Goal: Information Seeking & Learning: Learn about a topic

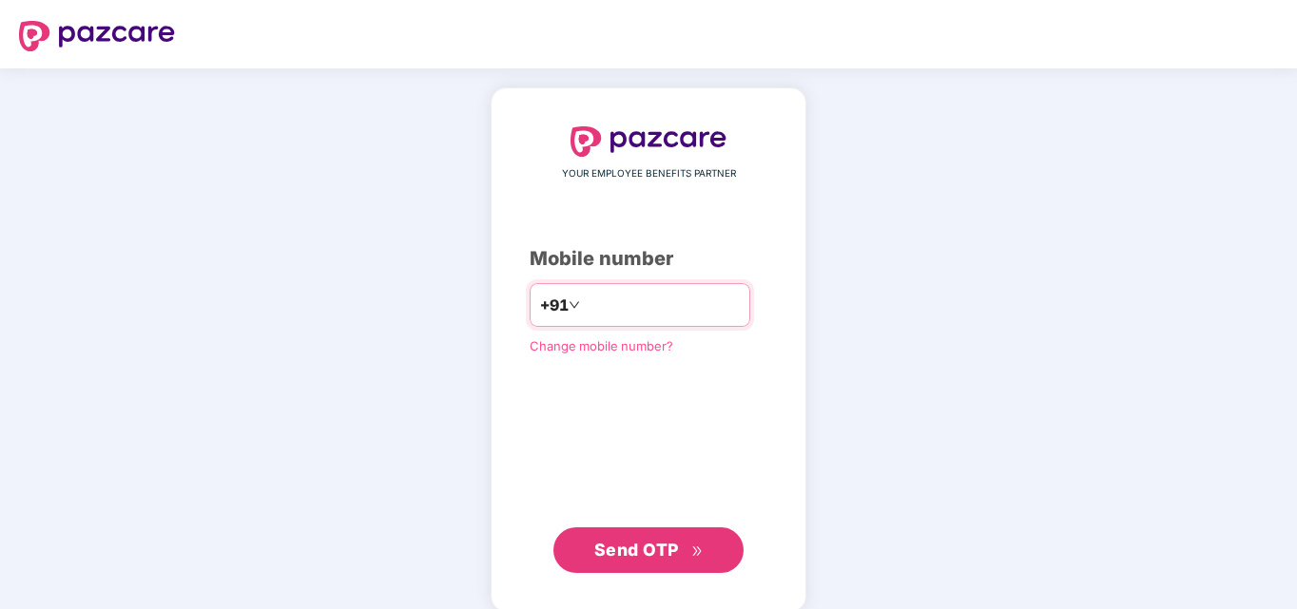
click at [593, 302] on input "number" at bounding box center [662, 305] width 156 height 30
type input "**********"
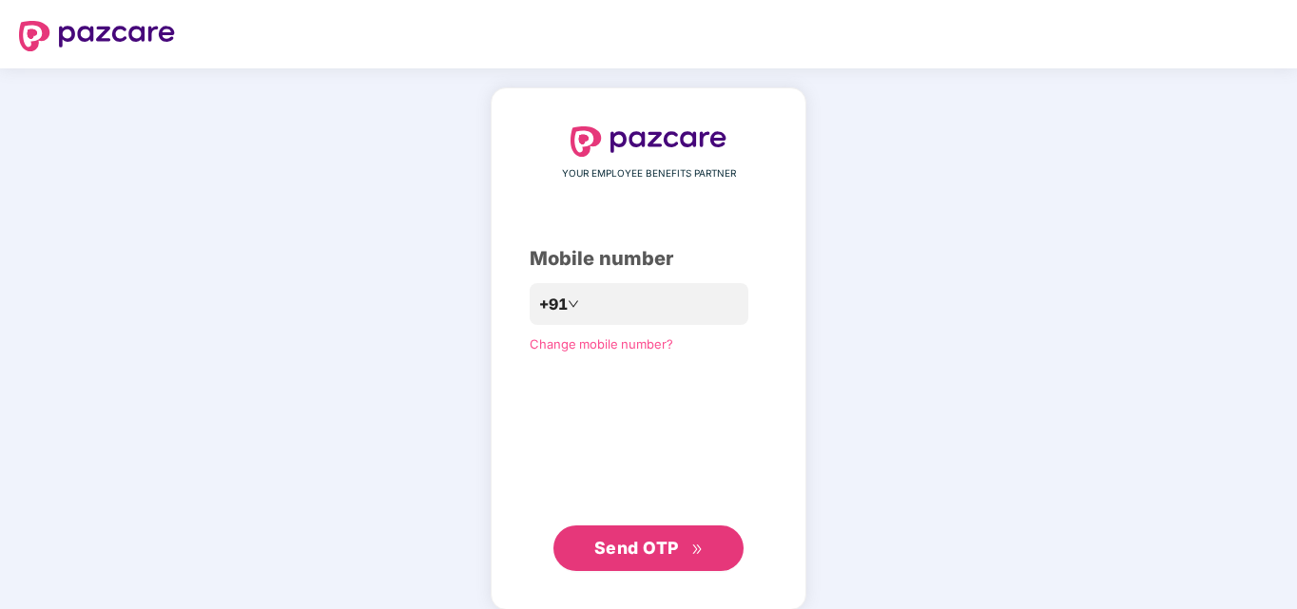
click at [657, 540] on span "Send OTP" at bounding box center [636, 548] width 85 height 20
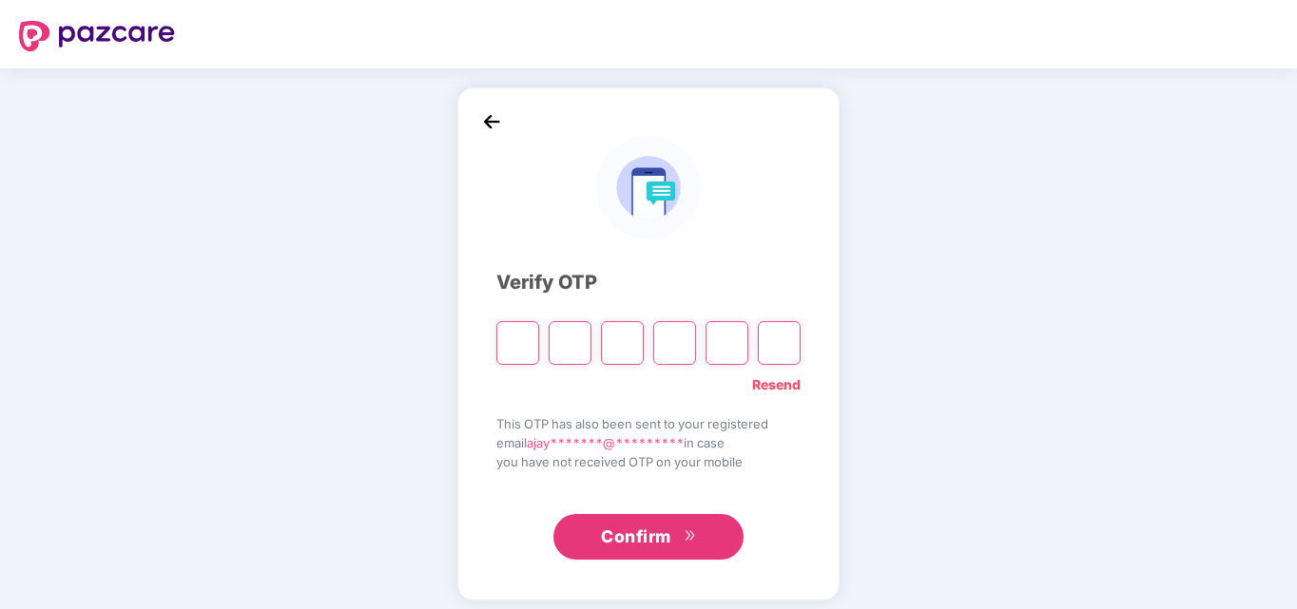
click at [529, 340] on input "Please enter verification code. Digit 1" at bounding box center [517, 343] width 43 height 44
type input "*"
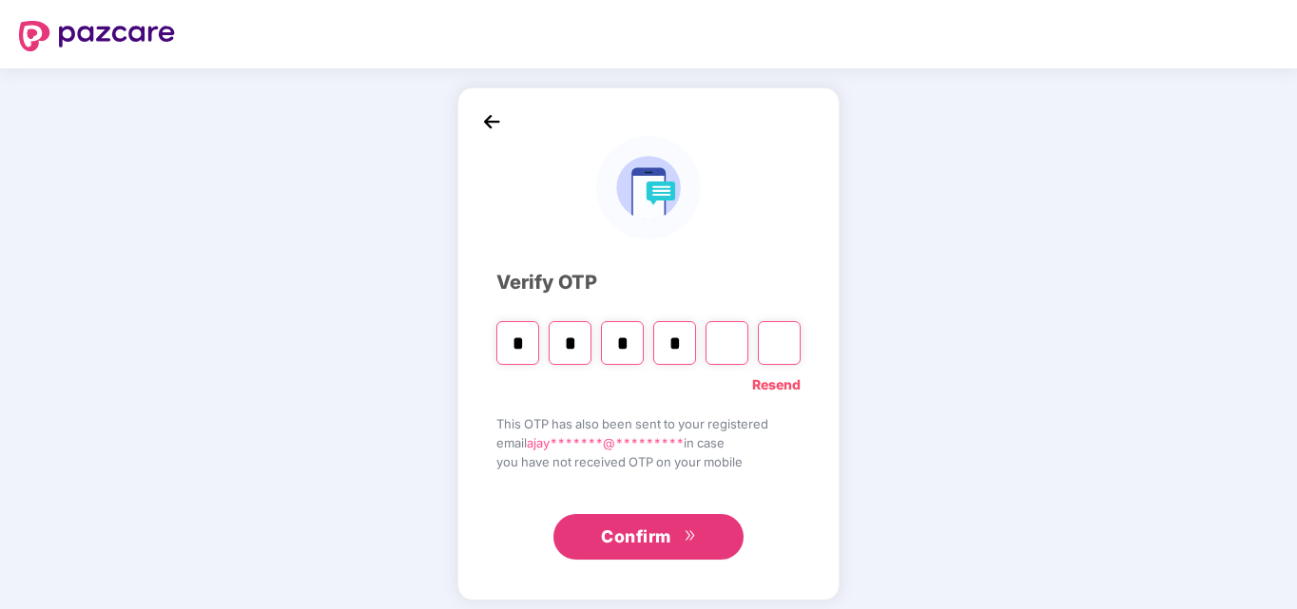
type input "*"
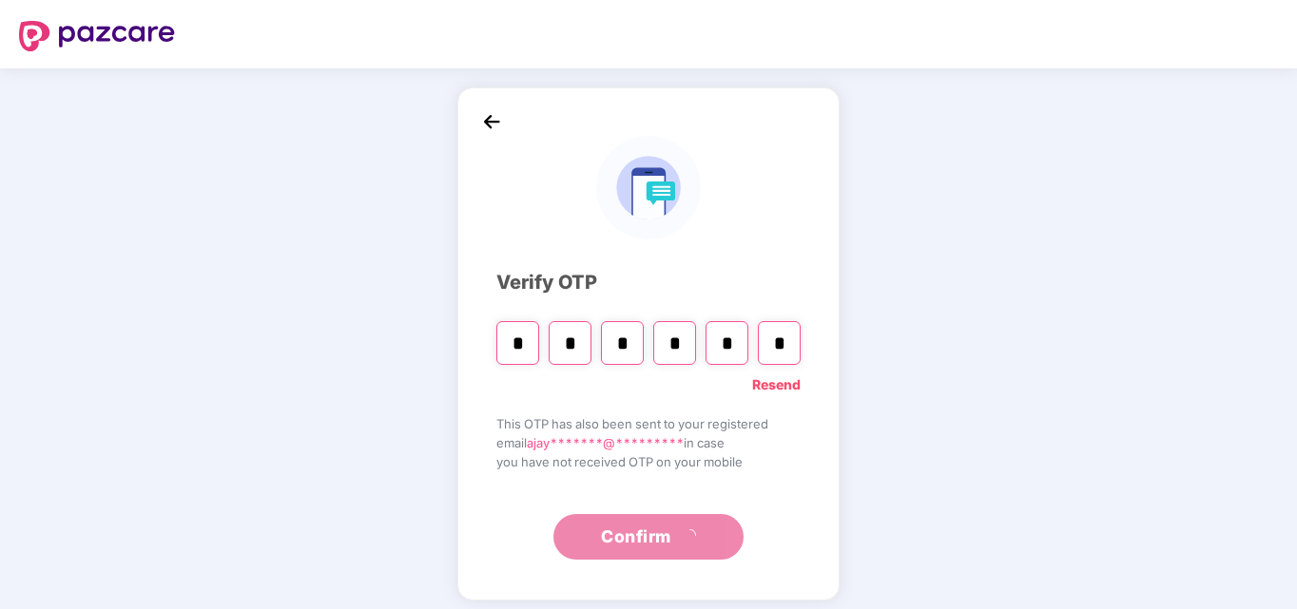
type input "*"
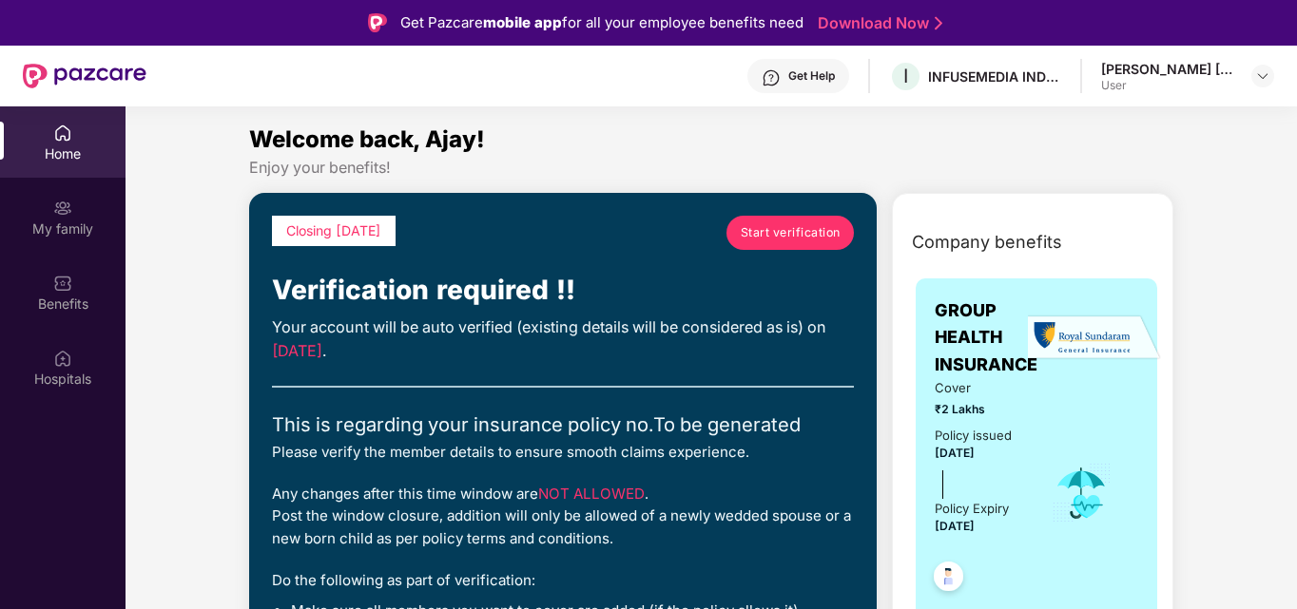
click at [791, 239] on span "Start verification" at bounding box center [791, 232] width 100 height 18
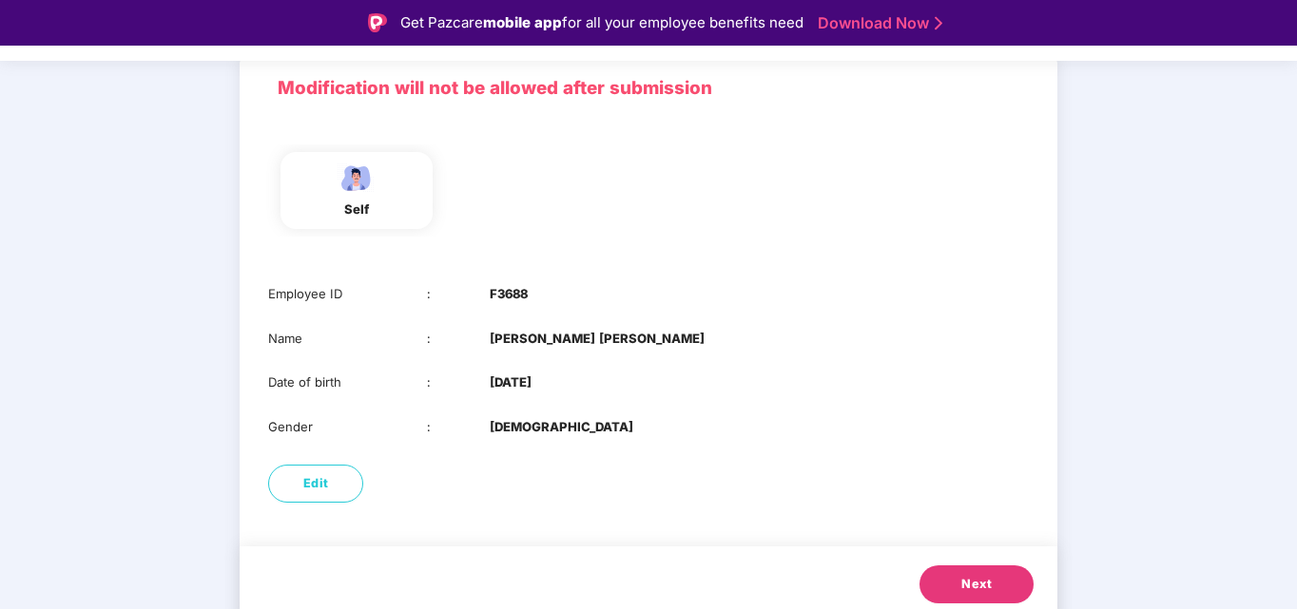
scroll to position [143, 0]
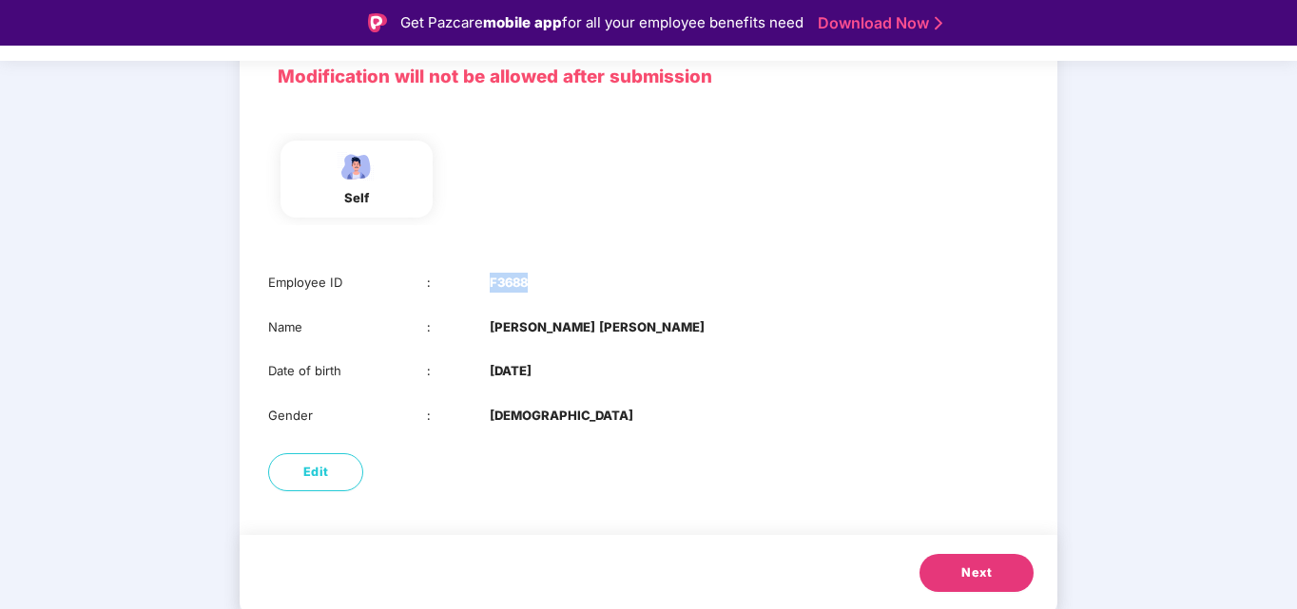
drag, startPoint x: 486, startPoint y: 281, endPoint x: 563, endPoint y: 280, distance: 77.0
click at [563, 280] on div "Employee ID : F3688" at bounding box center [648, 283] width 761 height 20
click at [565, 280] on div "Employee ID : F3688" at bounding box center [648, 283] width 761 height 20
drag, startPoint x: 485, startPoint y: 329, endPoint x: 627, endPoint y: 328, distance: 141.7
click at [625, 328] on div "Name : [PERSON_NAME] [PERSON_NAME]" at bounding box center [648, 328] width 761 height 20
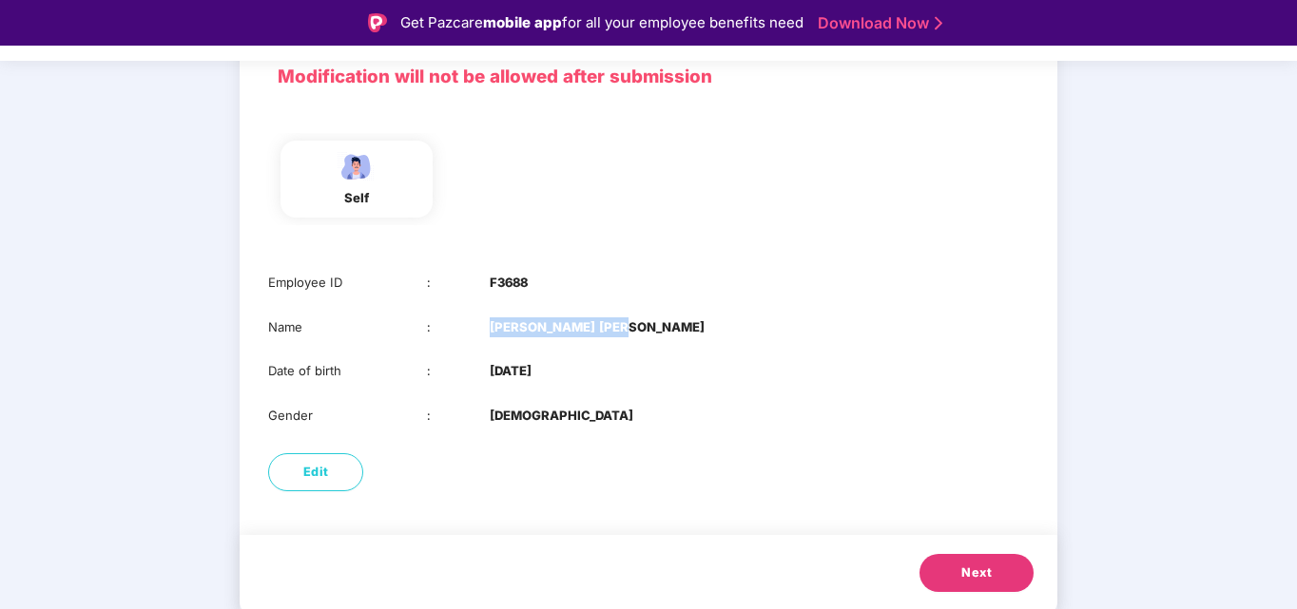
click at [629, 328] on div "Name : [PERSON_NAME] [PERSON_NAME]" at bounding box center [648, 328] width 761 height 20
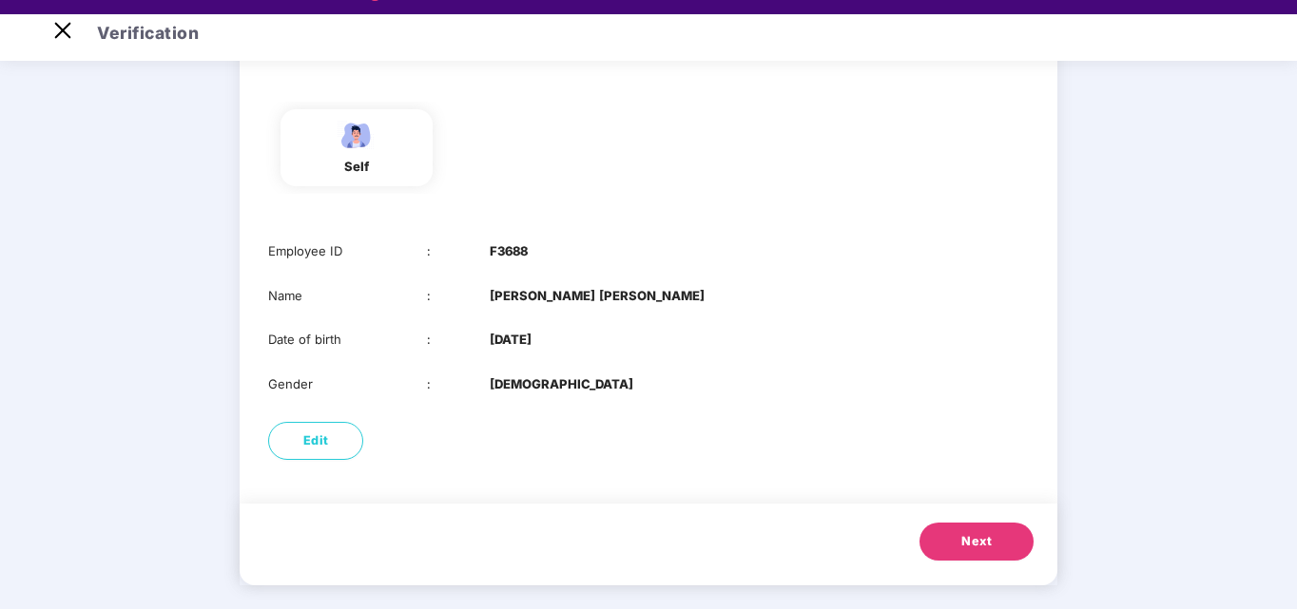
scroll to position [46, 0]
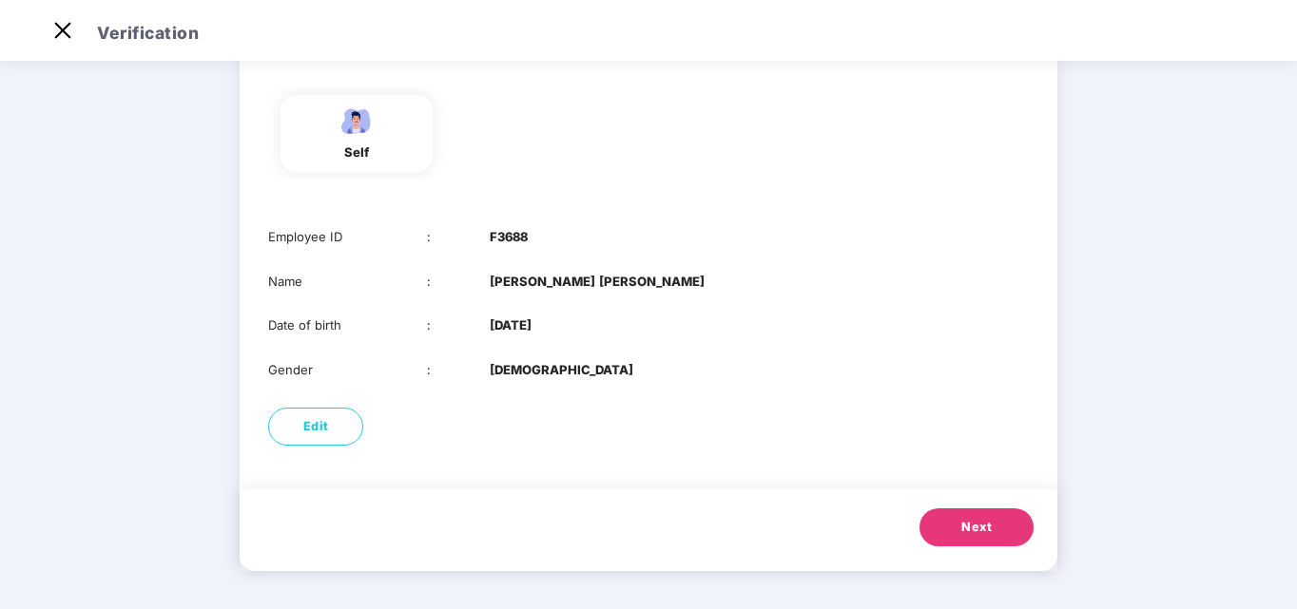
drag, startPoint x: 526, startPoint y: 332, endPoint x: 575, endPoint y: 334, distance: 49.5
click at [573, 334] on div "Date of birth : [DEMOGRAPHIC_DATA]" at bounding box center [648, 326] width 761 height 20
click at [579, 334] on div "Date of birth : [DEMOGRAPHIC_DATA]" at bounding box center [648, 326] width 761 height 20
click at [993, 525] on button "Next" at bounding box center [976, 528] width 114 height 38
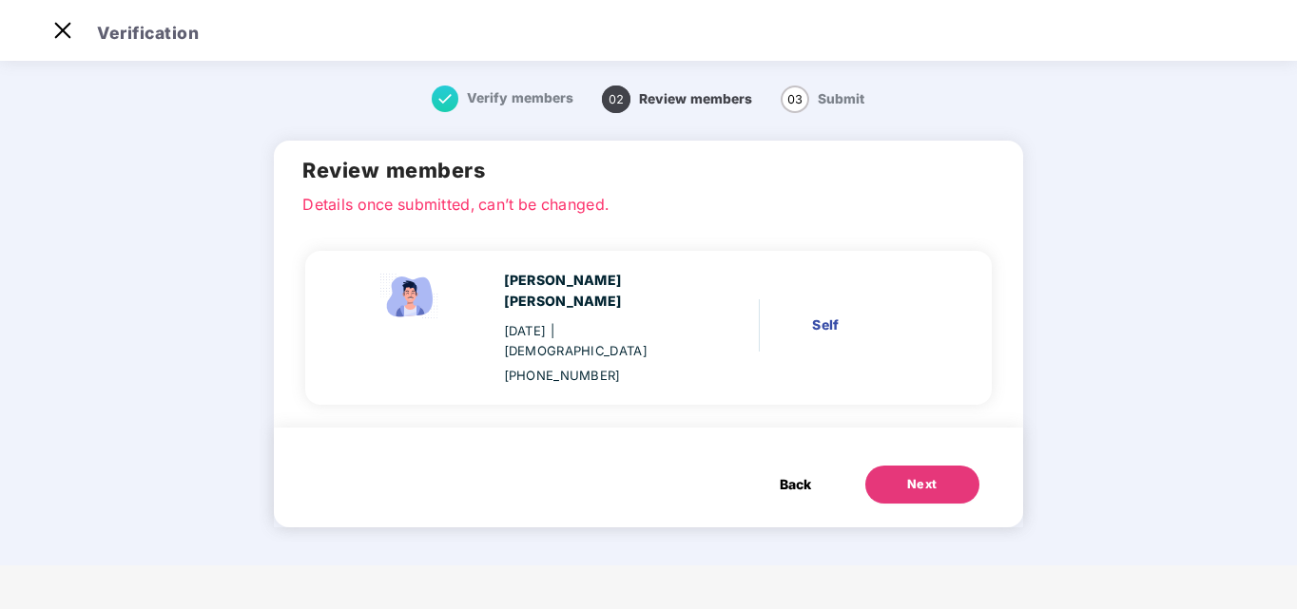
click at [907, 475] on div "Next" at bounding box center [922, 484] width 30 height 19
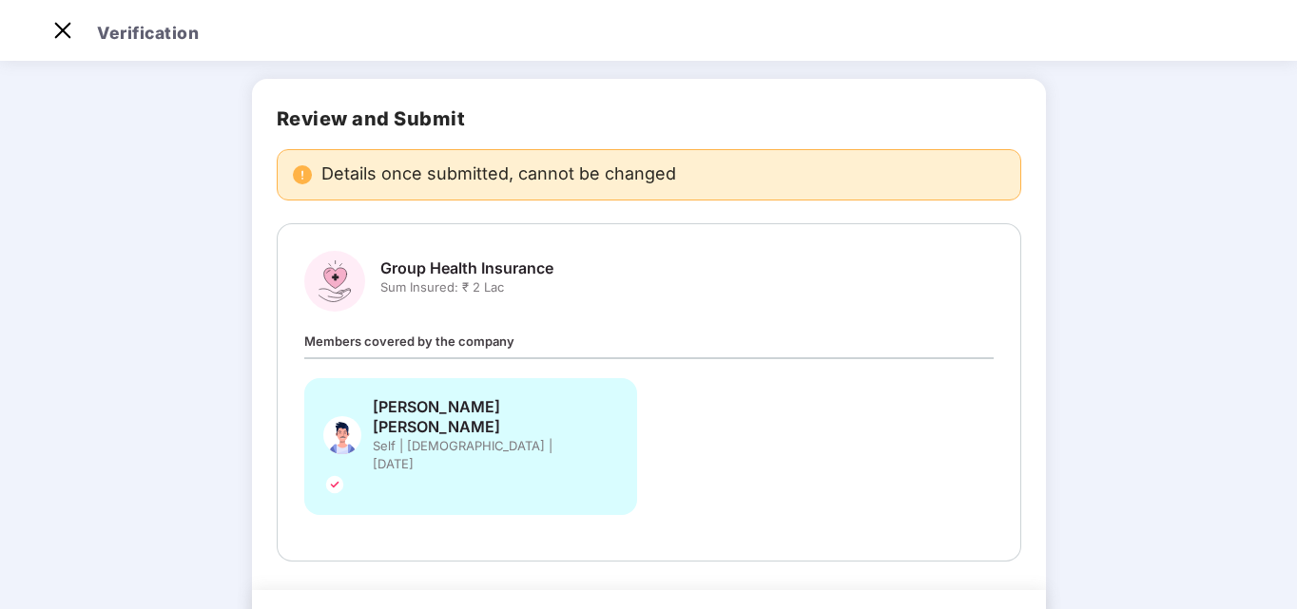
scroll to position [106, 0]
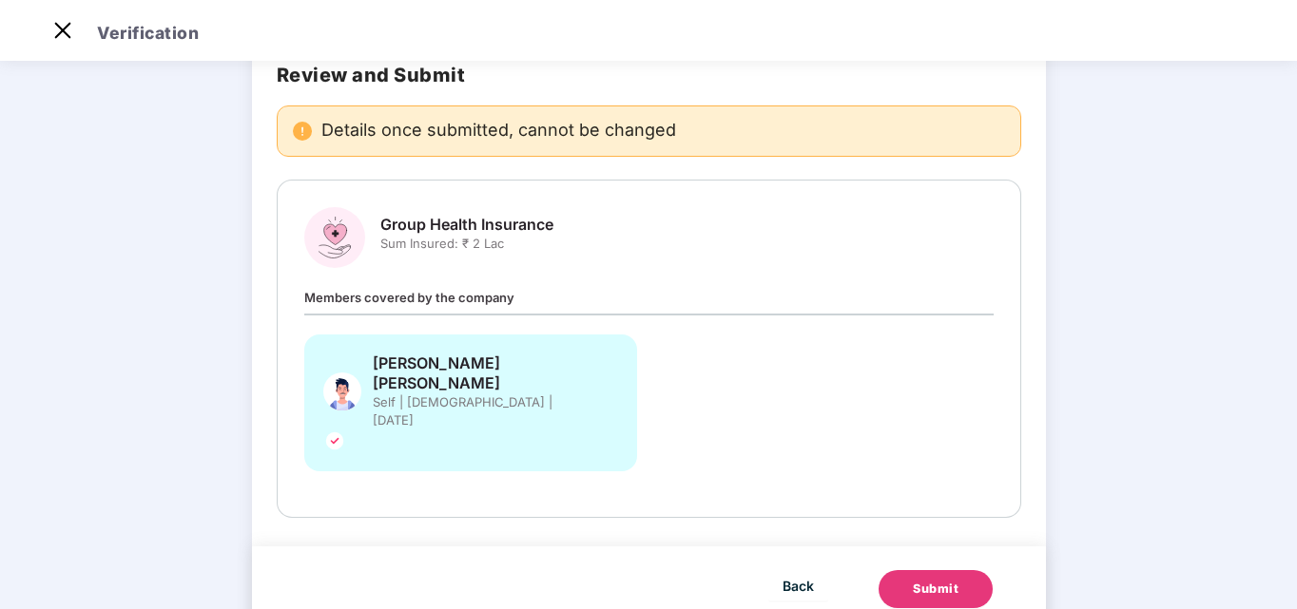
click at [663, 359] on div "[PERSON_NAME] [PERSON_NAME] Self | [DEMOGRAPHIC_DATA] | [DATE]" at bounding box center [649, 413] width 712 height 156
click at [958, 570] on button "Submit" at bounding box center [935, 589] width 114 height 38
click at [958, 580] on div "Submit" at bounding box center [936, 589] width 46 height 19
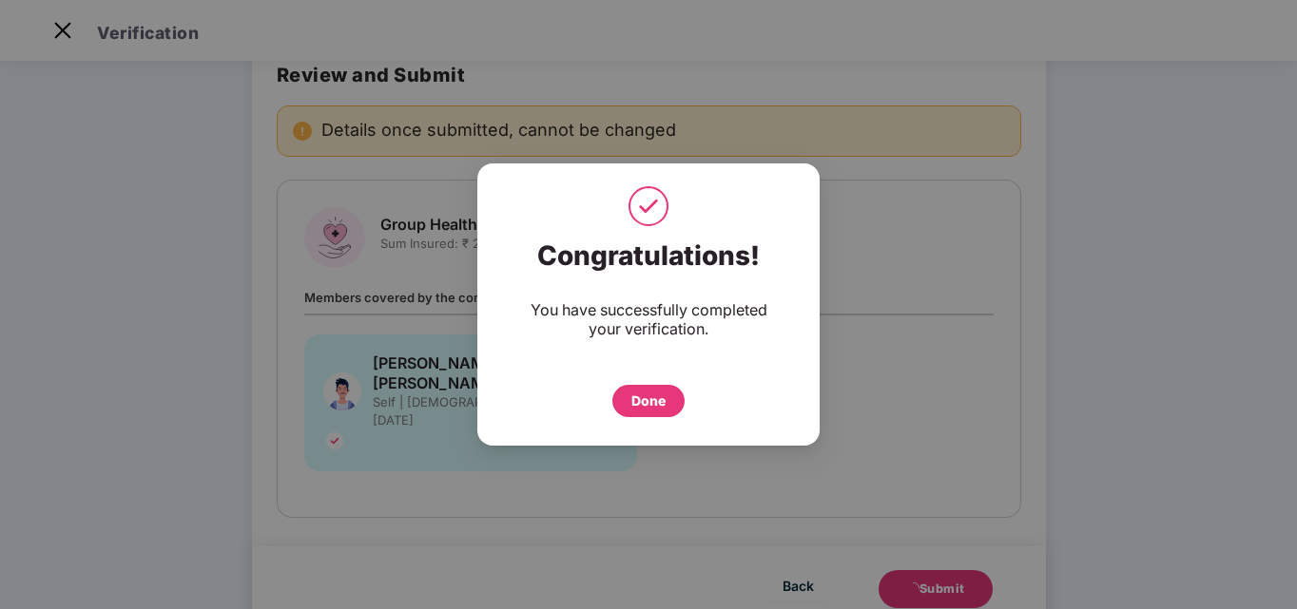
click at [658, 396] on div "Done" at bounding box center [648, 401] width 34 height 21
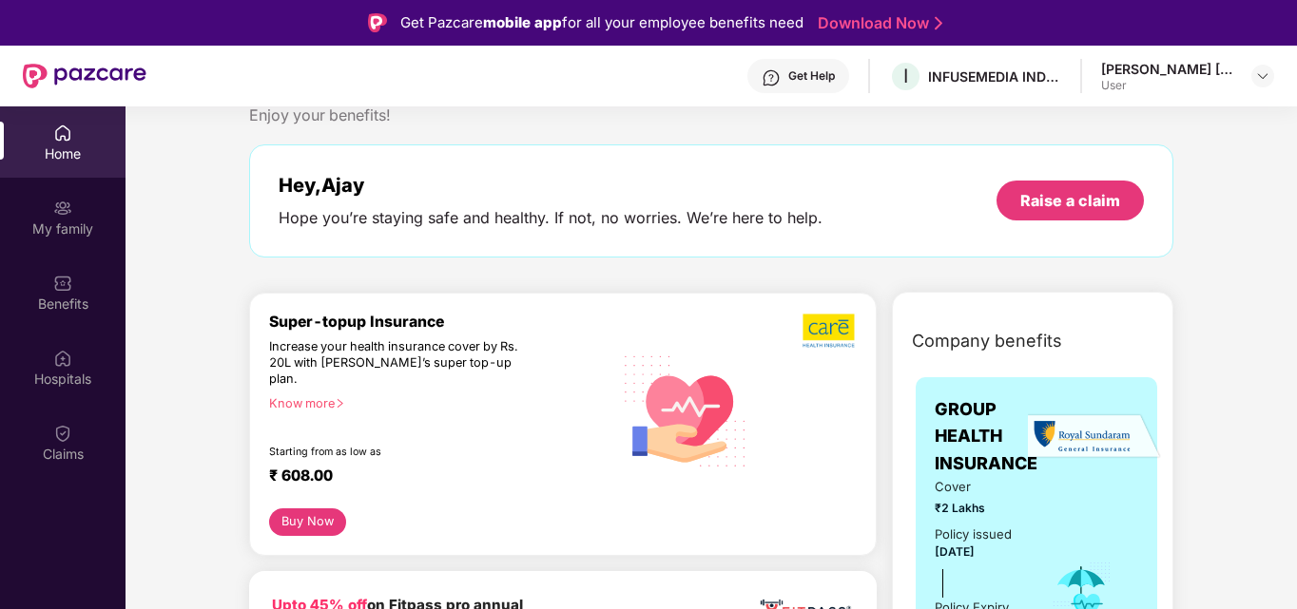
scroll to position [95, 0]
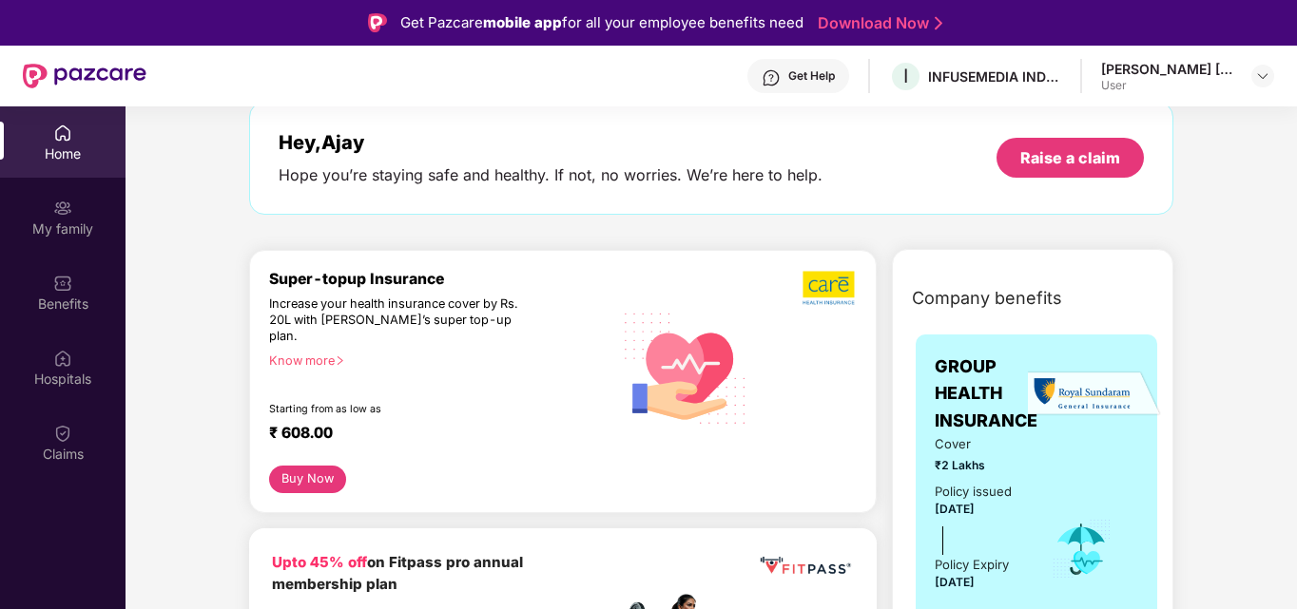
click at [320, 354] on div "Know more" at bounding box center [435, 360] width 332 height 13
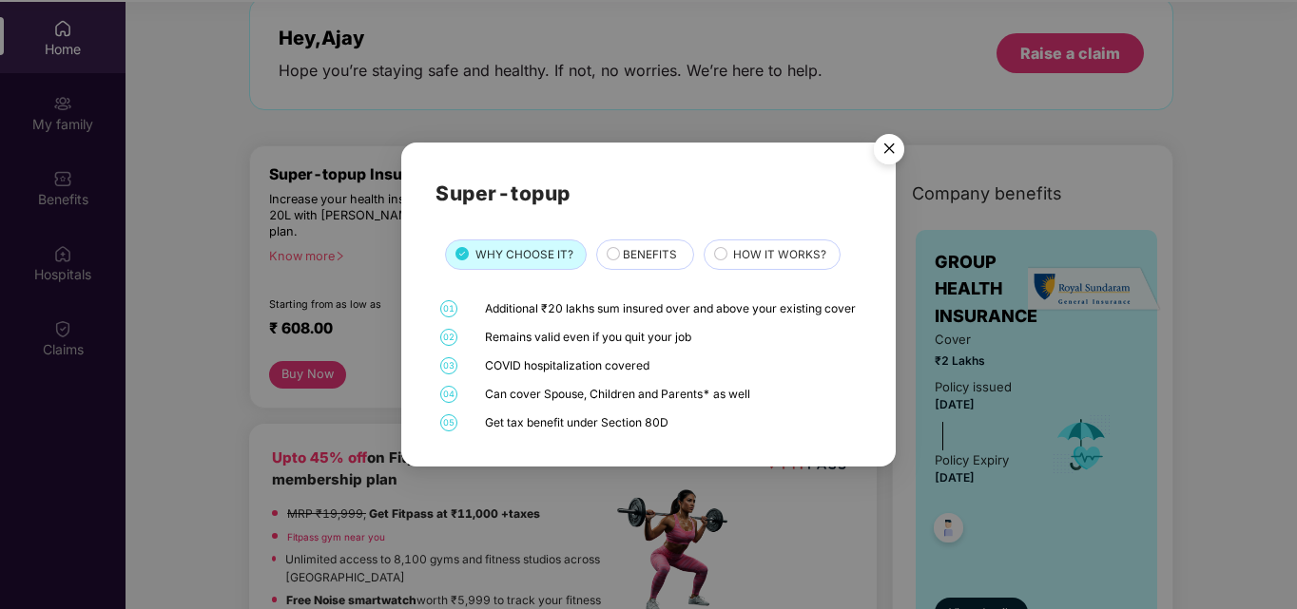
scroll to position [106, 0]
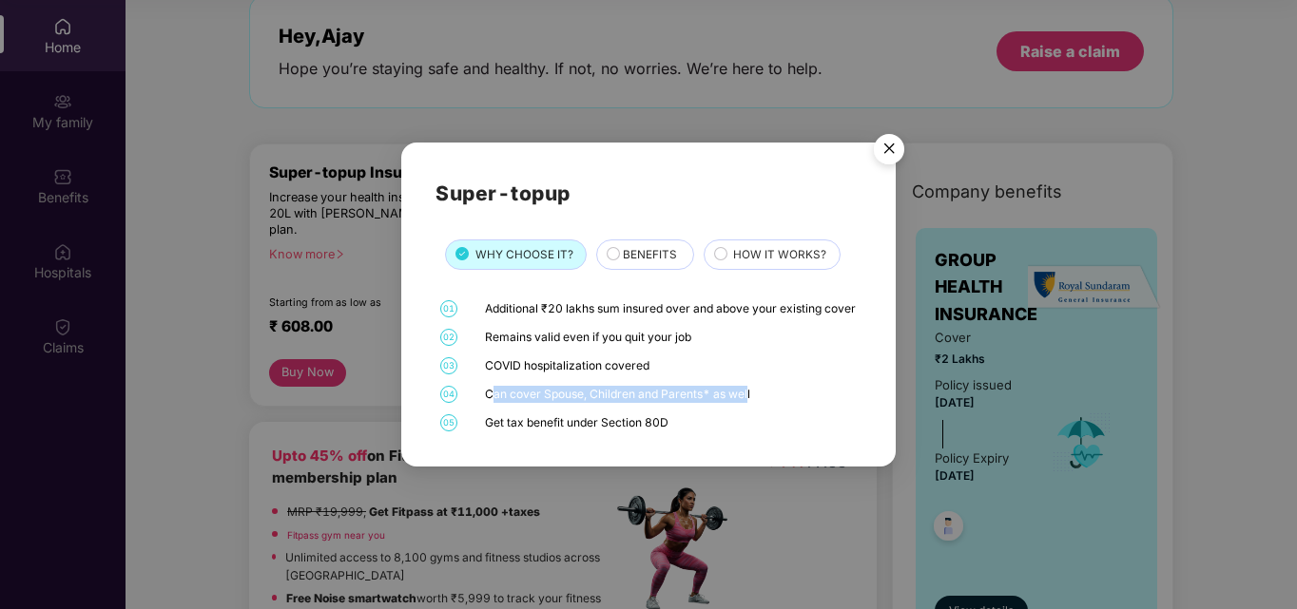
drag, startPoint x: 490, startPoint y: 399, endPoint x: 747, endPoint y: 400, distance: 257.7
click at [747, 400] on div "Can cover Spouse, Children and Parents* as well" at bounding box center [671, 394] width 372 height 17
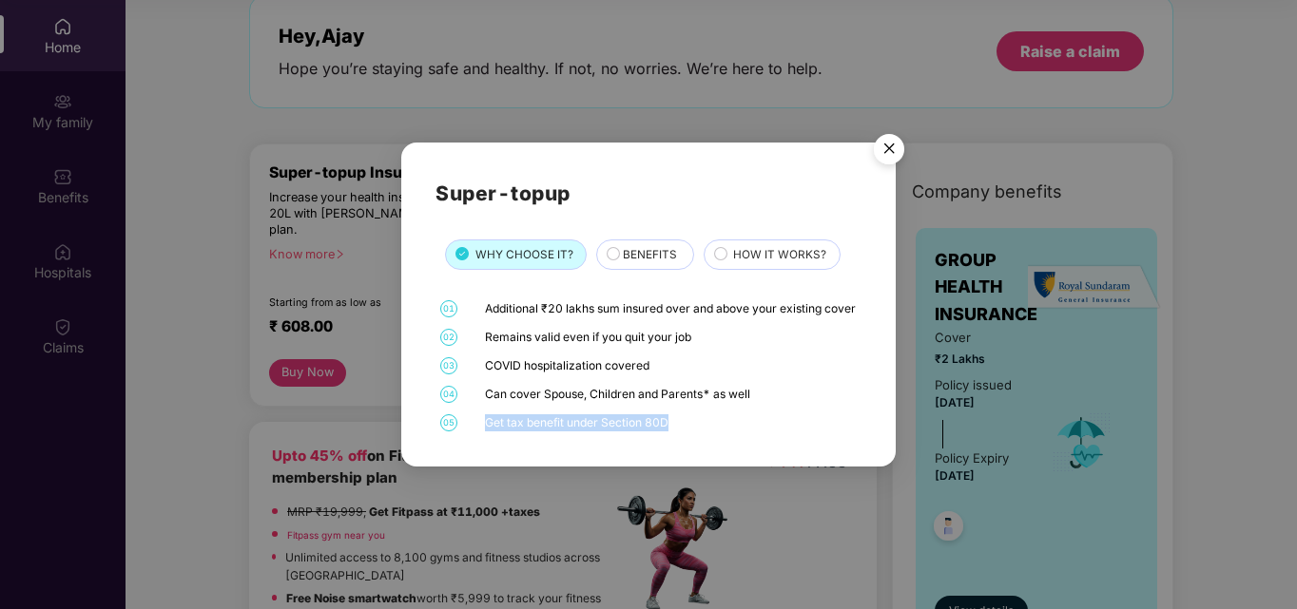
drag, startPoint x: 482, startPoint y: 429, endPoint x: 687, endPoint y: 439, distance: 205.6
click at [681, 432] on div "05 Get tax benefit under Section 80D" at bounding box center [647, 423] width 425 height 17
click at [687, 432] on div "Get tax benefit under Section 80D" at bounding box center [671, 423] width 372 height 17
click at [620, 240] on div "BENEFITS" at bounding box center [645, 255] width 98 height 30
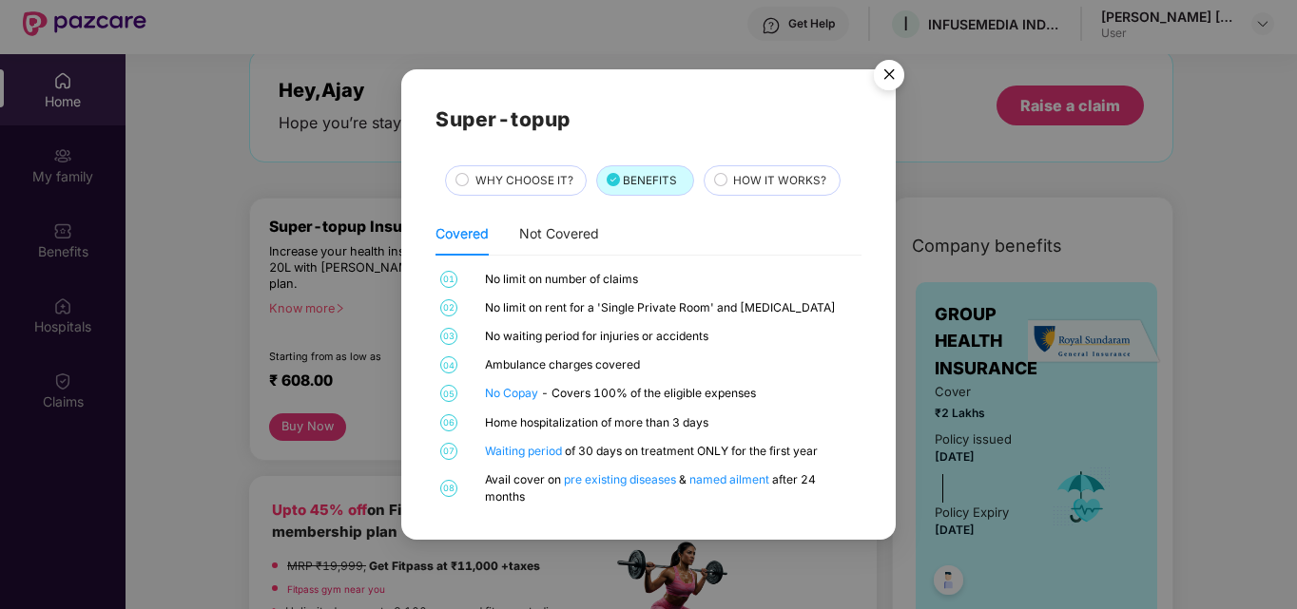
scroll to position [0, 0]
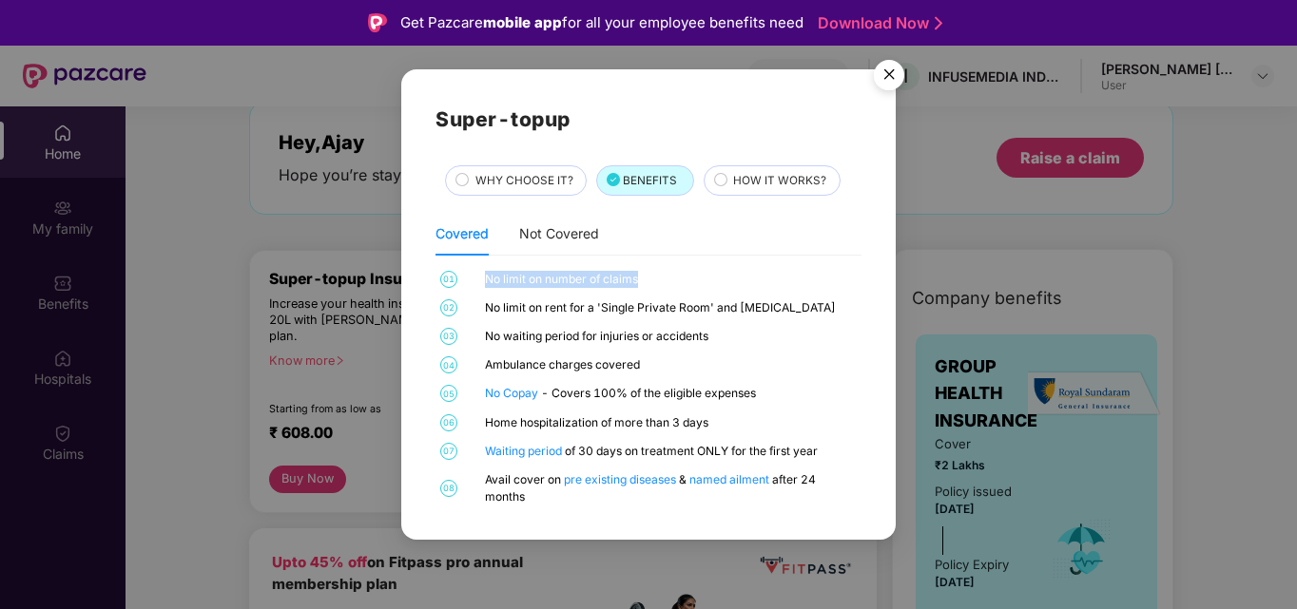
drag, startPoint x: 482, startPoint y: 281, endPoint x: 647, endPoint y: 282, distance: 165.4
click at [646, 282] on div "01 No limit on number of claims" at bounding box center [647, 279] width 425 height 17
click at [647, 282] on div "No limit on number of claims" at bounding box center [671, 279] width 372 height 17
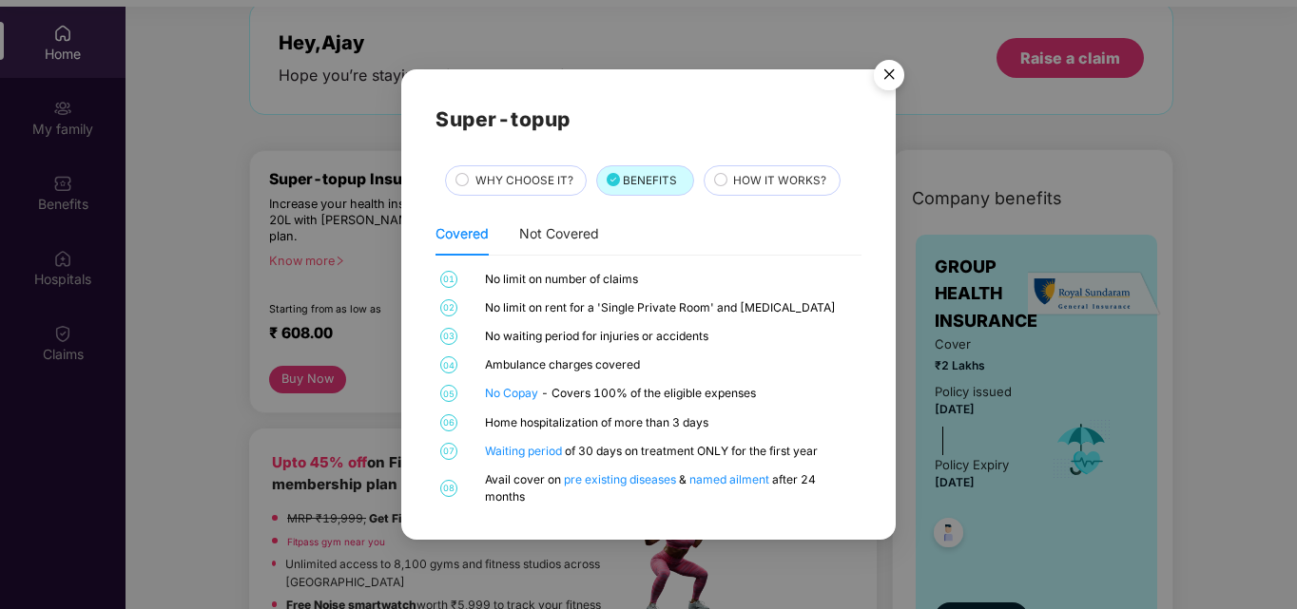
scroll to position [106, 0]
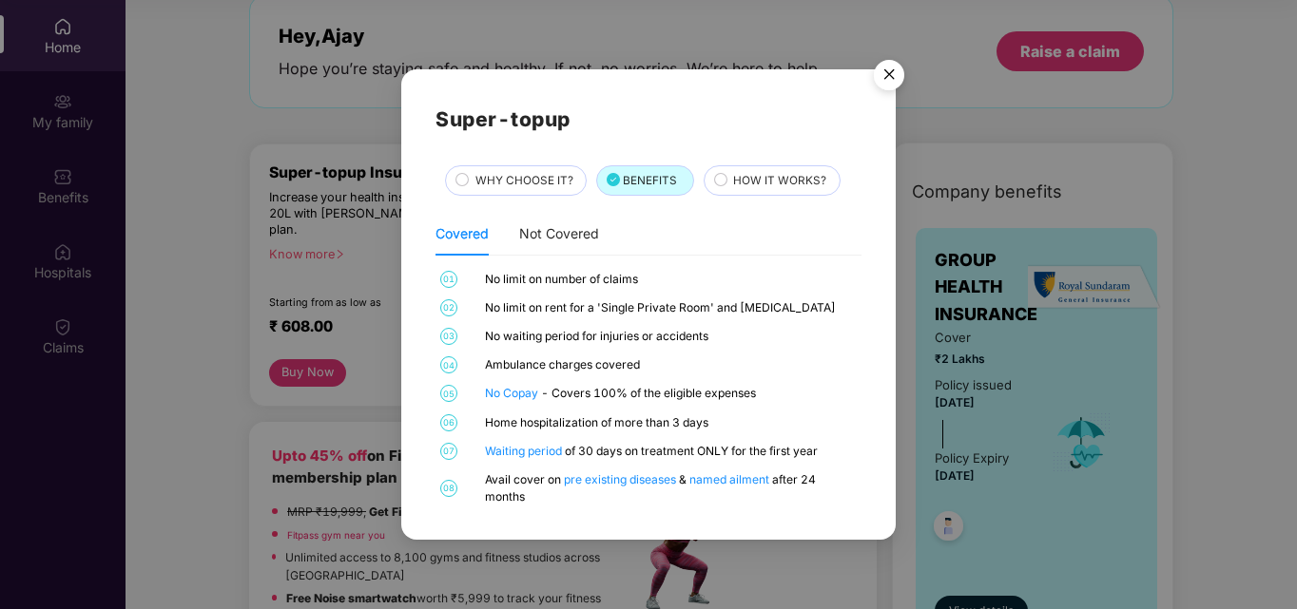
click at [750, 186] on span "HOW IT WORKS?" at bounding box center [779, 181] width 93 height 18
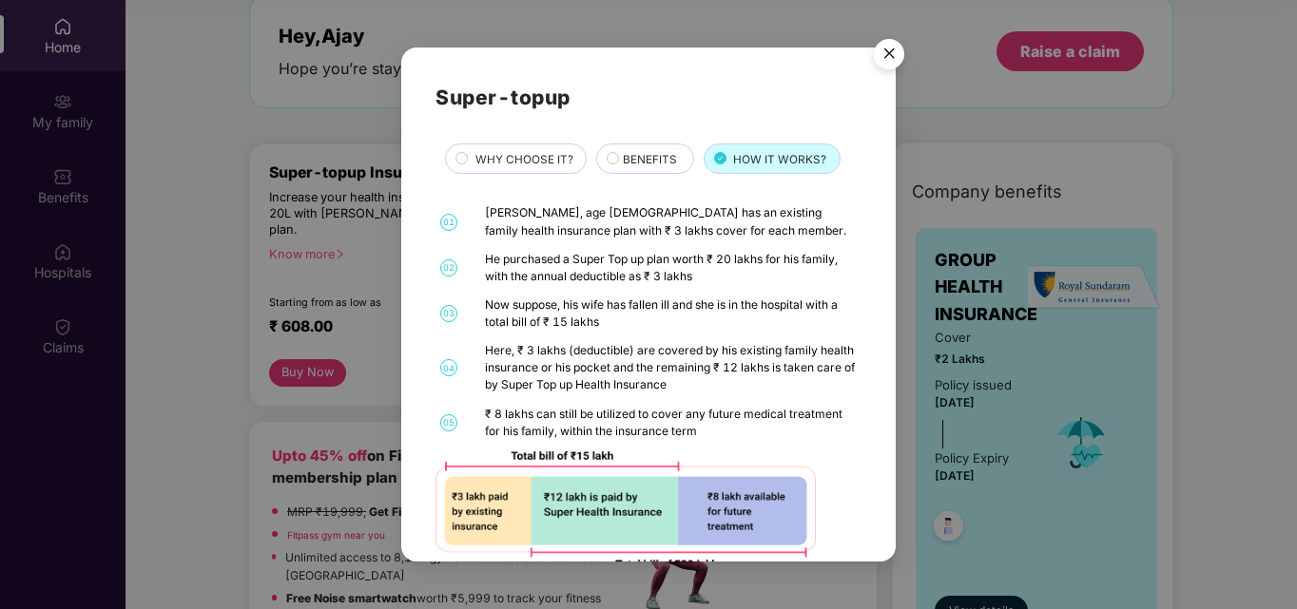
scroll to position [41, 0]
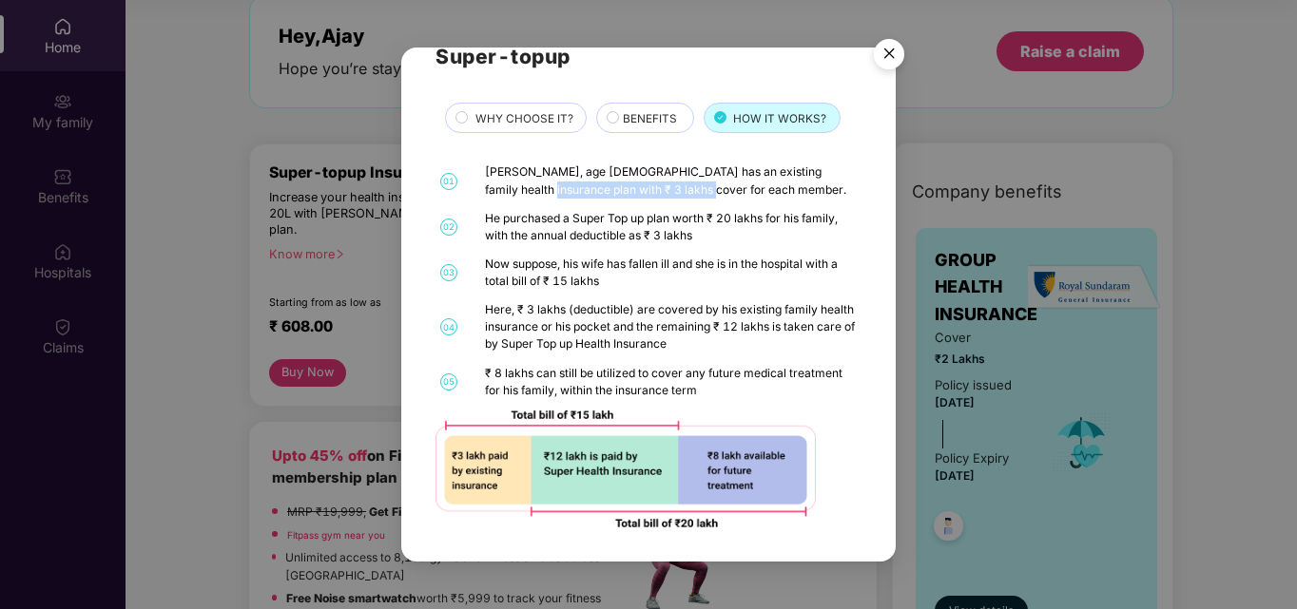
drag, startPoint x: 491, startPoint y: 189, endPoint x: 661, endPoint y: 193, distance: 170.2
click at [661, 193] on div "Mr. Gupta, age 36 has an existing family health insurance plan with ₹ 3 lakhs c…" at bounding box center [671, 181] width 372 height 34
click at [665, 193] on div "Mr. Gupta, age 36 has an existing family health insurance plan with ₹ 3 lakhs c…" at bounding box center [671, 181] width 372 height 34
drag, startPoint x: 492, startPoint y: 236, endPoint x: 655, endPoint y: 239, distance: 163.6
click at [649, 239] on div "He purchased a Super Top up plan worth ₹ 20 lakhs for his family, with the annu…" at bounding box center [671, 227] width 372 height 34
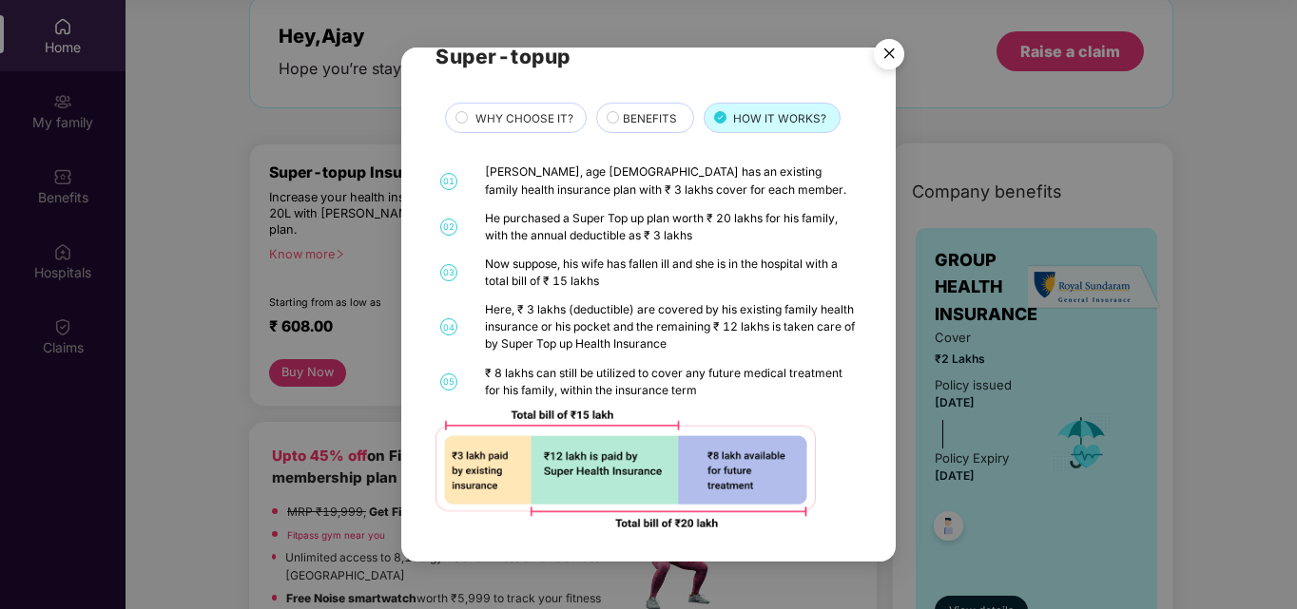
drag, startPoint x: 666, startPoint y: 240, endPoint x: 685, endPoint y: 237, distance: 18.3
click at [667, 240] on div "He purchased a Super Top up plan worth ₹ 20 lakhs for his family, with the annu…" at bounding box center [671, 227] width 372 height 34
click at [697, 240] on div "He purchased a Super Top up plan worth ₹ 20 lakhs for his family, with the annu…" at bounding box center [671, 227] width 372 height 34
click at [696, 253] on div "01 Mr. Gupta, age 36 has an existing family health insurance plan with ₹ 3 lakh…" at bounding box center [647, 345] width 425 height 363
drag, startPoint x: 485, startPoint y: 268, endPoint x: 558, endPoint y: 283, distance: 74.8
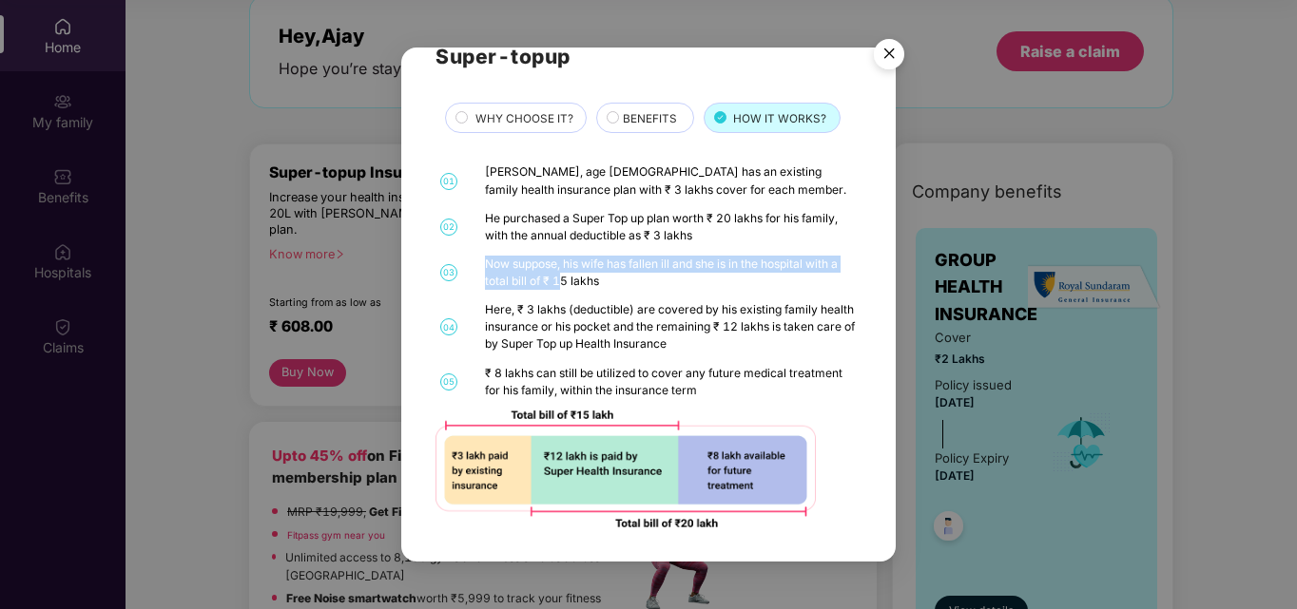
click at [558, 283] on div "Now suppose, his wife has fallen ill and she is in the hospital with a total bi…" at bounding box center [671, 273] width 372 height 34
click at [560, 283] on div "Now suppose, his wife has fallen ill and she is in the hospital with a total bi…" at bounding box center [671, 273] width 372 height 34
click at [519, 312] on div "Here, ₹ 3 lakhs (deductible) are covered by his existing family health insuranc…" at bounding box center [671, 326] width 372 height 51
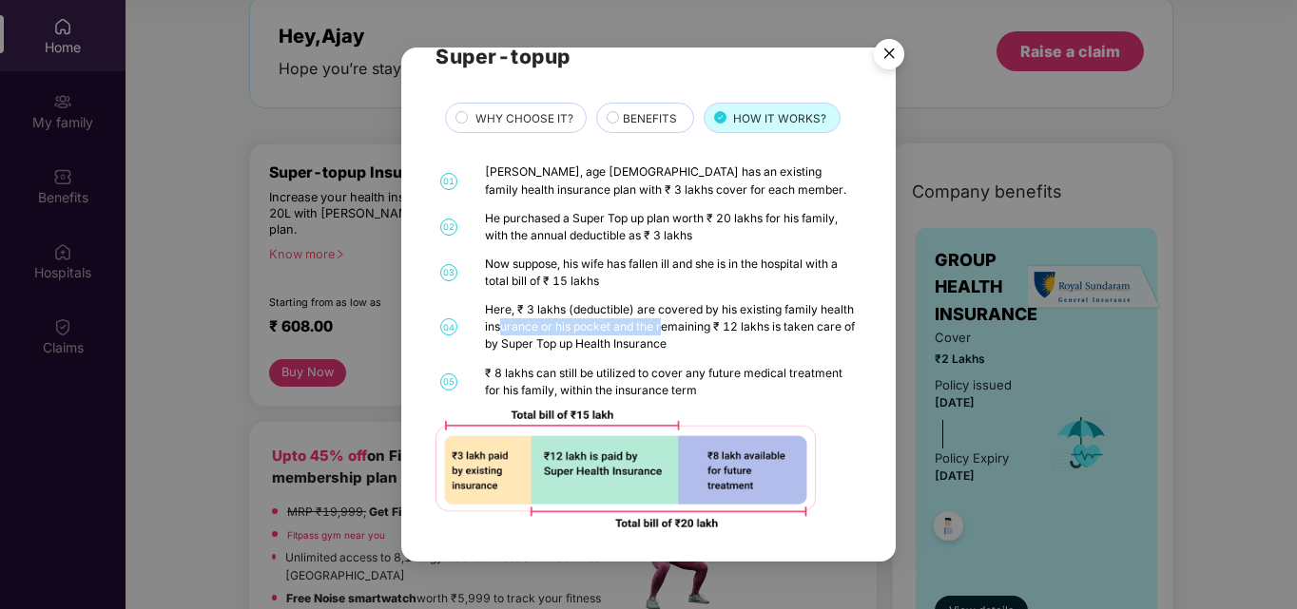
drag, startPoint x: 597, startPoint y: 325, endPoint x: 703, endPoint y: 330, distance: 105.6
click at [702, 330] on div "Here, ₹ 3 lakhs (deductible) are covered by his existing family health insuranc…" at bounding box center [671, 326] width 372 height 51
drag, startPoint x: 711, startPoint y: 331, endPoint x: 753, endPoint y: 329, distance: 41.9
click at [713, 331] on div "Here, ₹ 3 lakhs (deductible) are covered by his existing family health insuranc…" at bounding box center [671, 326] width 372 height 51
drag, startPoint x: 550, startPoint y: 345, endPoint x: 719, endPoint y: 347, distance: 169.2
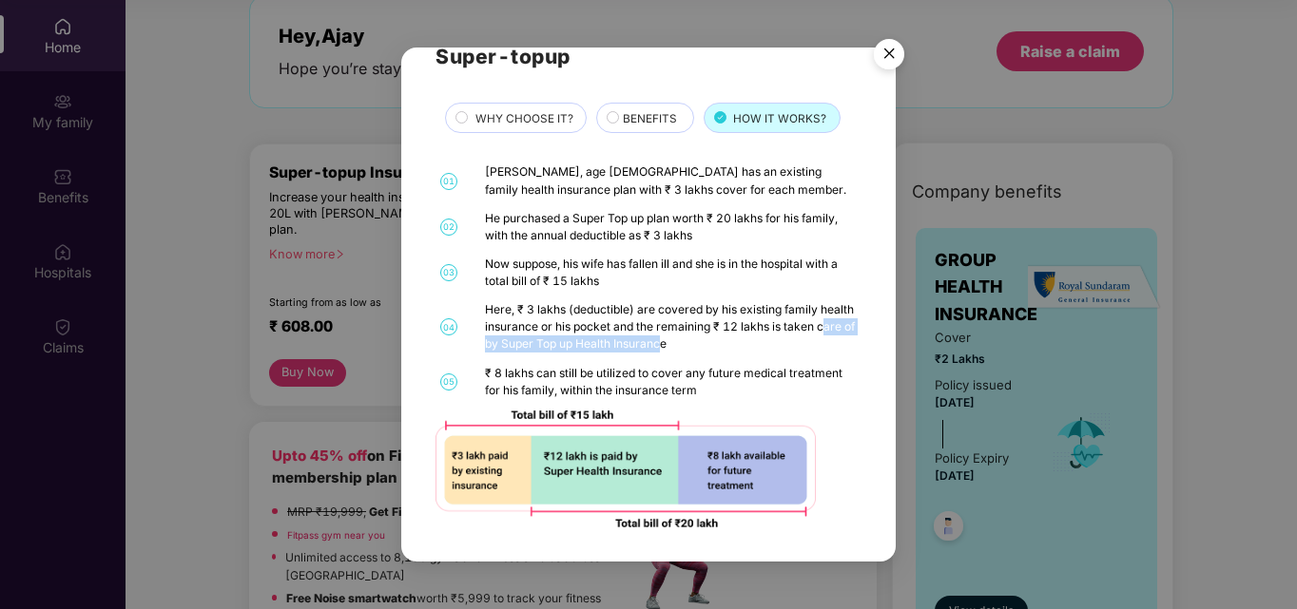
click at [718, 347] on div "Here, ₹ 3 lakhs (deductible) are covered by his existing family health insuranc…" at bounding box center [671, 326] width 372 height 51
click at [719, 347] on div "Here, ₹ 3 lakhs (deductible) are covered by his existing family health insuranc…" at bounding box center [671, 326] width 372 height 51
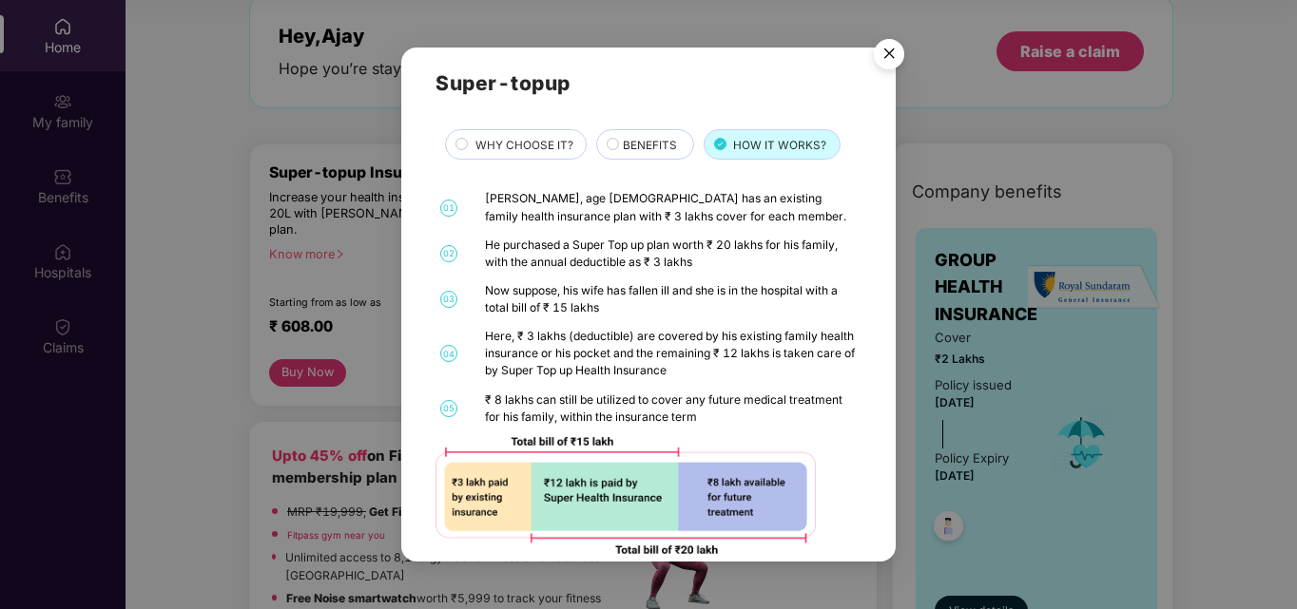
scroll to position [0, 0]
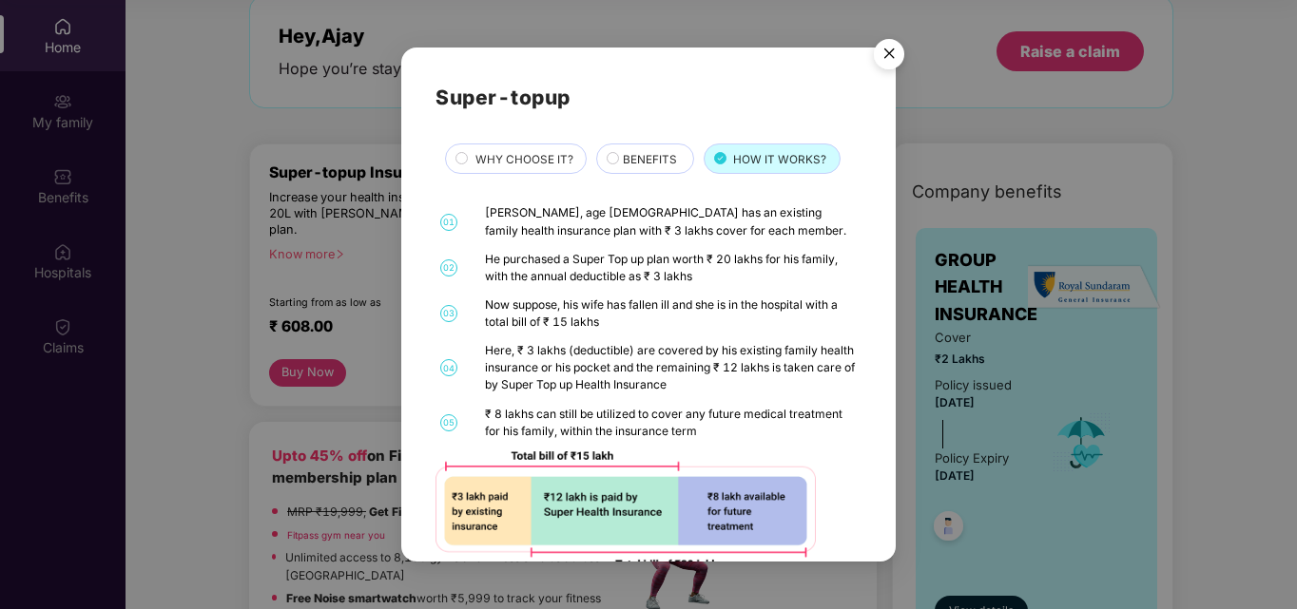
click at [895, 56] on img "Close" at bounding box center [888, 56] width 53 height 53
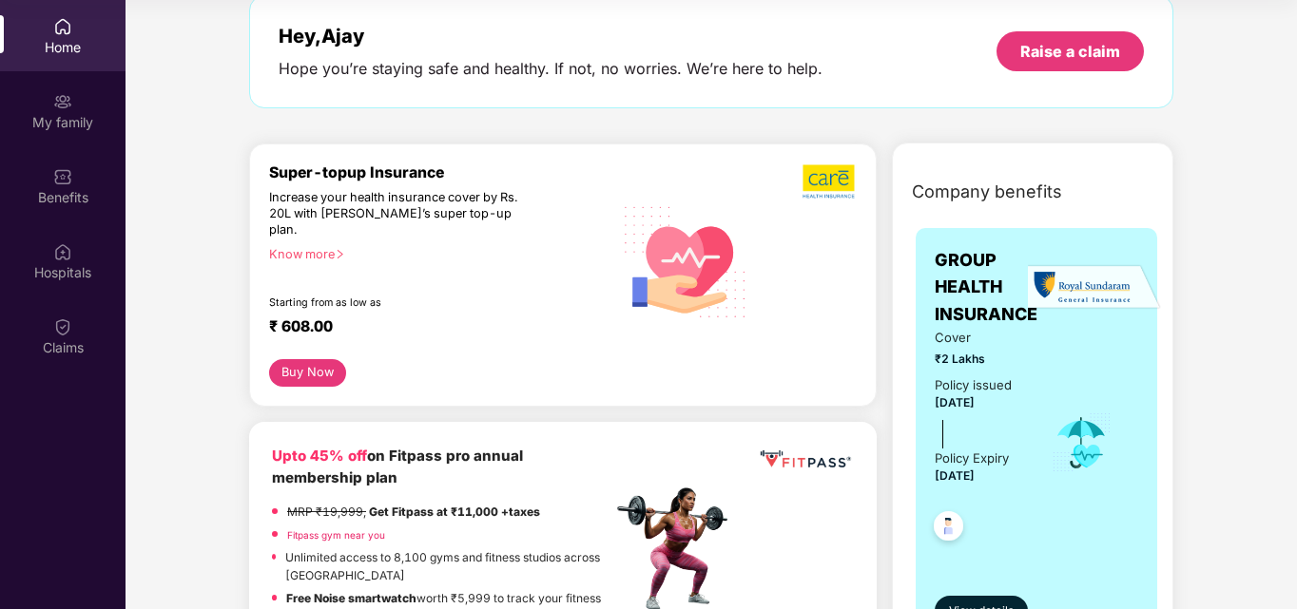
click at [310, 359] on button "Buy Now" at bounding box center [307, 373] width 77 height 28
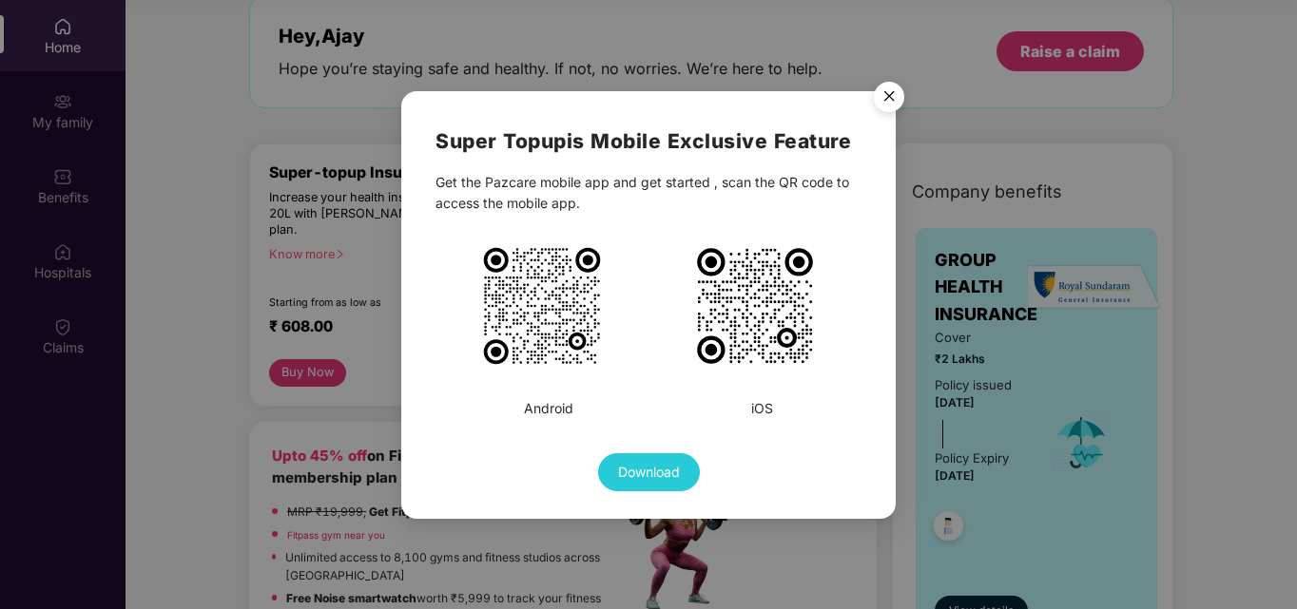
click at [889, 93] on img "Close" at bounding box center [888, 99] width 53 height 53
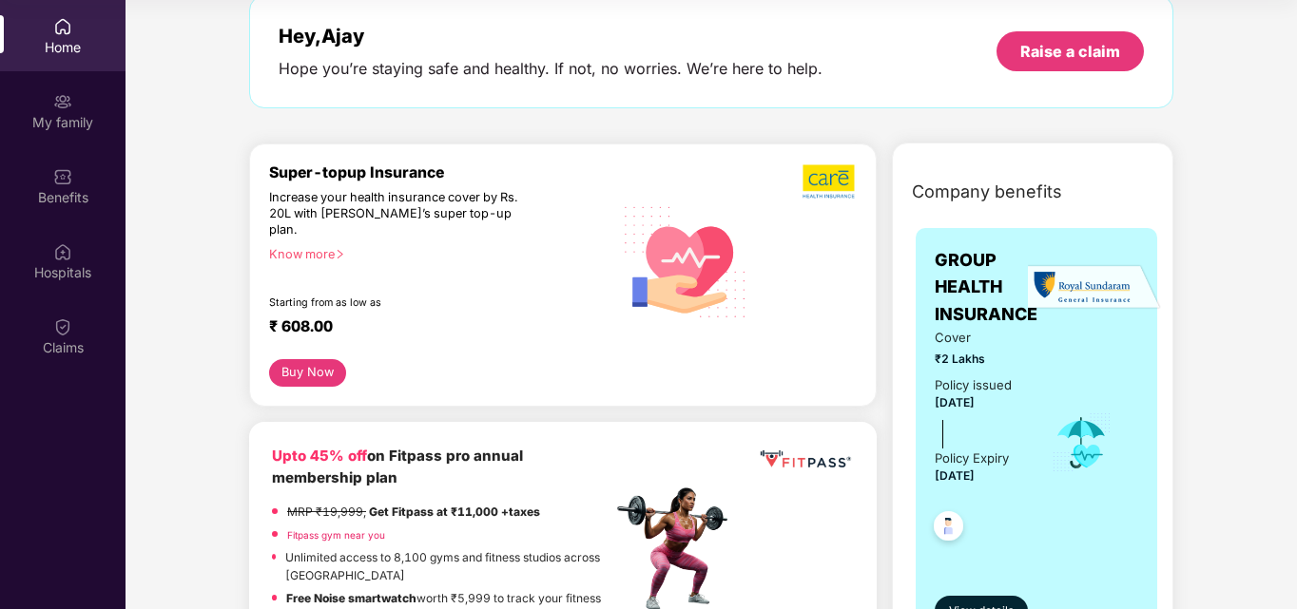
click at [327, 247] on div "Know more" at bounding box center [435, 253] width 332 height 13
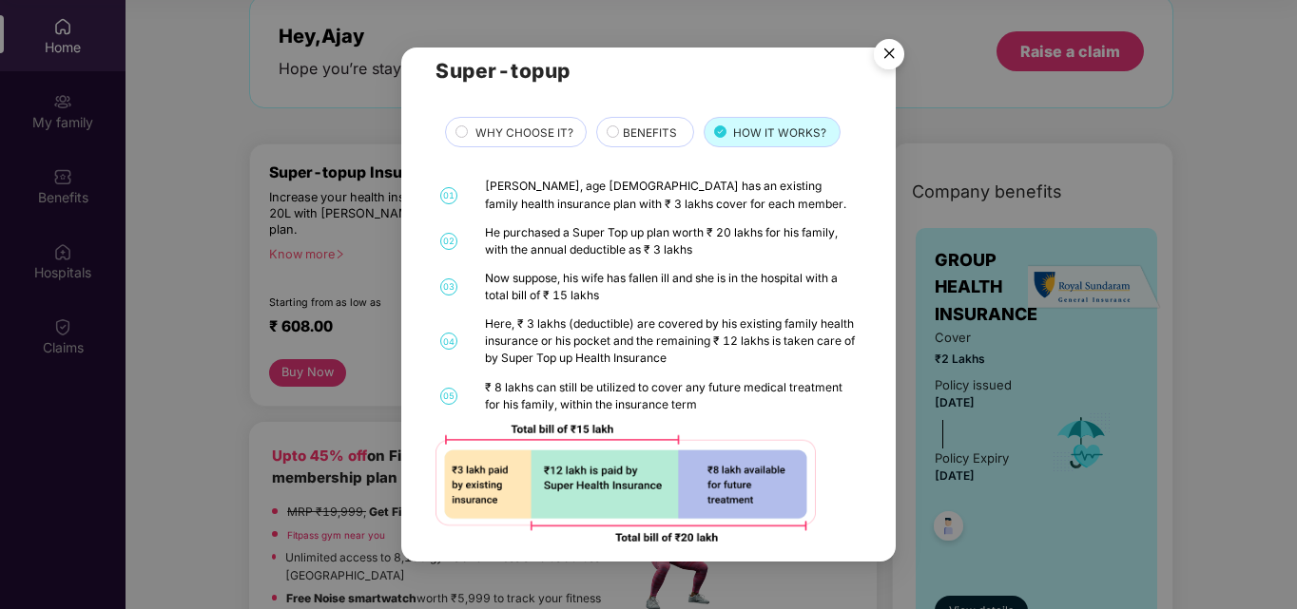
scroll to position [41, 0]
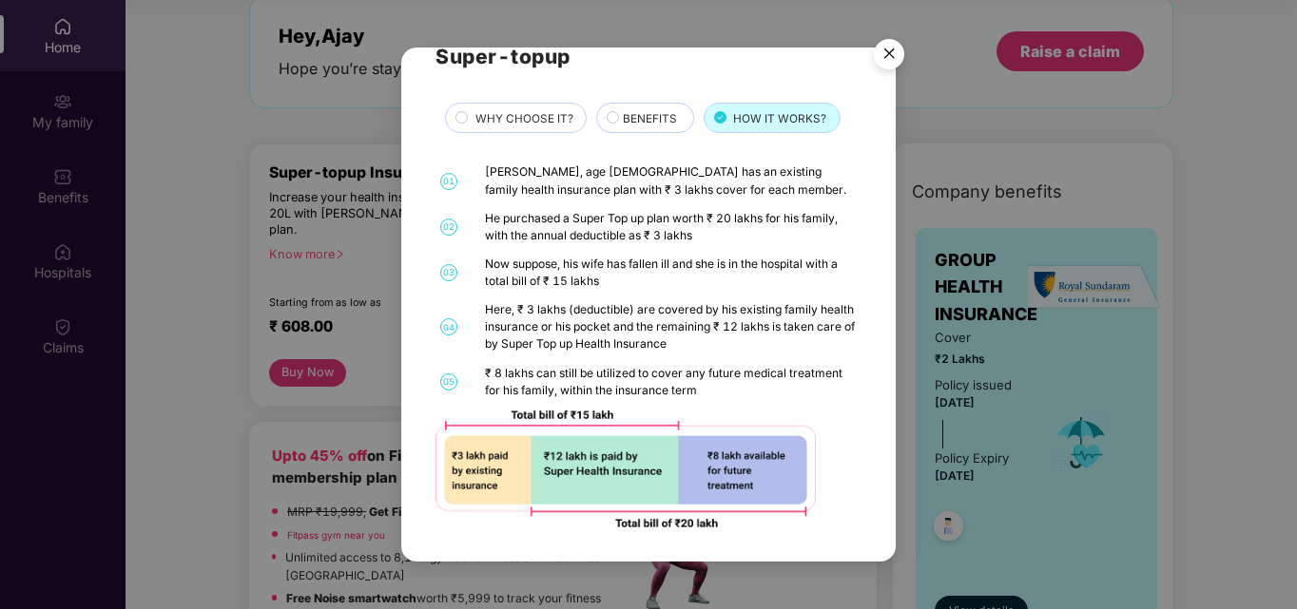
click at [607, 116] on icon at bounding box center [613, 117] width 13 height 13
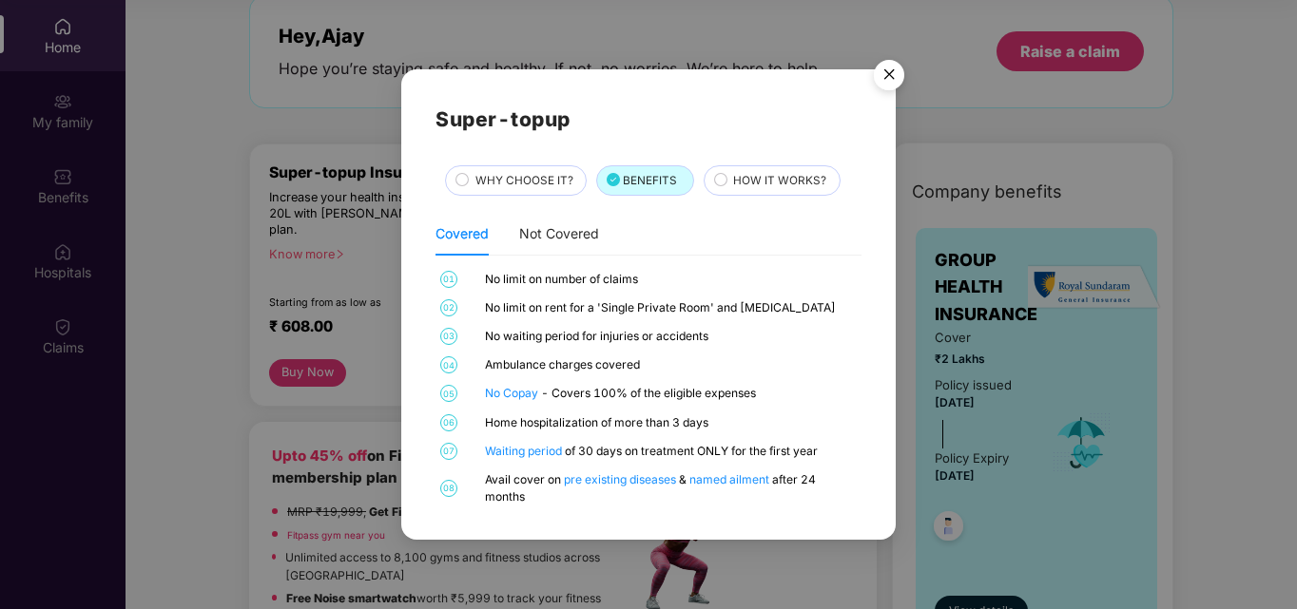
click at [503, 157] on div "Super-topup WHY CHOOSE IT? BENEFITS HOW IT WORKS? Covered Not Covered 01 No lim…" at bounding box center [647, 305] width 425 height 402
click at [522, 185] on span "WHY CHOOSE IT?" at bounding box center [524, 181] width 98 height 18
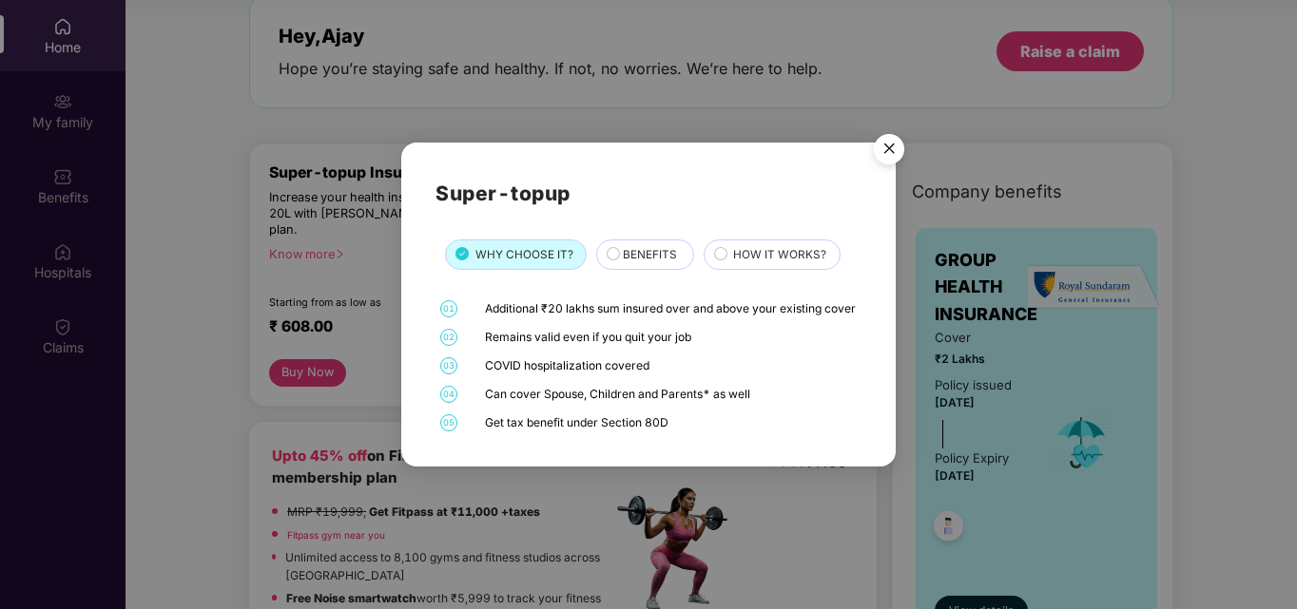
click at [886, 145] on img "Close" at bounding box center [888, 151] width 53 height 53
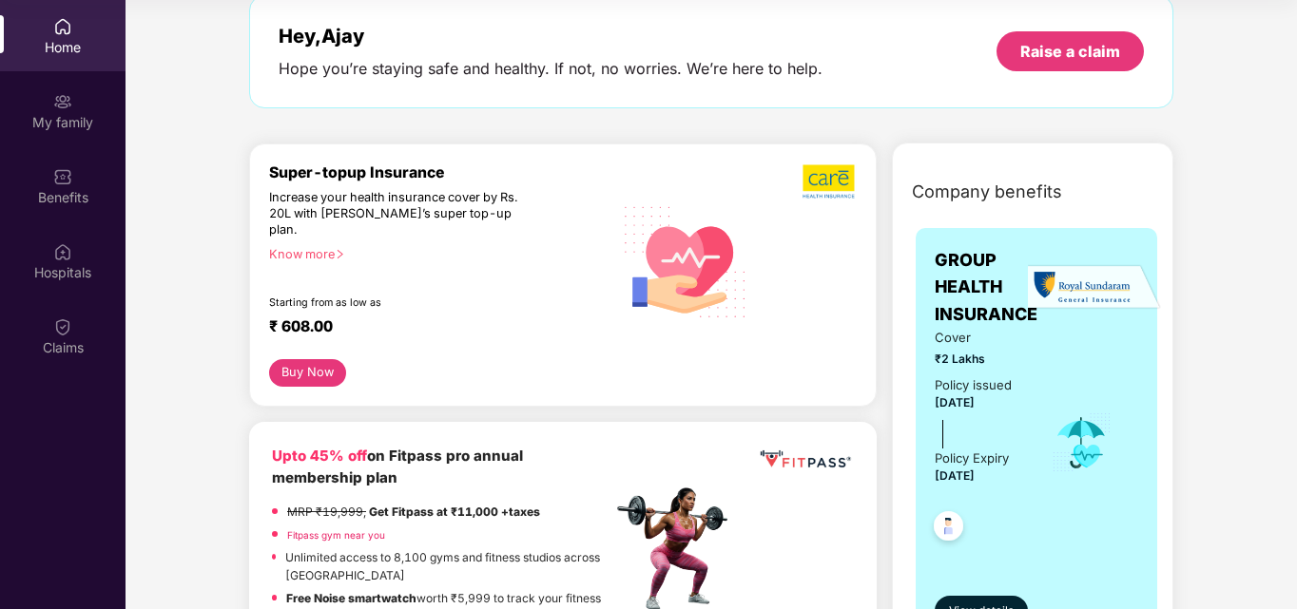
click at [319, 361] on button "Buy Now" at bounding box center [307, 373] width 77 height 28
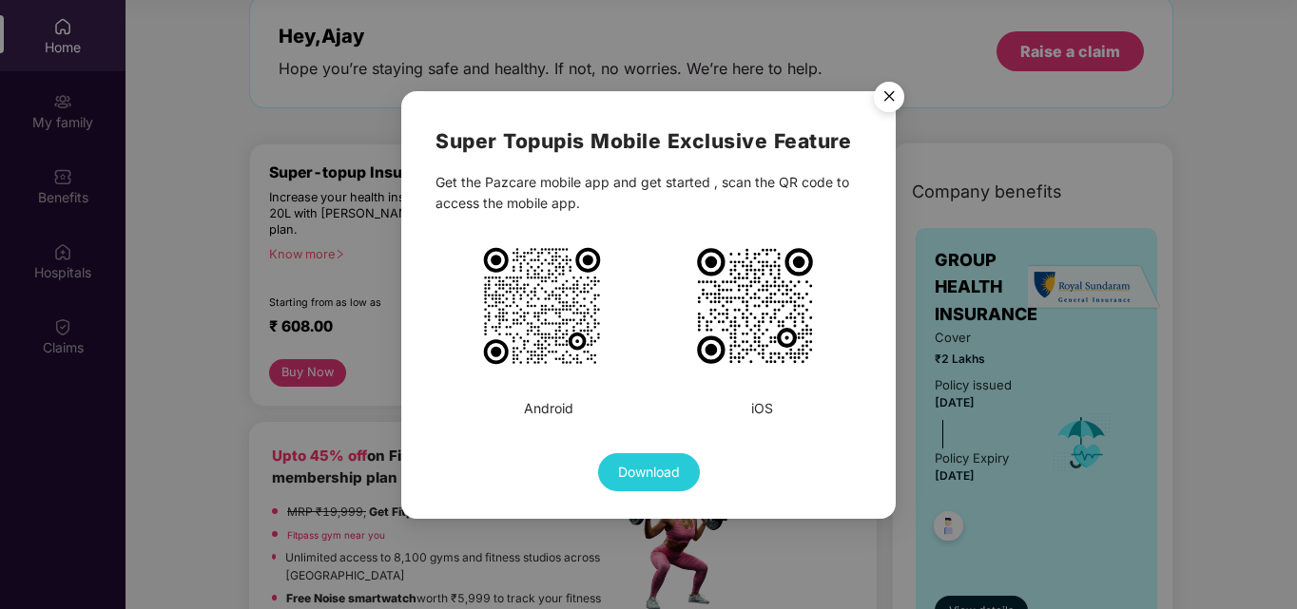
click at [883, 102] on img "Close" at bounding box center [888, 99] width 53 height 53
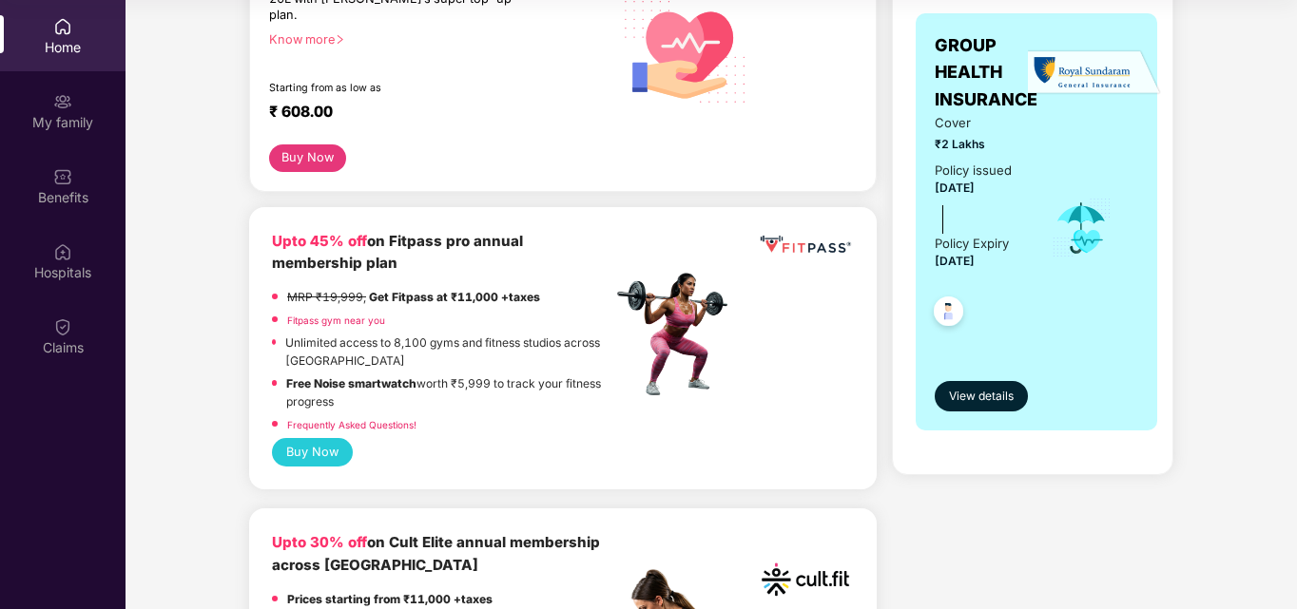
scroll to position [380, 0]
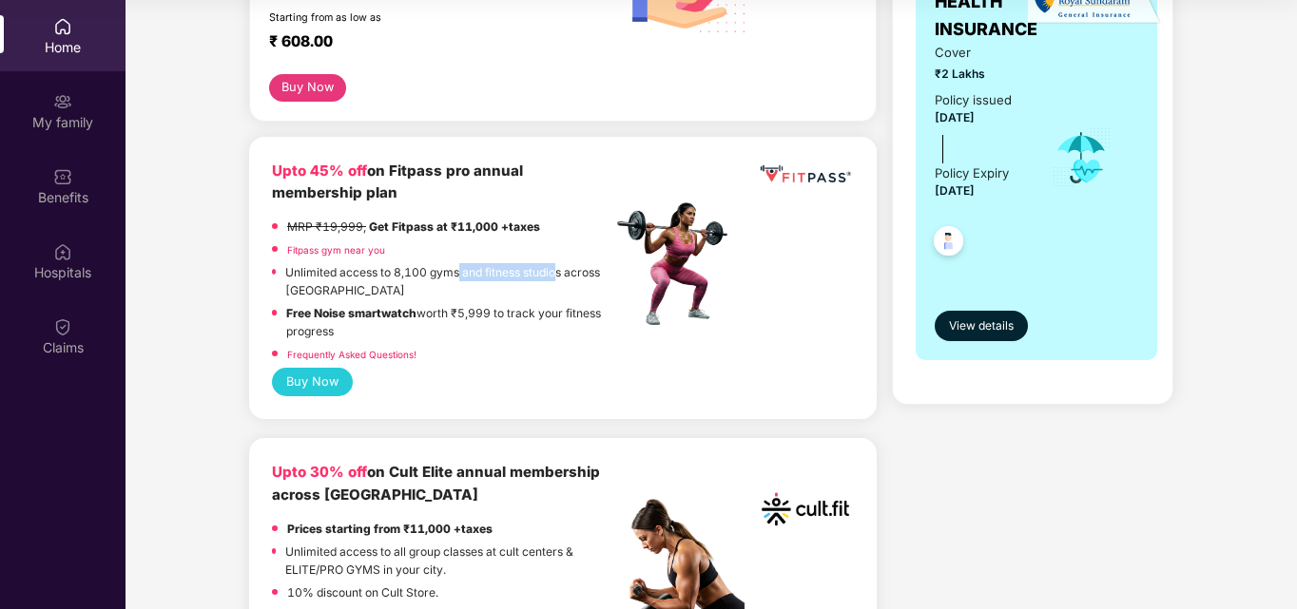
drag, startPoint x: 462, startPoint y: 258, endPoint x: 572, endPoint y: 258, distance: 110.3
click at [570, 263] on p "Unlimited access to 8,100 gyms and fitness studios across [GEOGRAPHIC_DATA]" at bounding box center [448, 281] width 326 height 36
click at [579, 263] on p "Unlimited access to 8,100 gyms and fitness studios across [GEOGRAPHIC_DATA]" at bounding box center [448, 281] width 326 height 36
drag, startPoint x: 285, startPoint y: 297, endPoint x: 584, endPoint y: 305, distance: 298.7
click at [576, 304] on div "Free Noise smartwatch worth ₹5,999 to track your fitness progress" at bounding box center [441, 324] width 339 height 41
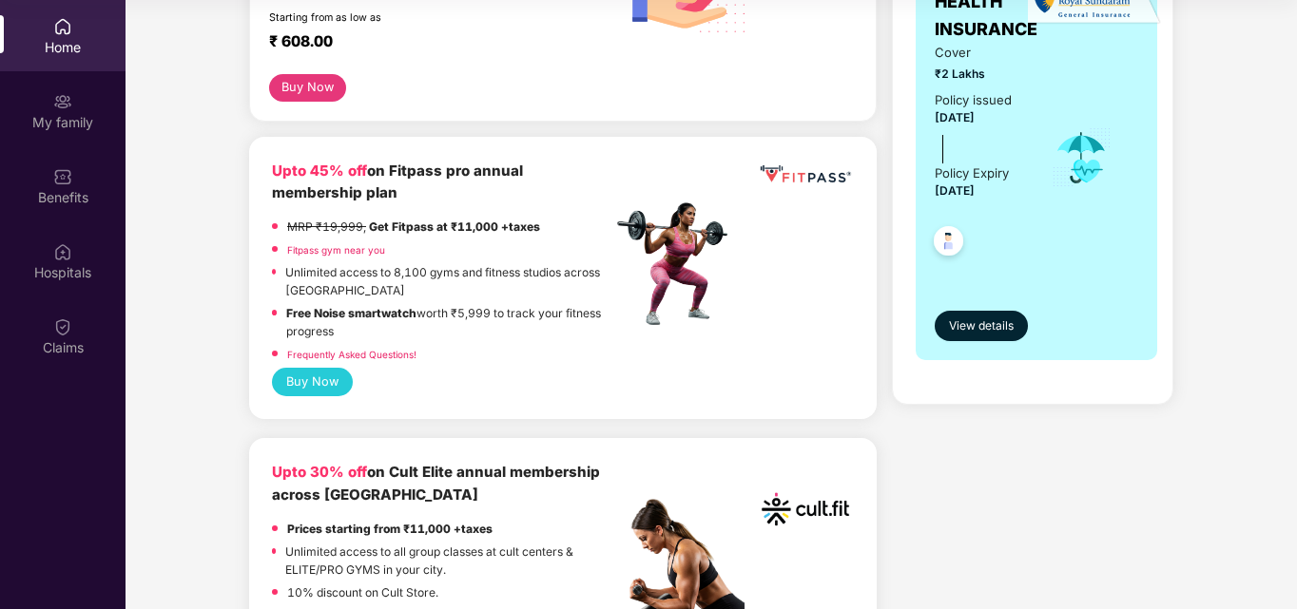
drag, startPoint x: 584, startPoint y: 305, endPoint x: 539, endPoint y: 309, distance: 44.8
click at [585, 305] on p "Free Noise smartwatch worth ₹5,999 to track your fitness progress" at bounding box center [448, 322] width 325 height 36
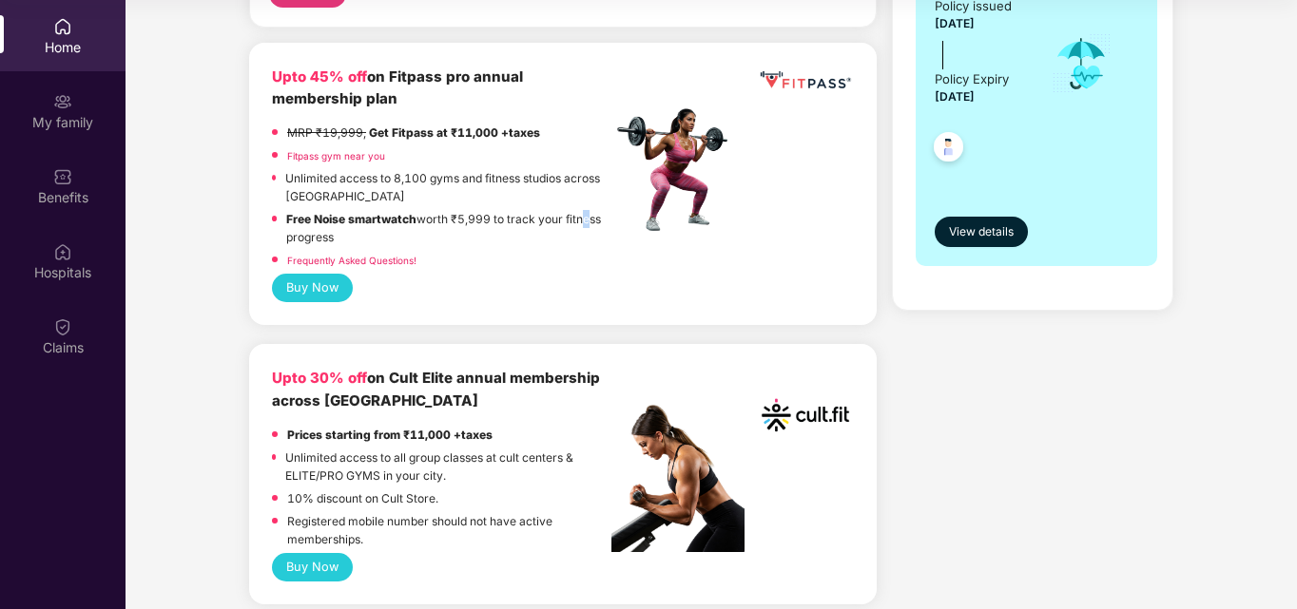
scroll to position [475, 0]
click at [441, 250] on div "Frequently Asked Questions!" at bounding box center [441, 261] width 339 height 23
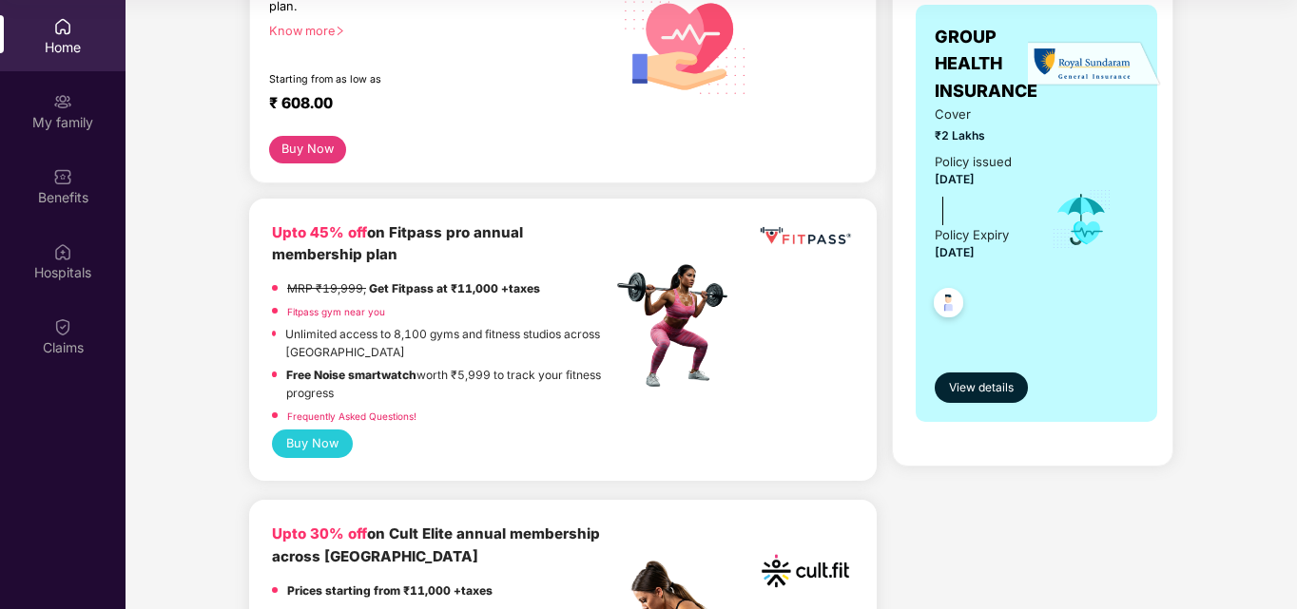
scroll to position [285, 0]
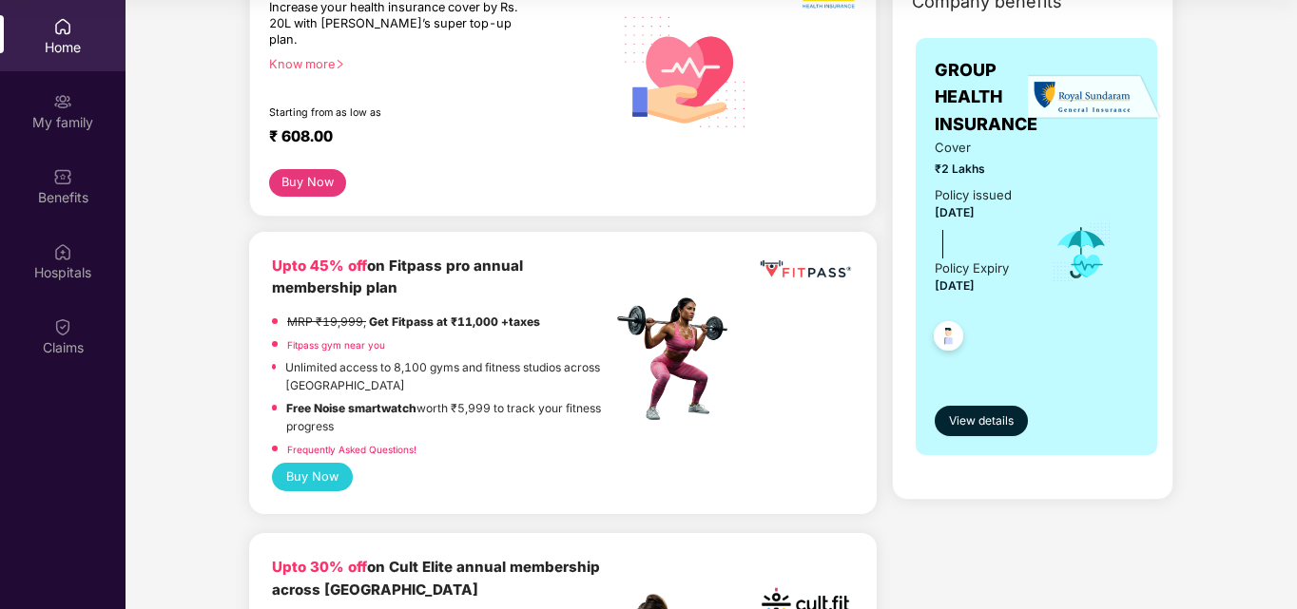
click at [302, 464] on button "Buy Now" at bounding box center [312, 477] width 81 height 29
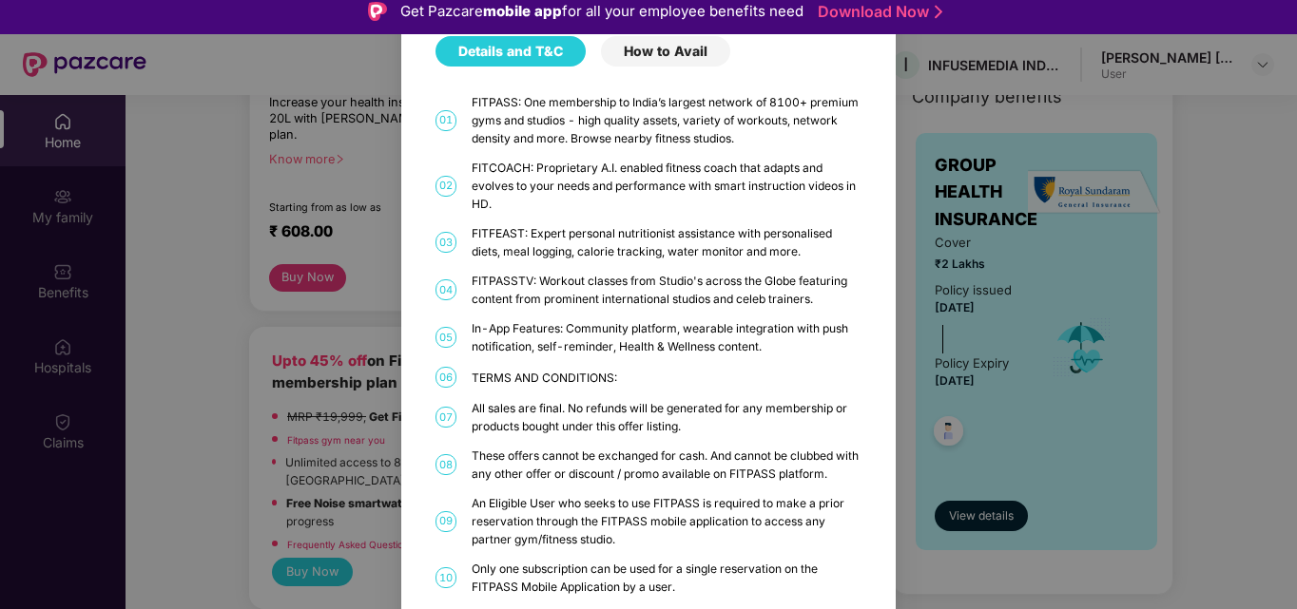
scroll to position [0, 0]
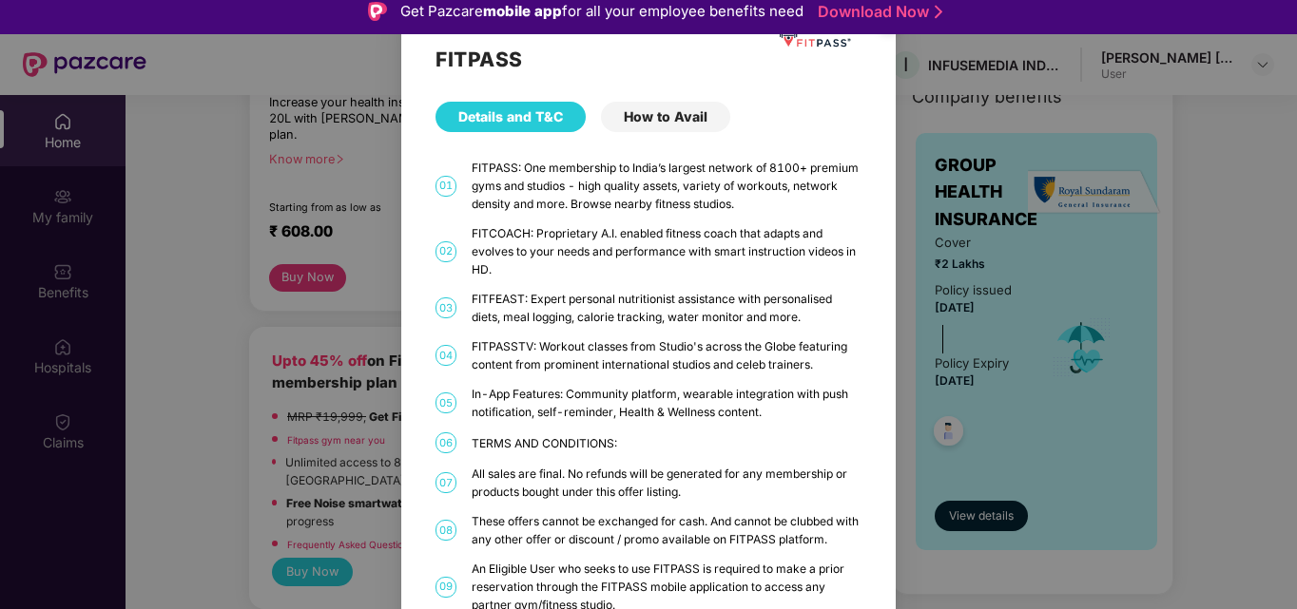
click at [653, 119] on div "How to Avail" at bounding box center [665, 117] width 129 height 30
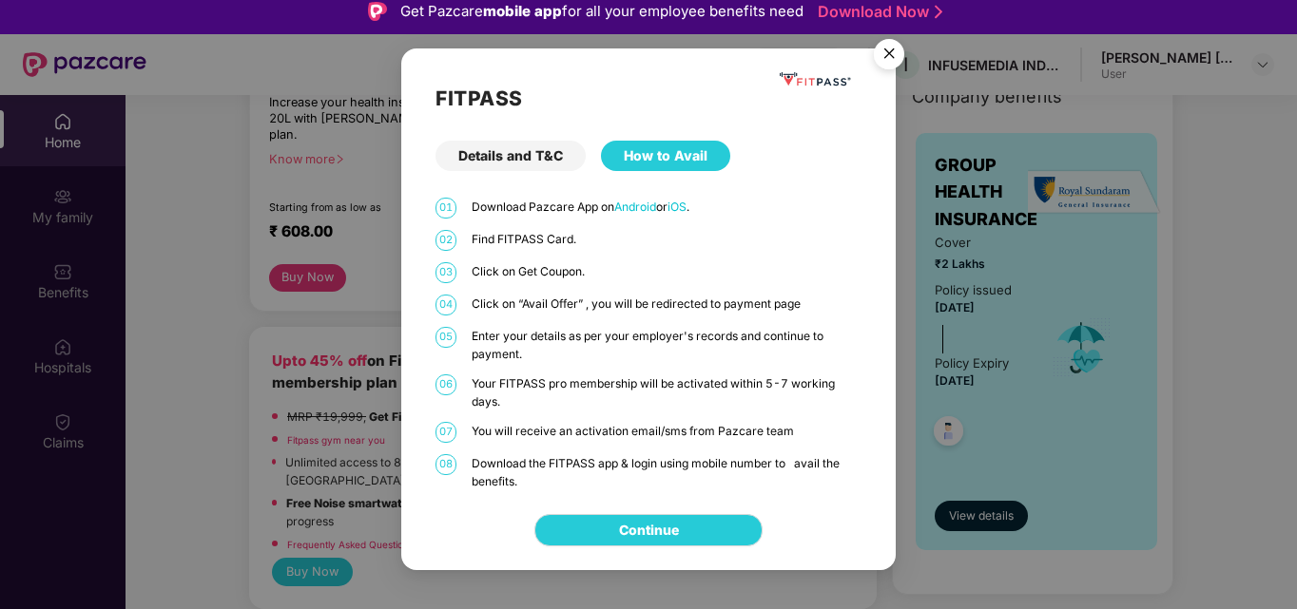
click at [893, 56] on img "Close" at bounding box center [888, 56] width 53 height 53
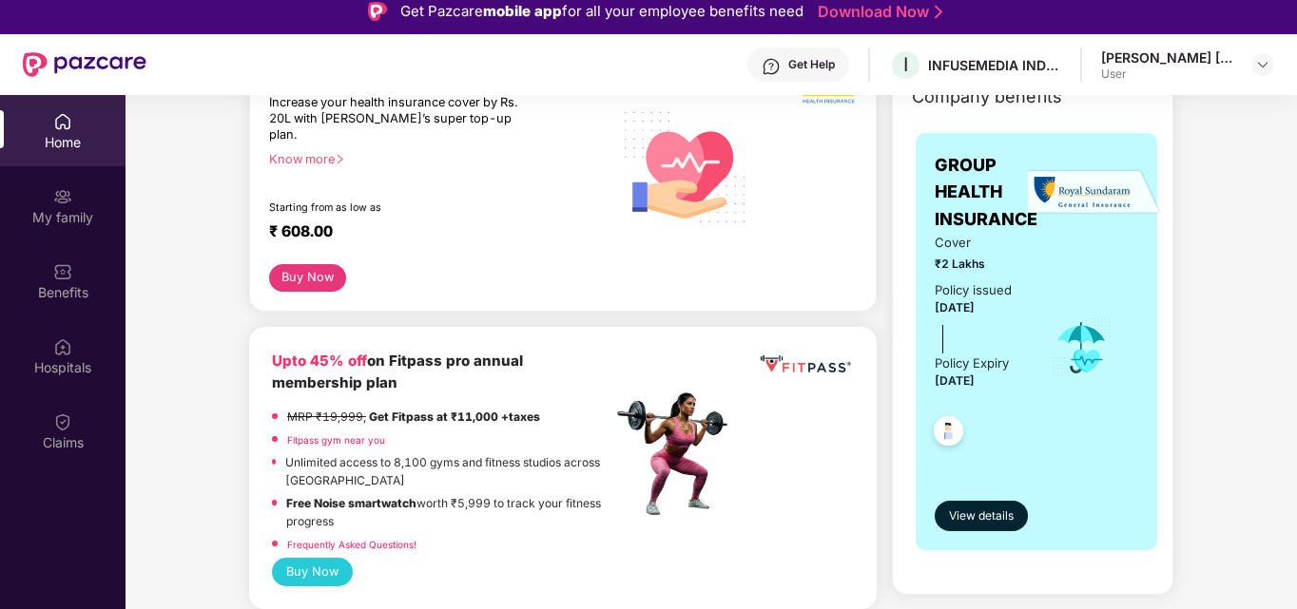
click at [327, 563] on button "Buy Now" at bounding box center [312, 572] width 81 height 29
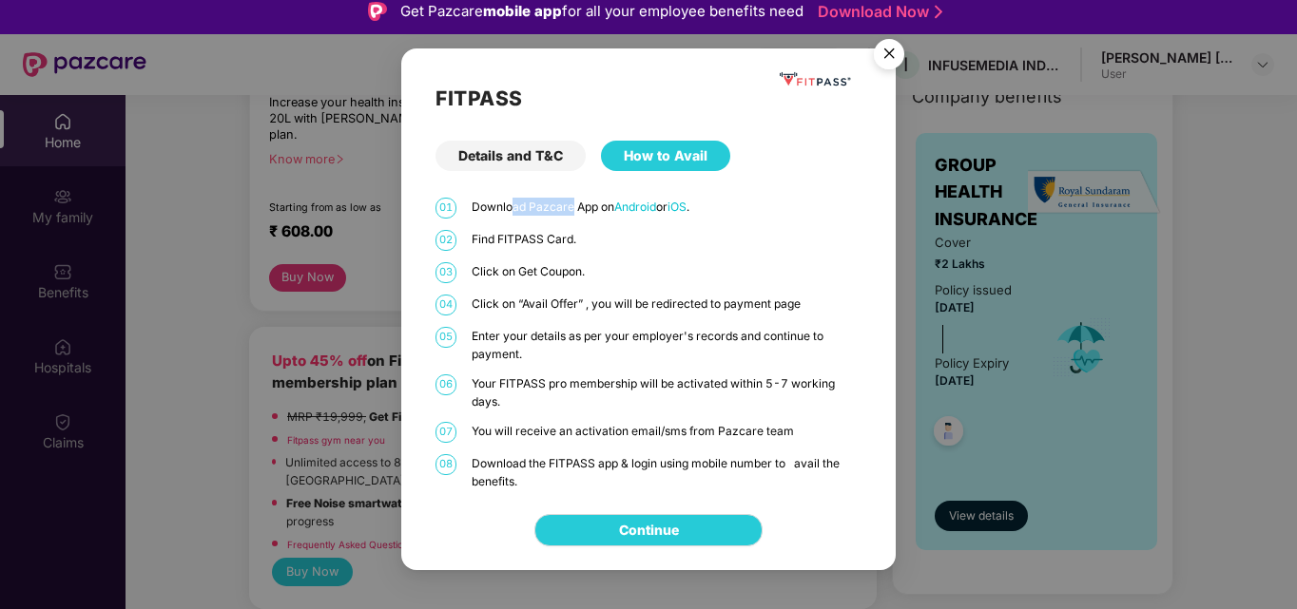
drag, startPoint x: 512, startPoint y: 208, endPoint x: 615, endPoint y: 208, distance: 102.7
click at [606, 208] on p "Download Pazcare App on Android or iOS ." at bounding box center [667, 207] width 390 height 18
drag, startPoint x: 499, startPoint y: 241, endPoint x: 610, endPoint y: 241, distance: 111.2
click at [566, 241] on p "Find FITPASS Card." at bounding box center [667, 239] width 390 height 18
drag, startPoint x: 606, startPoint y: 244, endPoint x: 564, endPoint y: 264, distance: 46.4
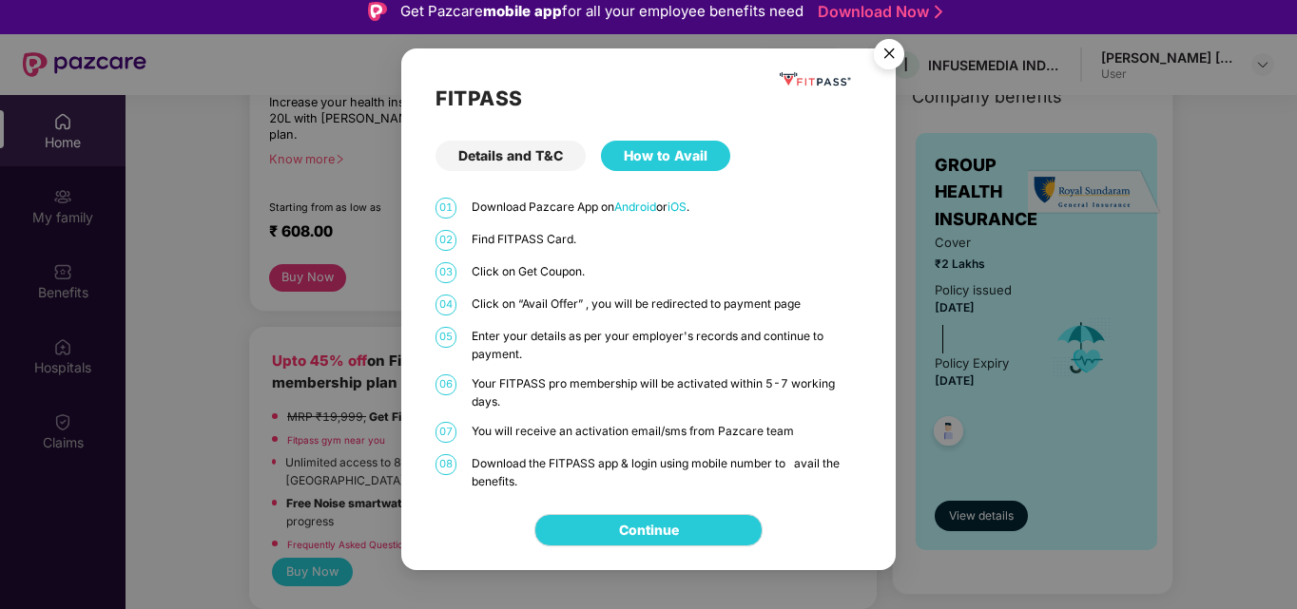
click at [604, 245] on p "Find FITPASS Card." at bounding box center [667, 239] width 390 height 18
drag, startPoint x: 475, startPoint y: 278, endPoint x: 582, endPoint y: 275, distance: 106.5
click at [561, 275] on p "Click on Get Coupon." at bounding box center [667, 271] width 390 height 18
click at [591, 275] on p "Click on Get Coupon." at bounding box center [667, 271] width 390 height 18
drag, startPoint x: 480, startPoint y: 308, endPoint x: 790, endPoint y: 307, distance: 309.9
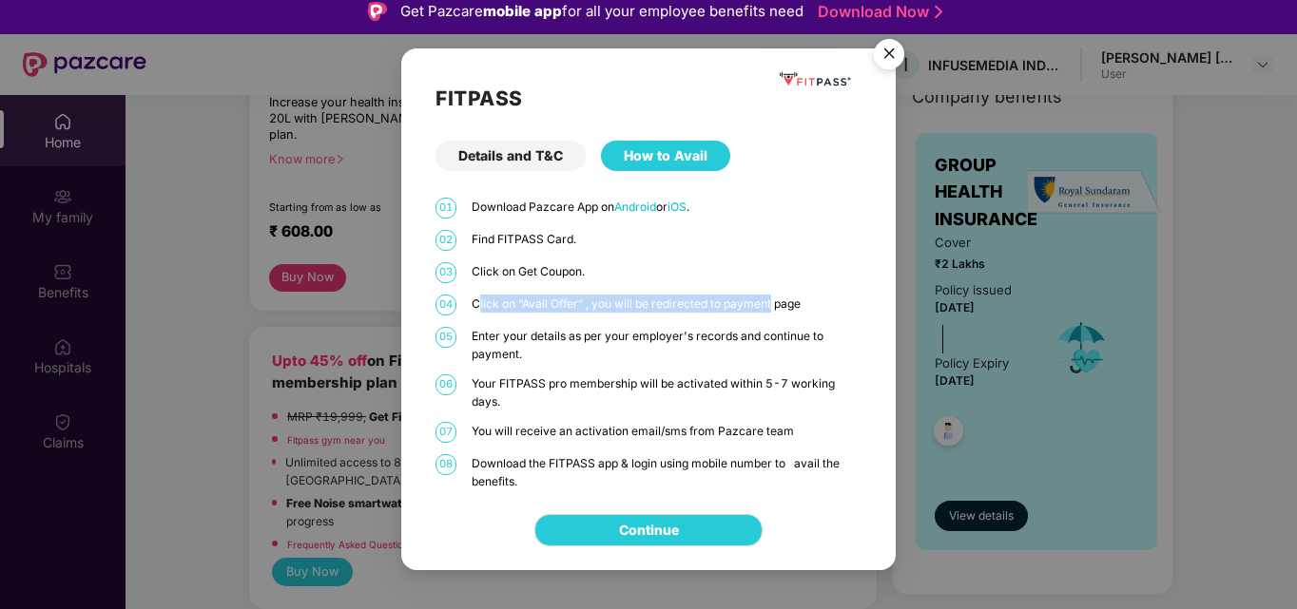
click at [782, 307] on p "Click on “Avail Offer” , you will be redirected to payment page" at bounding box center [667, 304] width 390 height 18
click at [790, 307] on p "Click on “Avail Offer” , you will be redirected to payment page" at bounding box center [667, 304] width 390 height 18
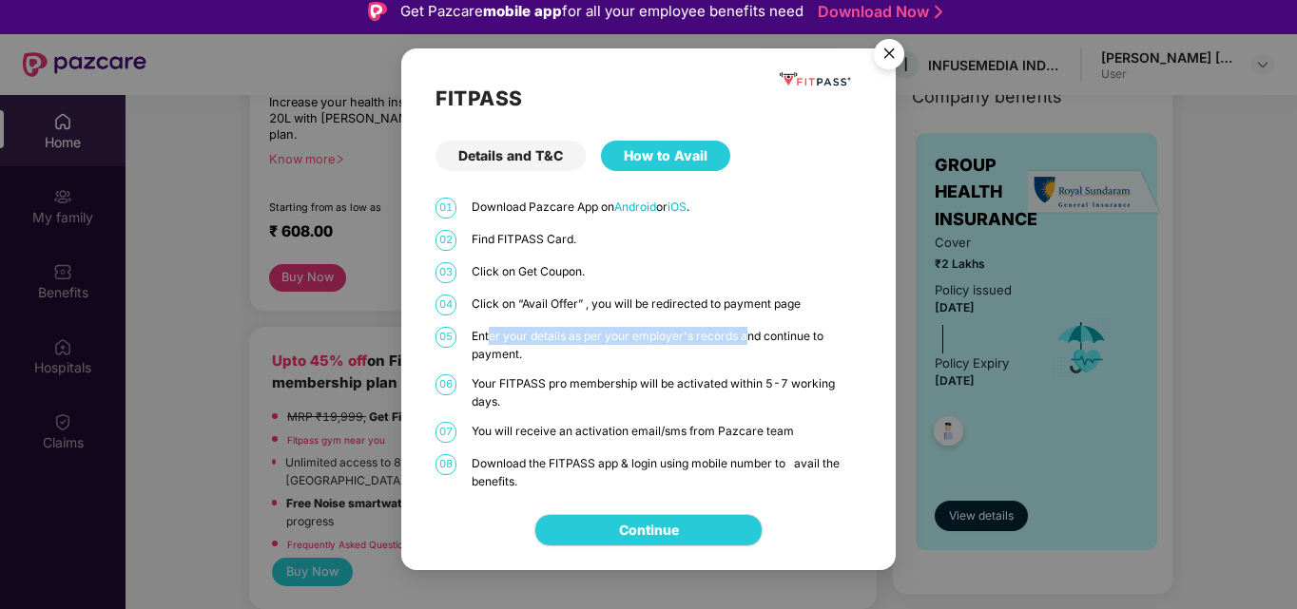
drag, startPoint x: 501, startPoint y: 336, endPoint x: 750, endPoint y: 343, distance: 249.2
click at [747, 343] on p "Enter your details as per your employer's records and continue to payment." at bounding box center [667, 345] width 390 height 36
click at [763, 343] on p "Enter your details as per your employer's records and continue to payment." at bounding box center [667, 345] width 390 height 36
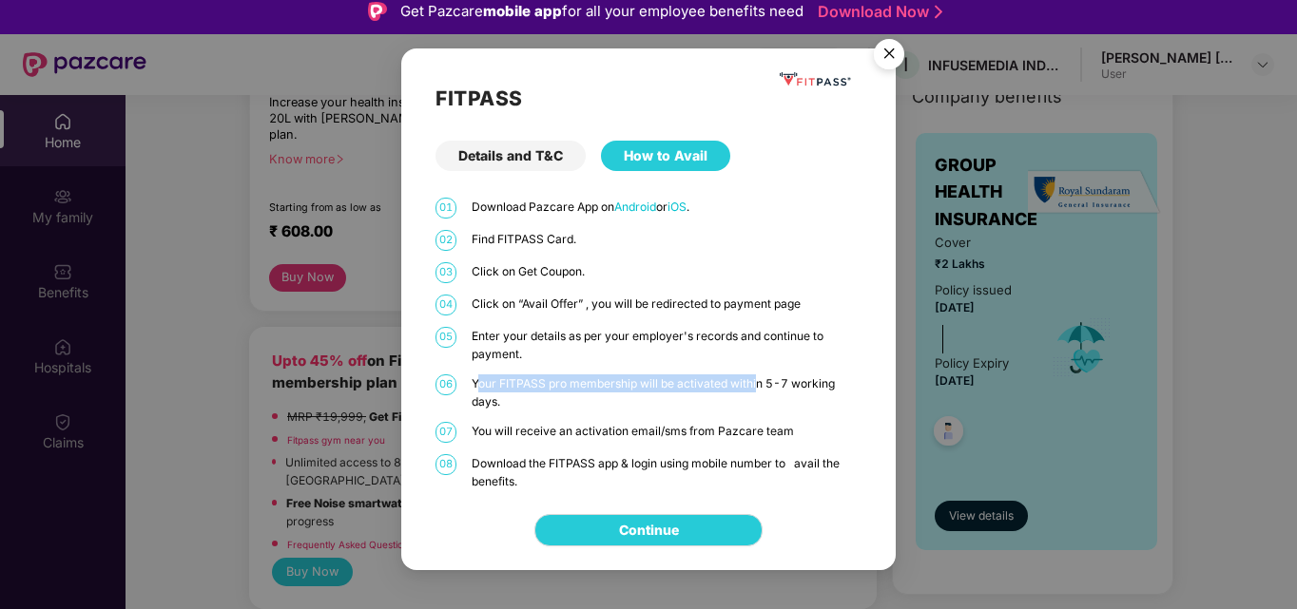
drag, startPoint x: 479, startPoint y: 376, endPoint x: 777, endPoint y: 384, distance: 297.7
click at [765, 384] on p "Your FITPASS pro membership will be activated within 5-7 working days." at bounding box center [667, 393] width 390 height 36
click at [778, 384] on p "Your FITPASS pro membership will be activated within 5-7 working days." at bounding box center [667, 393] width 390 height 36
drag, startPoint x: 643, startPoint y: 439, endPoint x: 751, endPoint y: 439, distance: 108.4
click at [670, 439] on p "You will receive an activation email/sms from Pazcare team" at bounding box center [667, 431] width 390 height 18
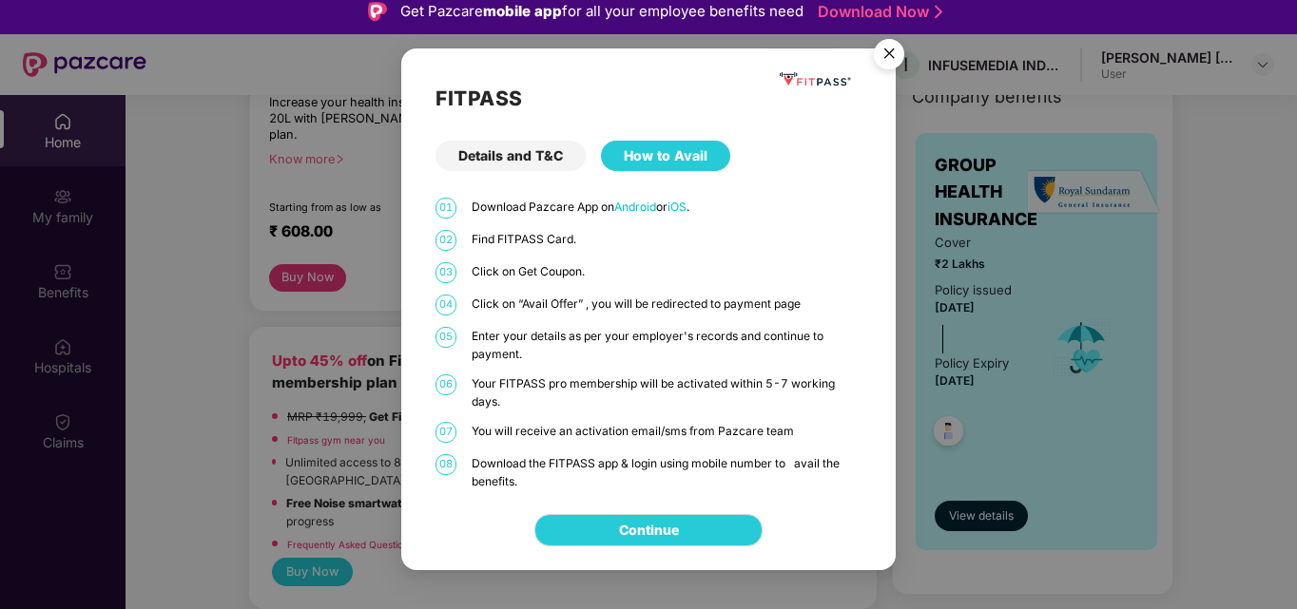
click at [771, 435] on p "You will receive an activation email/sms from Pazcare team" at bounding box center [667, 431] width 390 height 18
click at [891, 52] on img "Close" at bounding box center [888, 56] width 53 height 53
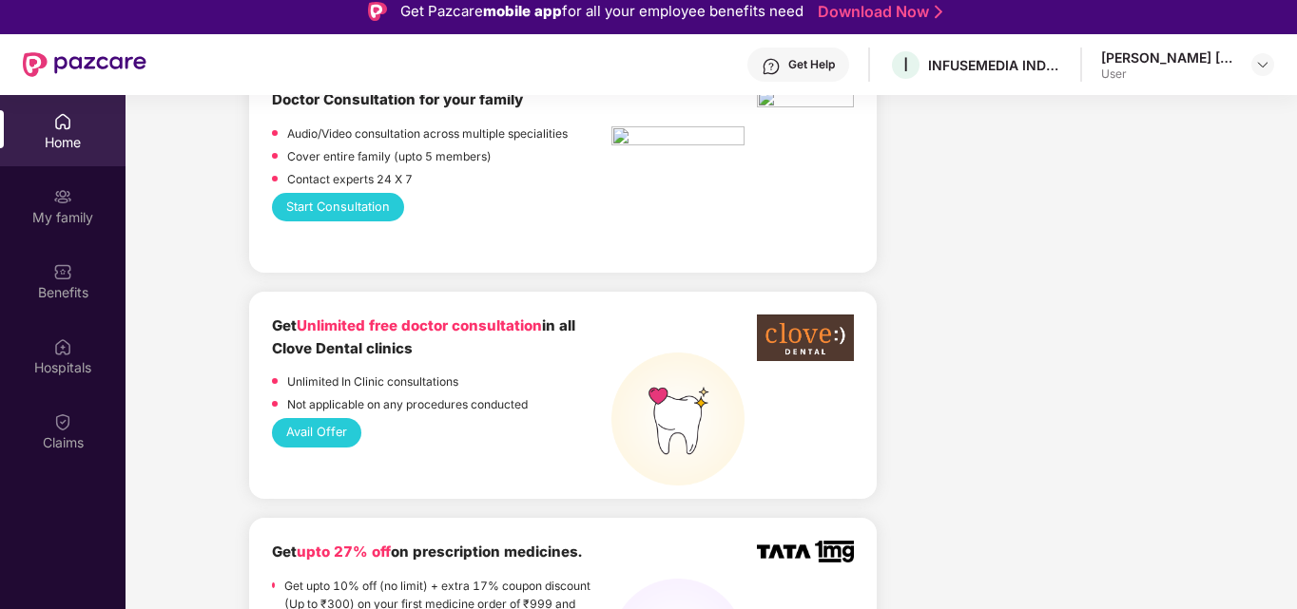
scroll to position [1236, 0]
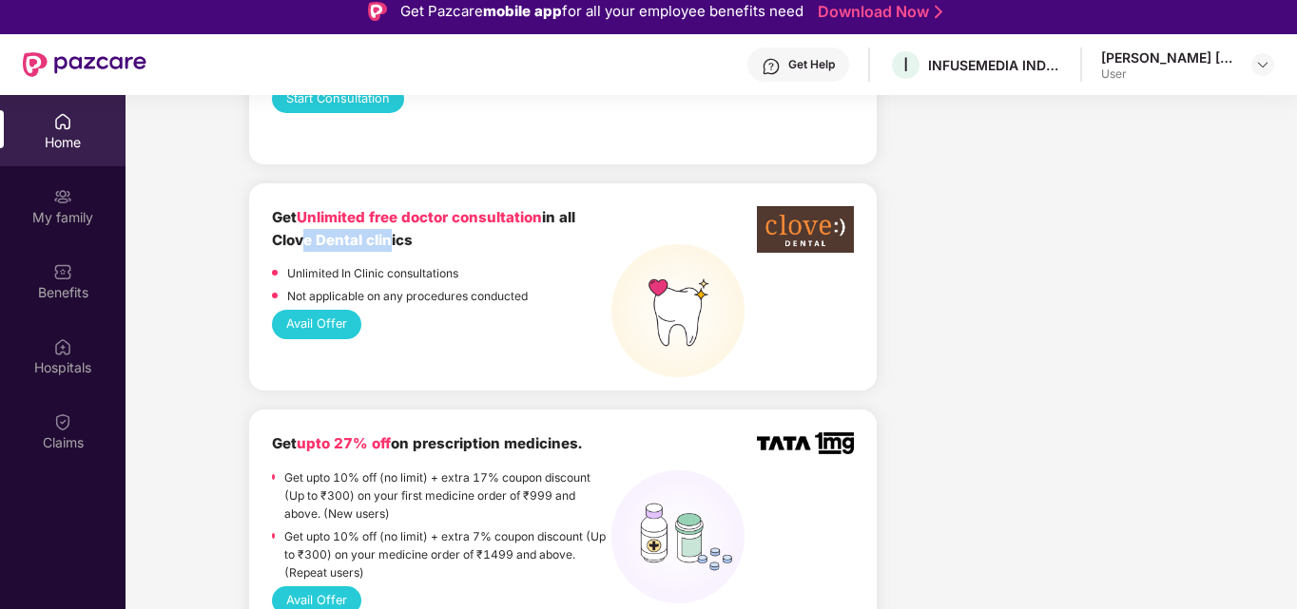
drag, startPoint x: 333, startPoint y: 225, endPoint x: 391, endPoint y: 225, distance: 58.0
click at [387, 225] on b "Get Unlimited free doctor consultation in all Clove Dental clinics" at bounding box center [423, 228] width 303 height 41
click at [392, 225] on b "Get Unlimited free doctor consultation in all Clove Dental clinics" at bounding box center [423, 228] width 303 height 41
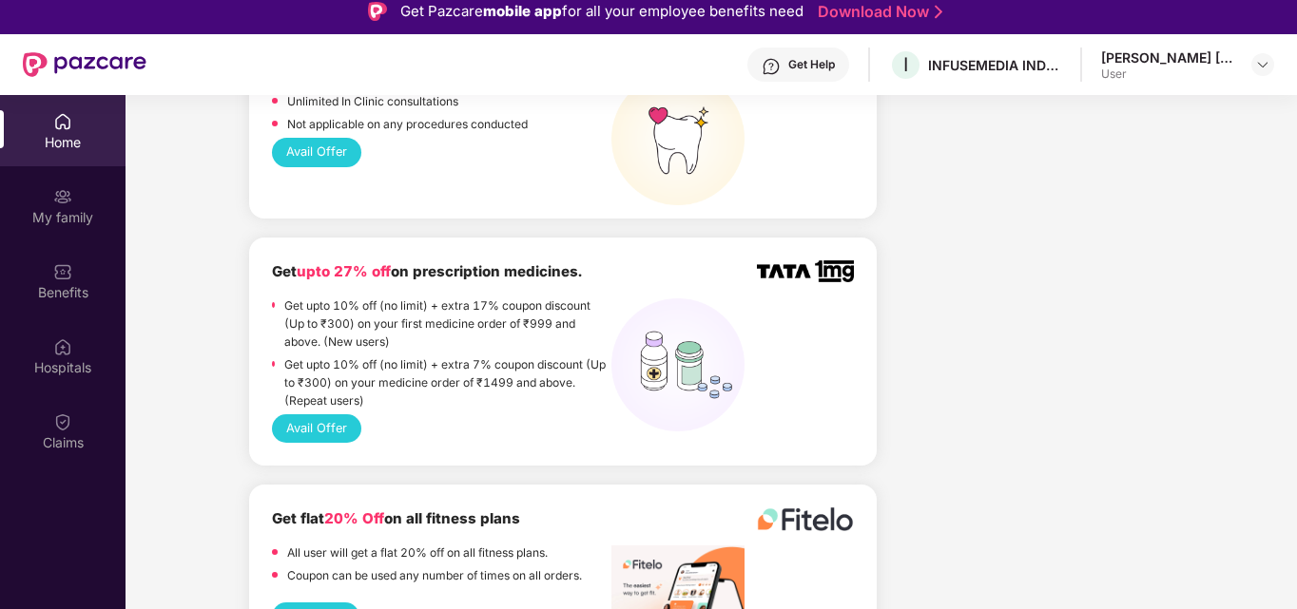
scroll to position [1426, 0]
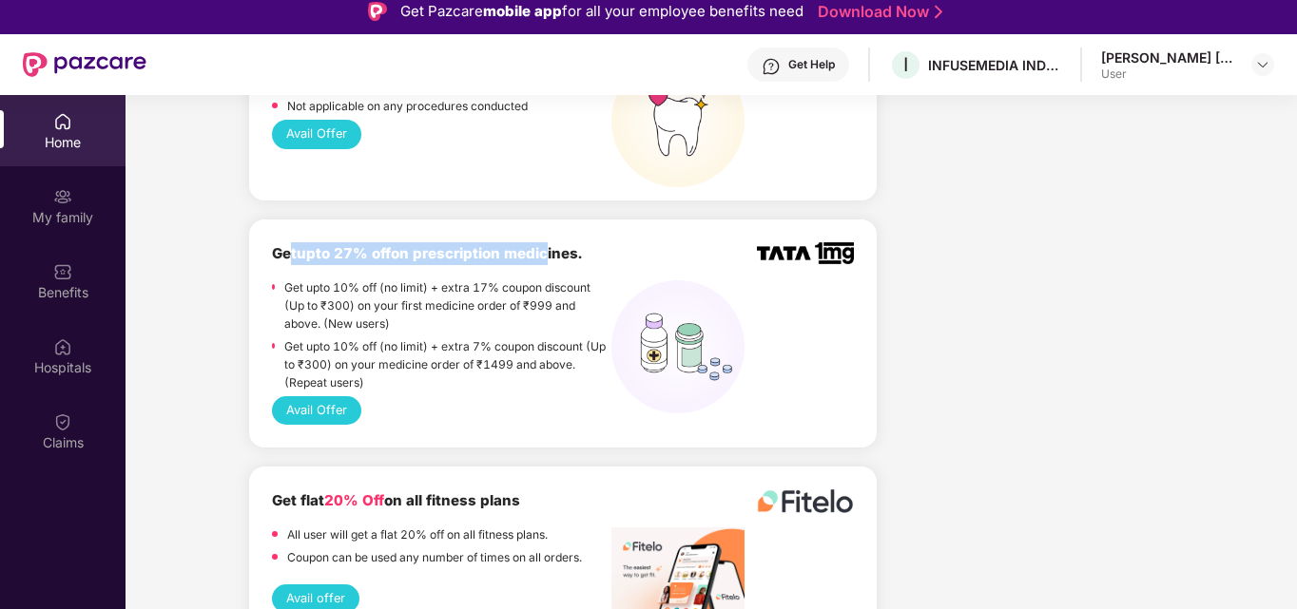
drag, startPoint x: 293, startPoint y: 242, endPoint x: 550, endPoint y: 241, distance: 257.7
click at [550, 244] on b "Get upto 27% off on prescription medicines." at bounding box center [427, 253] width 310 height 18
click at [555, 244] on b "Get upto 27% off on prescription medicines." at bounding box center [427, 253] width 310 height 18
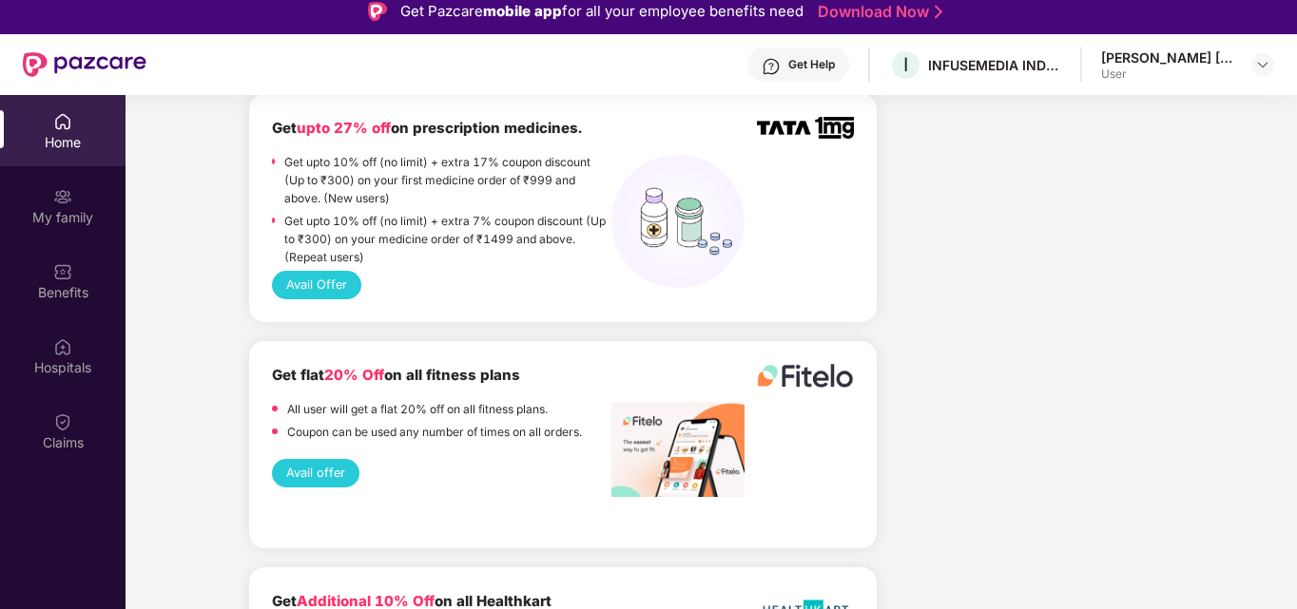
scroll to position [1616, 0]
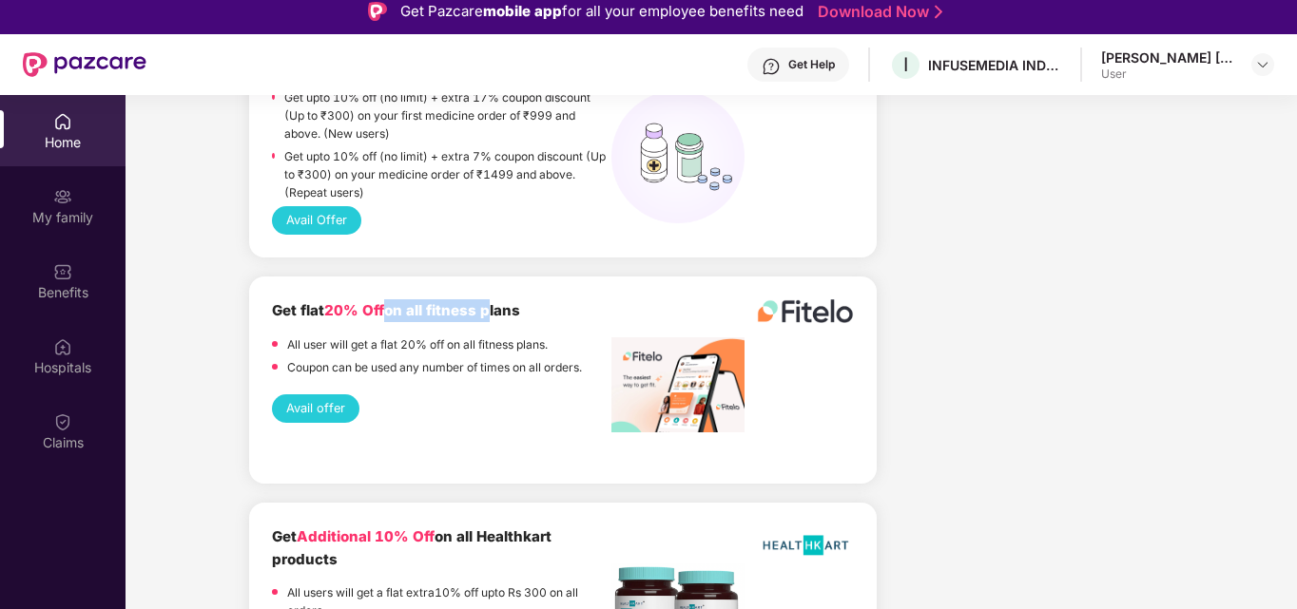
drag, startPoint x: 388, startPoint y: 294, endPoint x: 563, endPoint y: 294, distance: 174.9
click at [552, 299] on div "Get flat 20% Off on all fitness plans" at bounding box center [441, 310] width 339 height 23
click at [577, 299] on div "Get flat 20% Off on all fitness plans" at bounding box center [441, 310] width 339 height 23
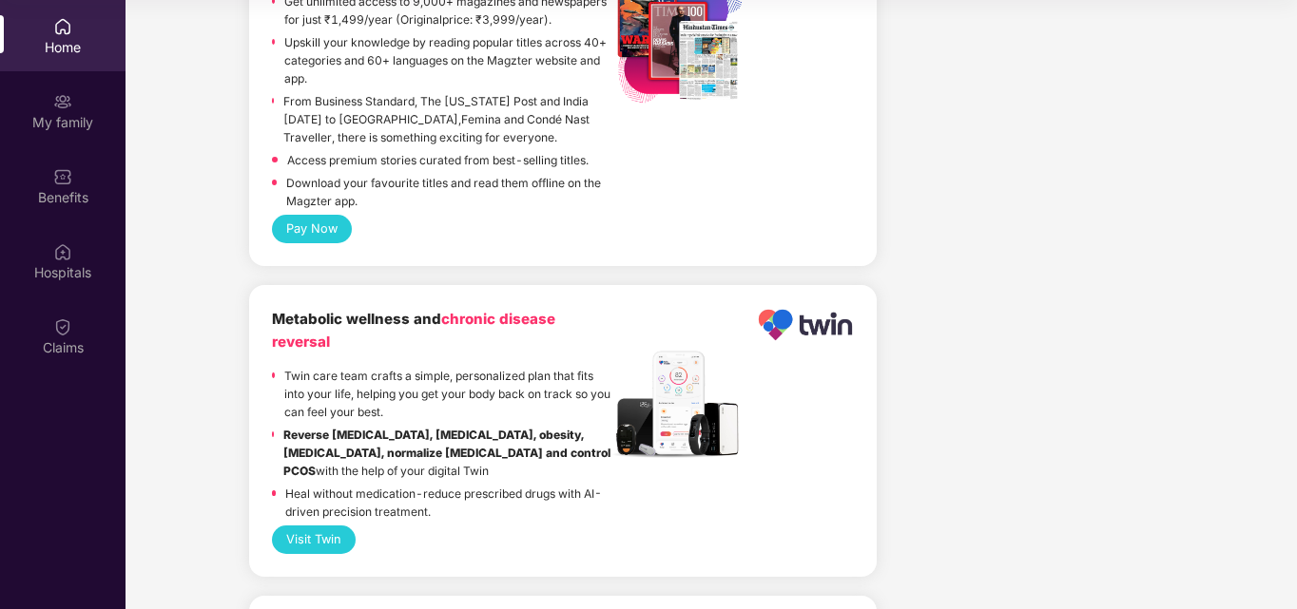
scroll to position [2071, 0]
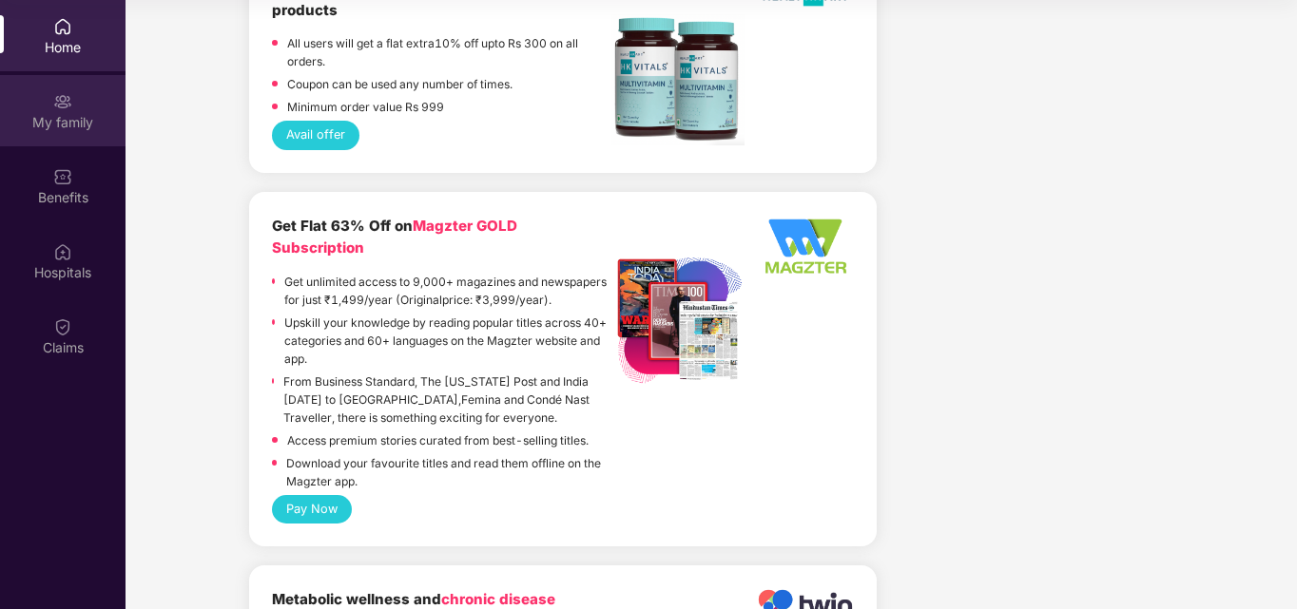
click at [54, 113] on div "My family" at bounding box center [62, 122] width 125 height 19
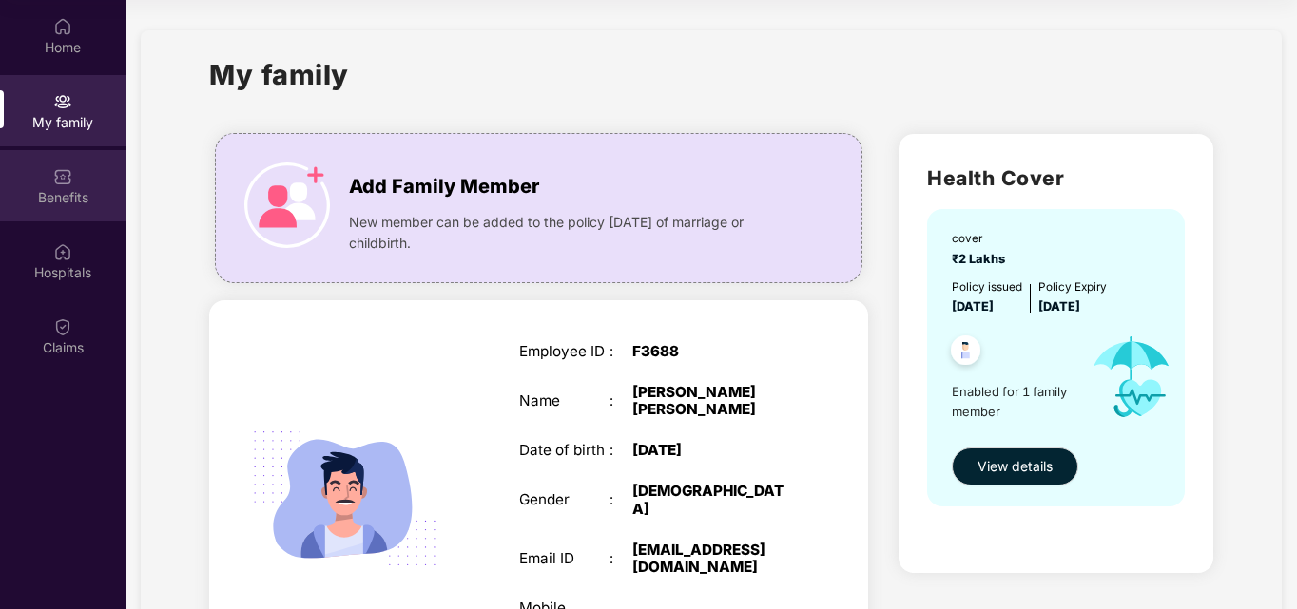
click at [68, 204] on div "Benefits" at bounding box center [62, 197] width 125 height 19
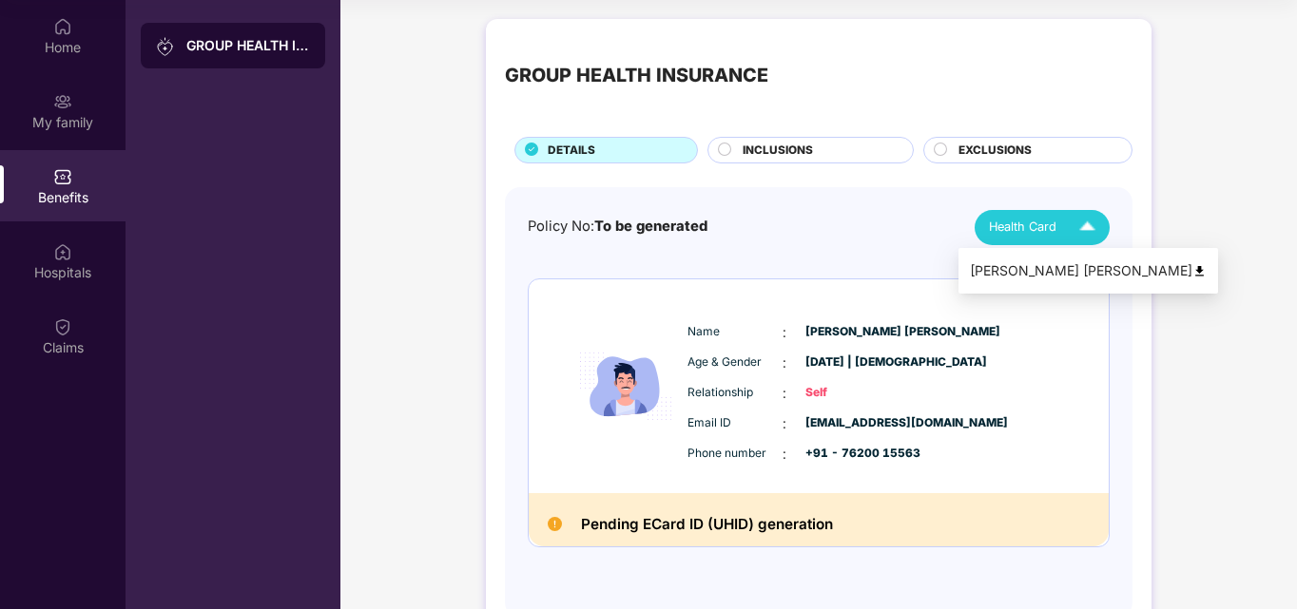
click at [1034, 220] on span "Health Card" at bounding box center [1023, 227] width 68 height 19
click at [801, 145] on span "INCLUSIONS" at bounding box center [778, 151] width 70 height 18
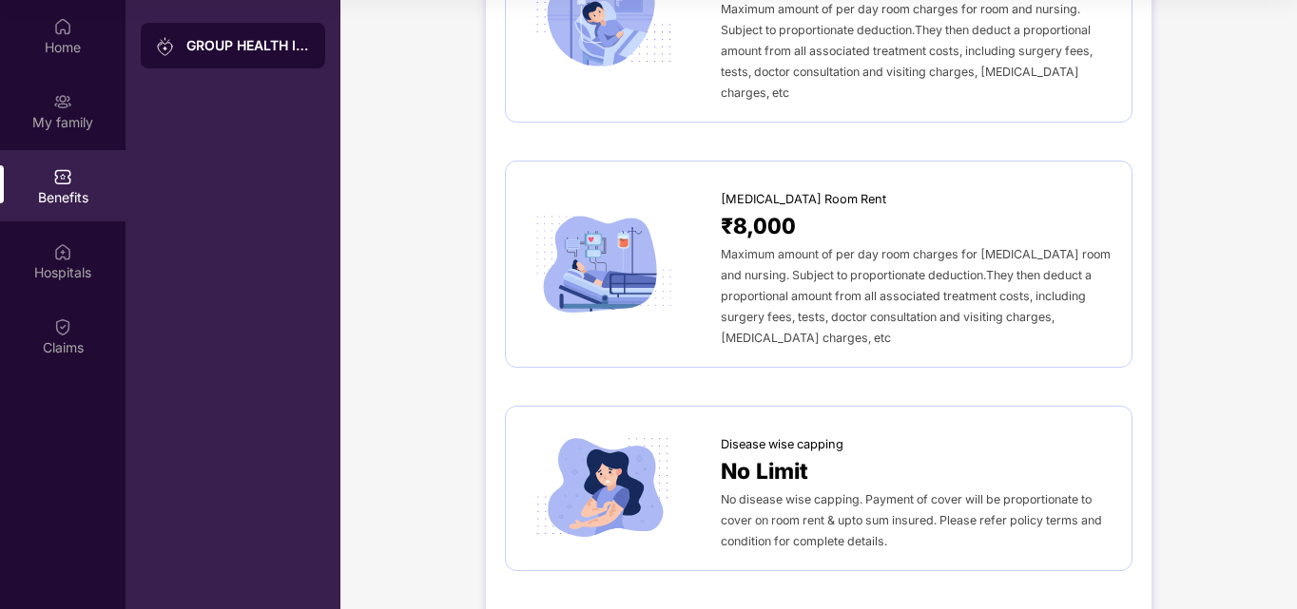
scroll to position [475, 0]
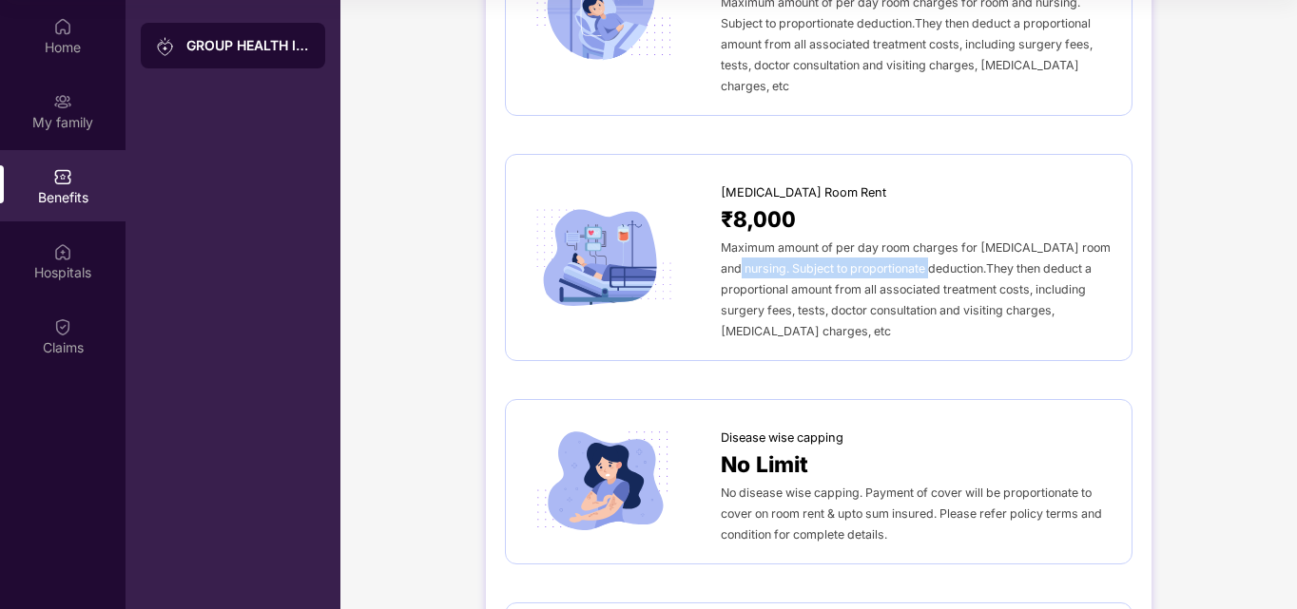
drag, startPoint x: 726, startPoint y: 253, endPoint x: 961, endPoint y: 251, distance: 234.8
click at [950, 251] on span "Maximum amount of per day room charges for ICU room and nursing. Subject to pro…" at bounding box center [916, 290] width 390 height 98
click at [961, 251] on span "Maximum amount of per day room charges for ICU room and nursing. Subject to pro…" at bounding box center [916, 290] width 390 height 98
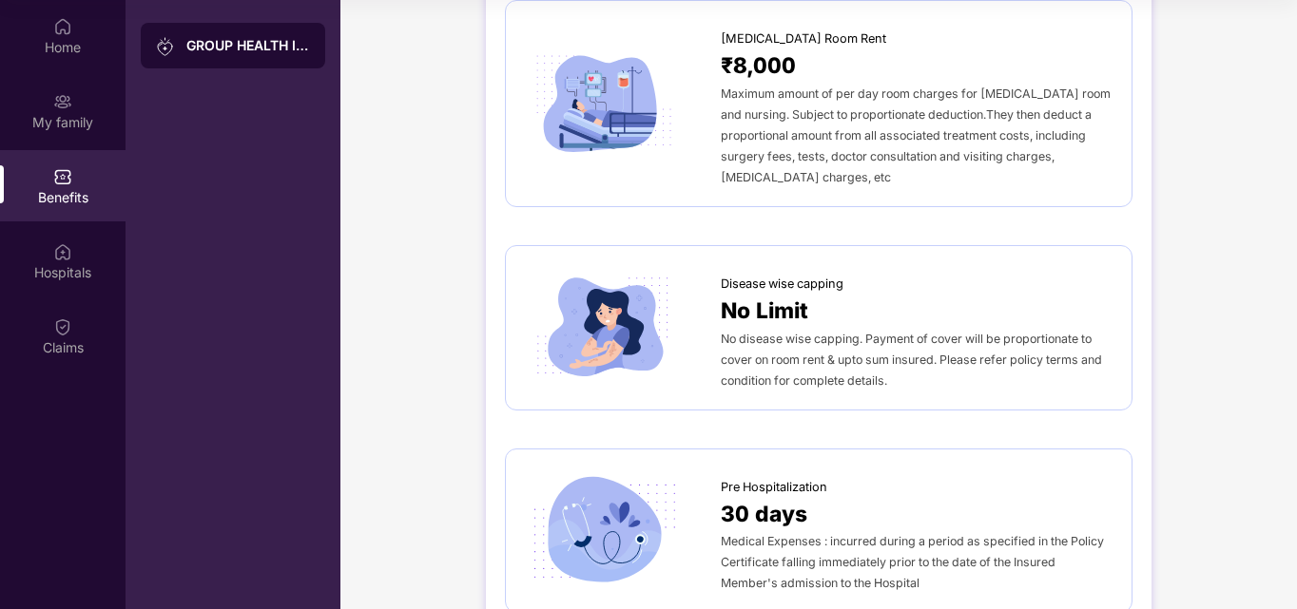
scroll to position [666, 0]
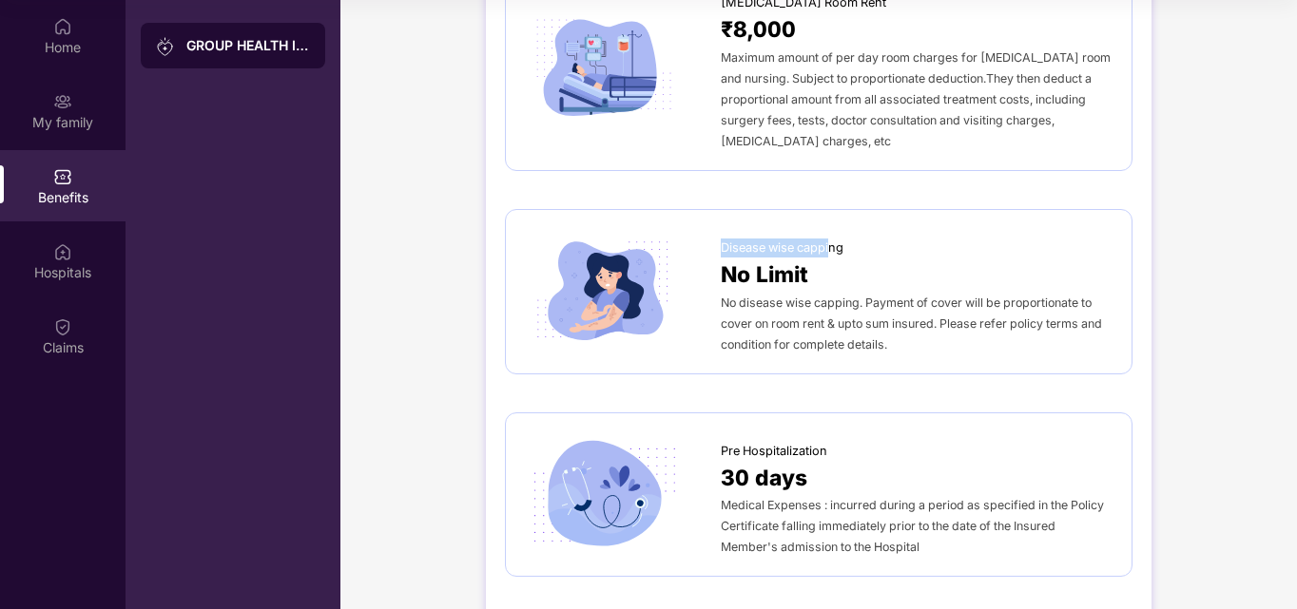
drag, startPoint x: 721, startPoint y: 212, endPoint x: 841, endPoint y: 212, distance: 120.7
click at [836, 239] on span "Disease wise capping" at bounding box center [782, 248] width 123 height 19
click at [850, 229] on div "Disease wise capping" at bounding box center [917, 243] width 392 height 29
drag, startPoint x: 727, startPoint y: 263, endPoint x: 876, endPoint y: 267, distance: 148.4
click at [875, 296] on span "No disease wise capping. Payment of cover will be proportionate to cover on roo…" at bounding box center [911, 324] width 381 height 56
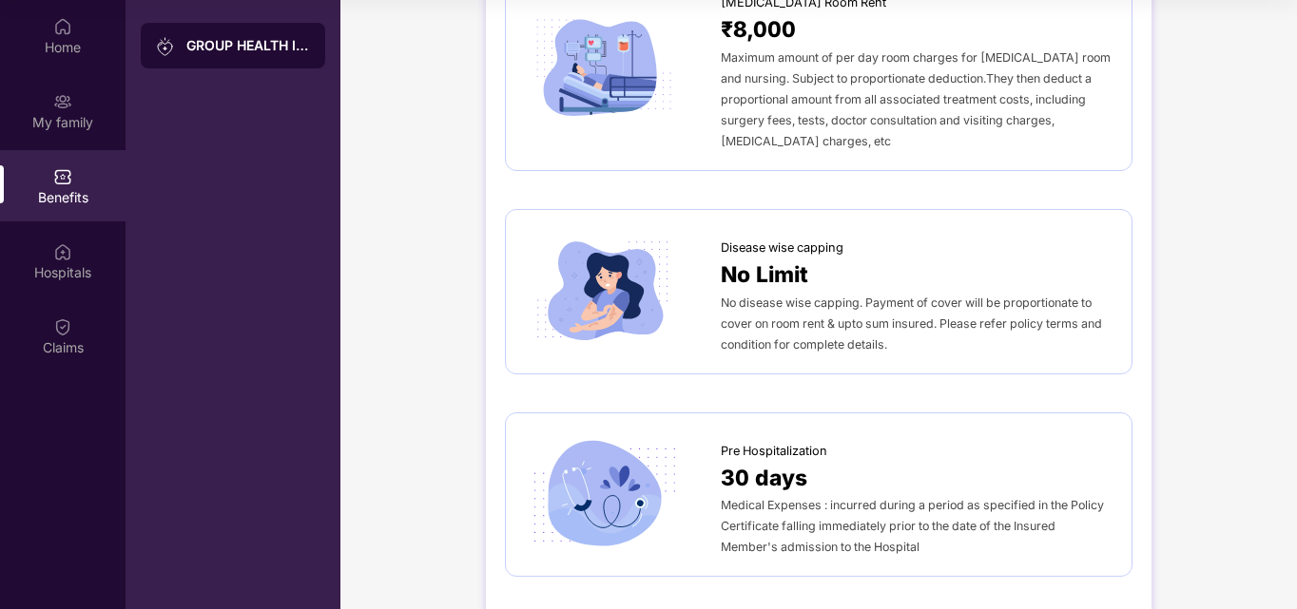
click at [917, 296] on span "No disease wise capping. Payment of cover will be proportionate to cover on roo…" at bounding box center [911, 324] width 381 height 56
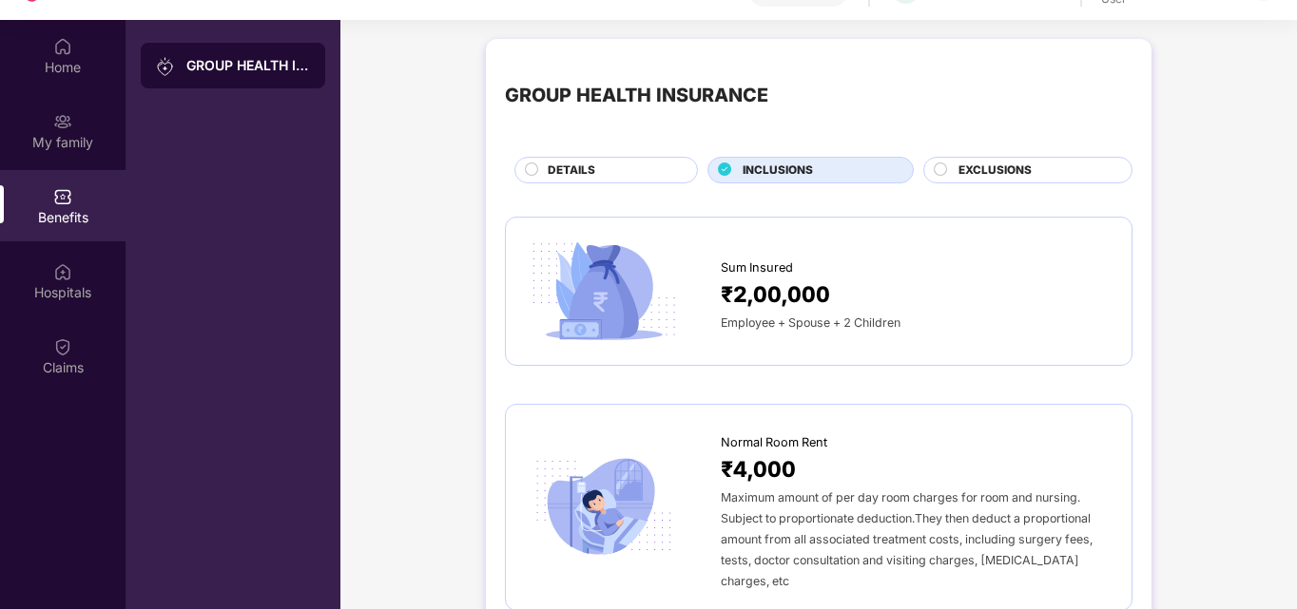
scroll to position [0, 0]
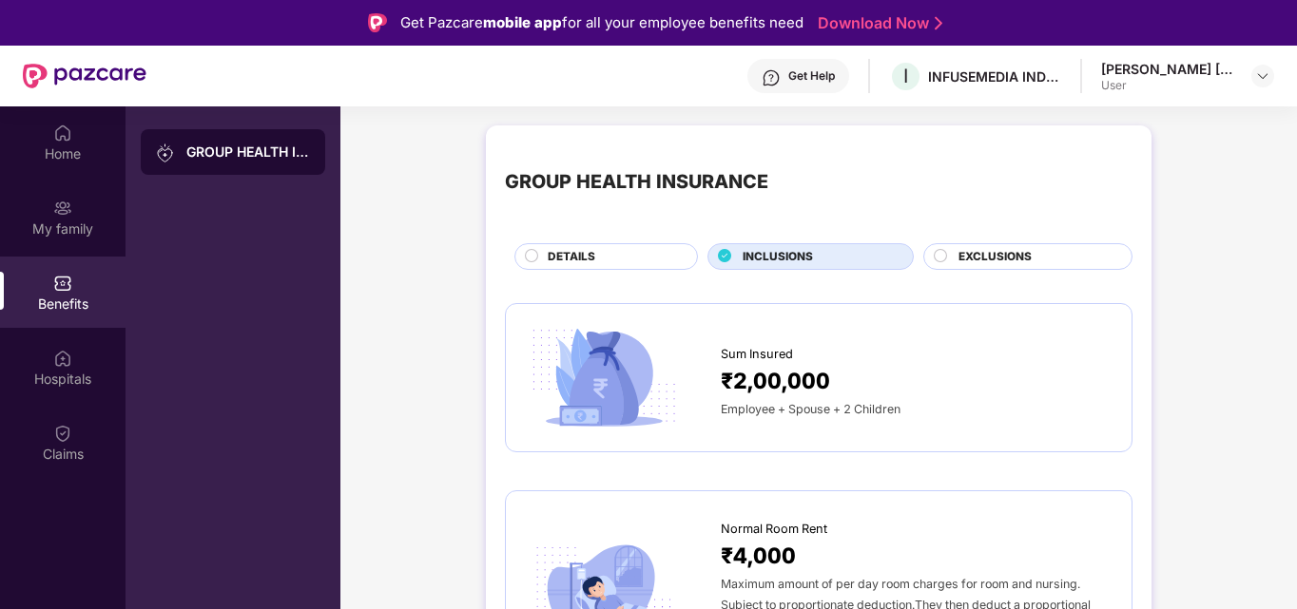
click at [983, 261] on span "EXCLUSIONS" at bounding box center [994, 257] width 73 height 18
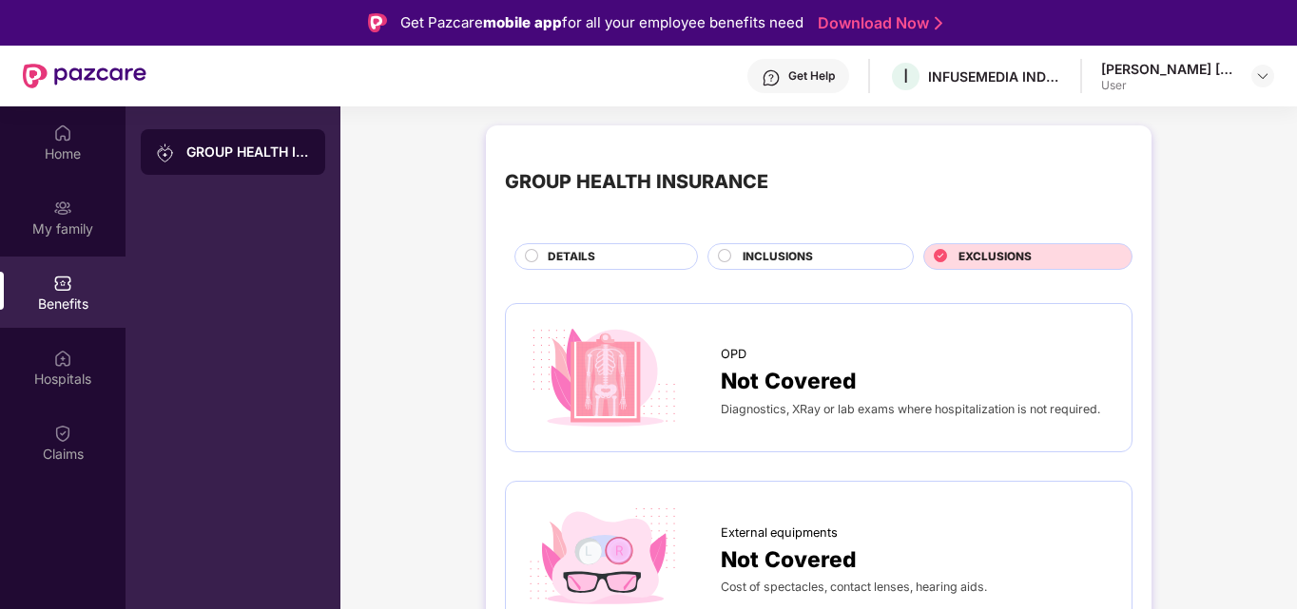
click at [553, 236] on div "GROUP HEALTH INSURANCE DETAILS INCLUSIONS EXCLUSIONS" at bounding box center [818, 207] width 627 height 125
click at [563, 256] on span "DETAILS" at bounding box center [572, 257] width 48 height 18
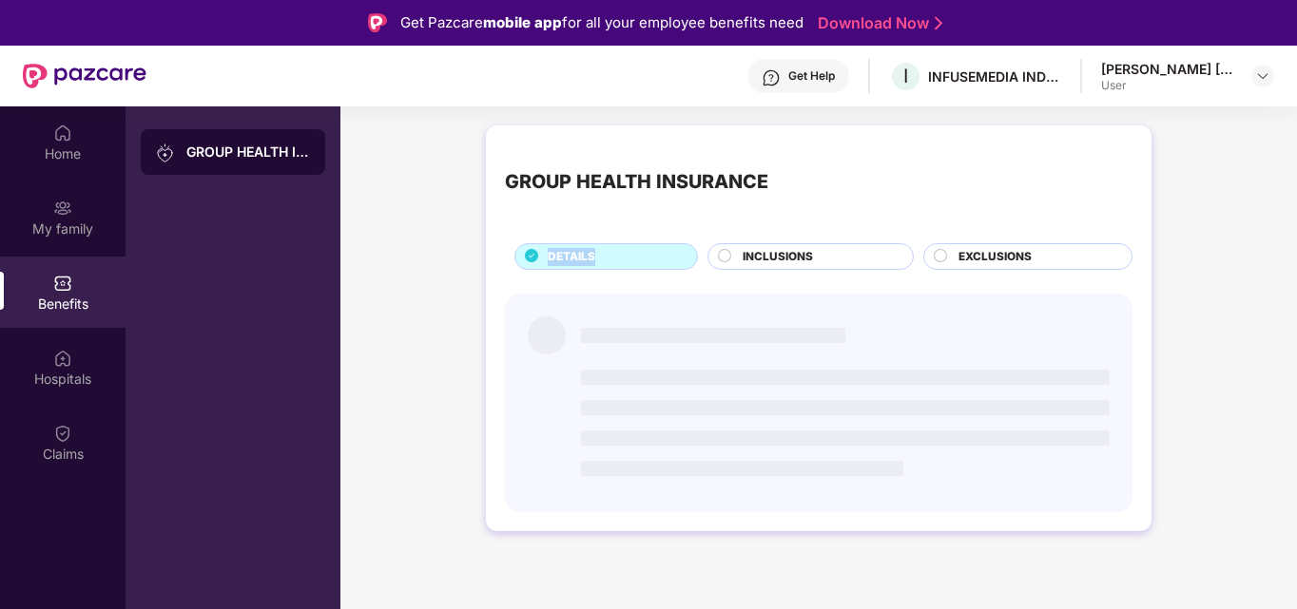
click at [563, 256] on span "DETAILS" at bounding box center [572, 257] width 48 height 18
click at [56, 363] on img at bounding box center [62, 358] width 19 height 19
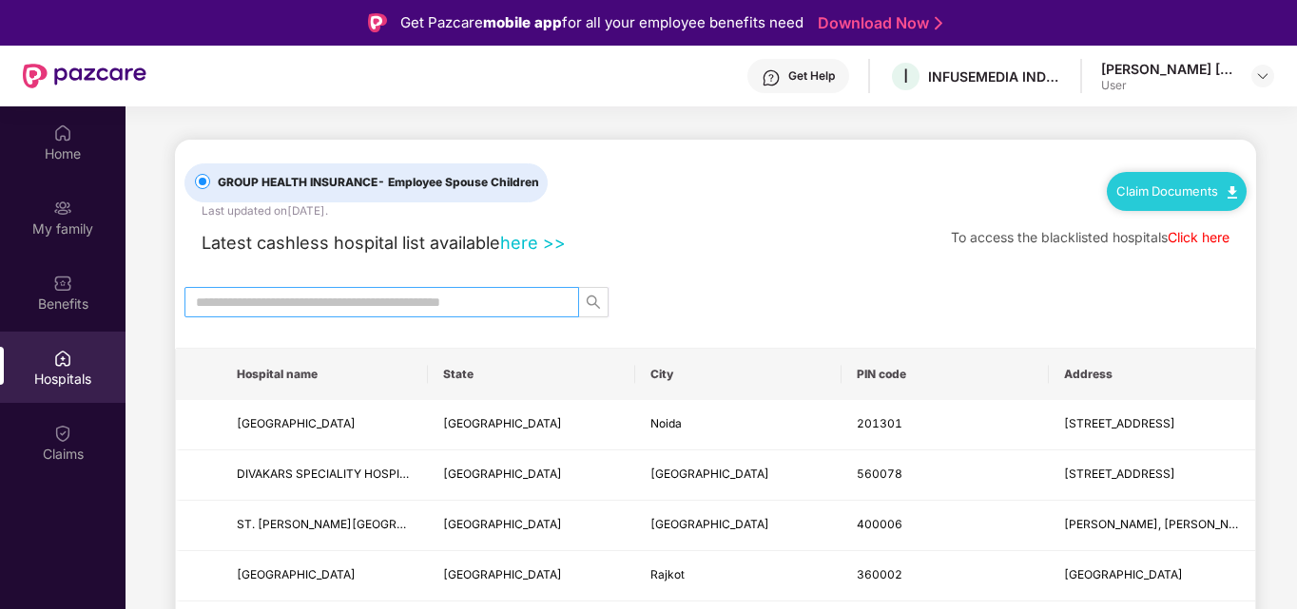
click at [298, 298] on input "text" at bounding box center [374, 302] width 357 height 21
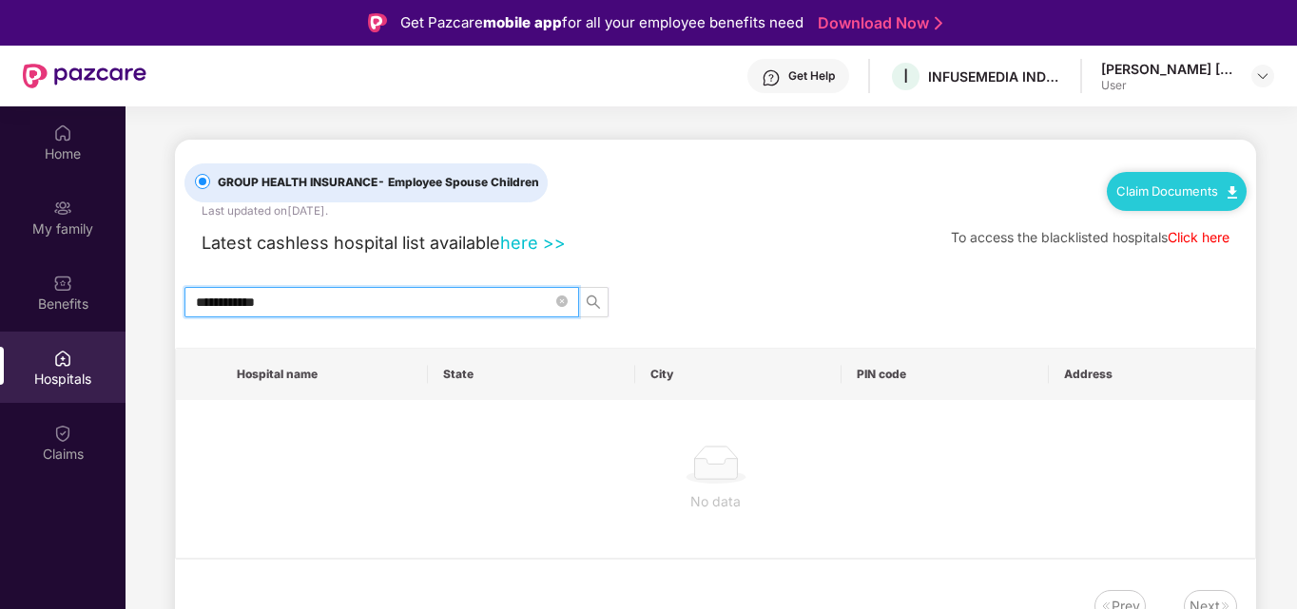
click at [259, 304] on input "**********" at bounding box center [374, 302] width 357 height 21
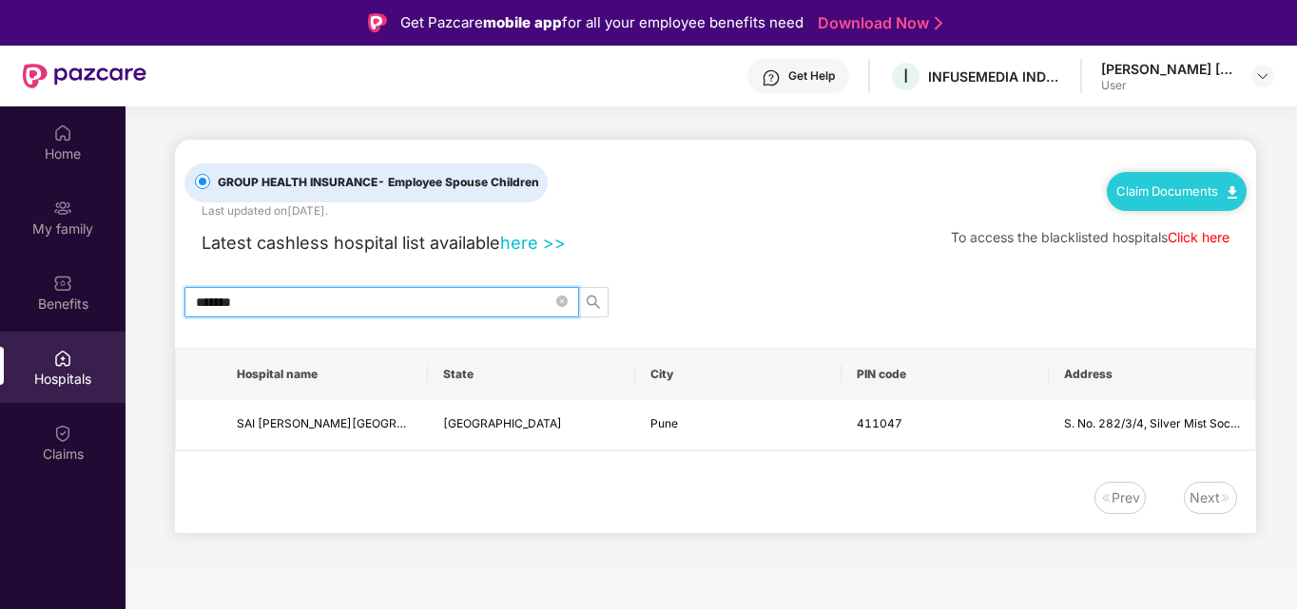
click at [207, 298] on input "*******" at bounding box center [374, 302] width 357 height 21
click at [218, 304] on input "*******" at bounding box center [374, 302] width 357 height 21
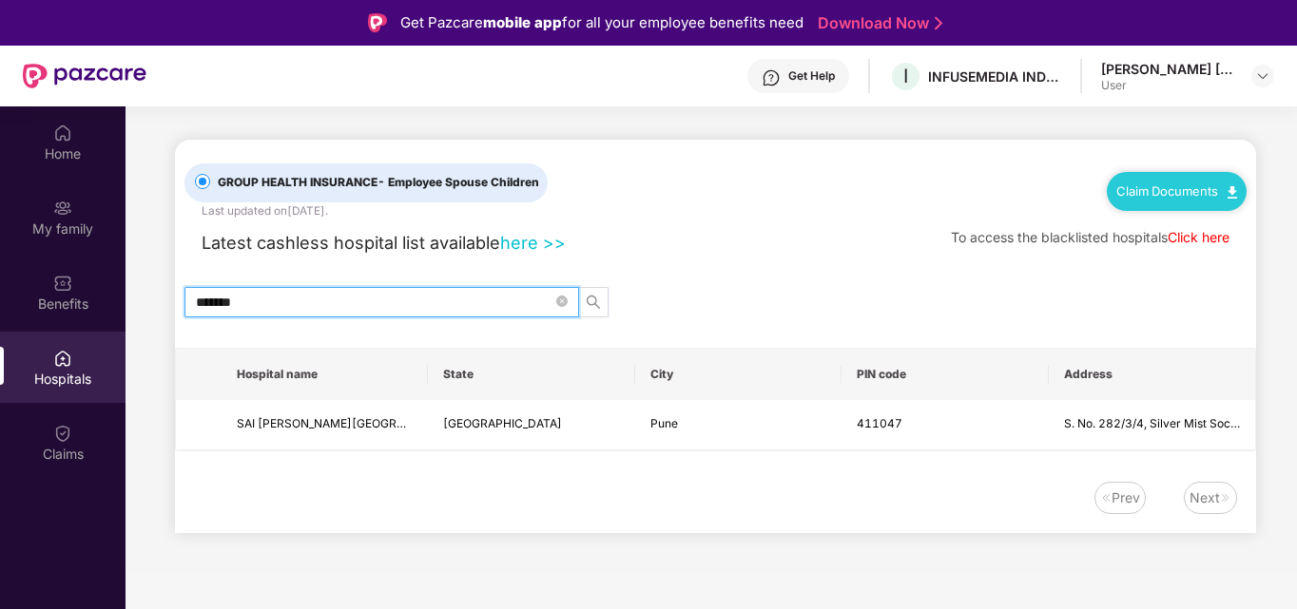
type input "********"
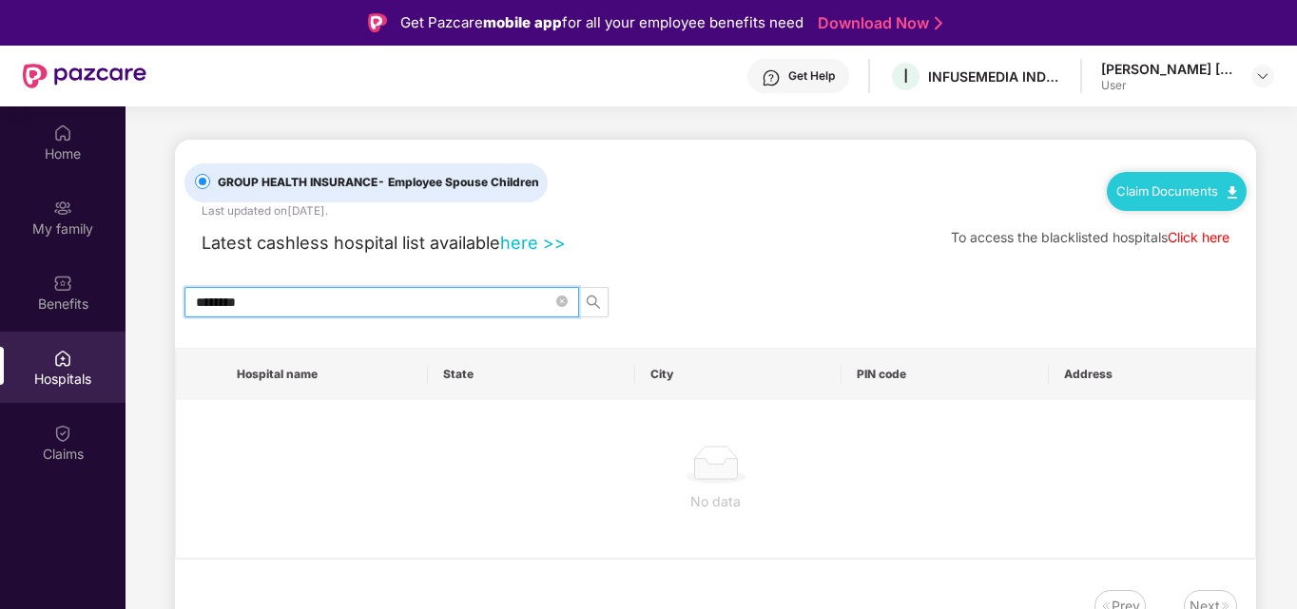
click at [217, 303] on input "********" at bounding box center [374, 302] width 357 height 21
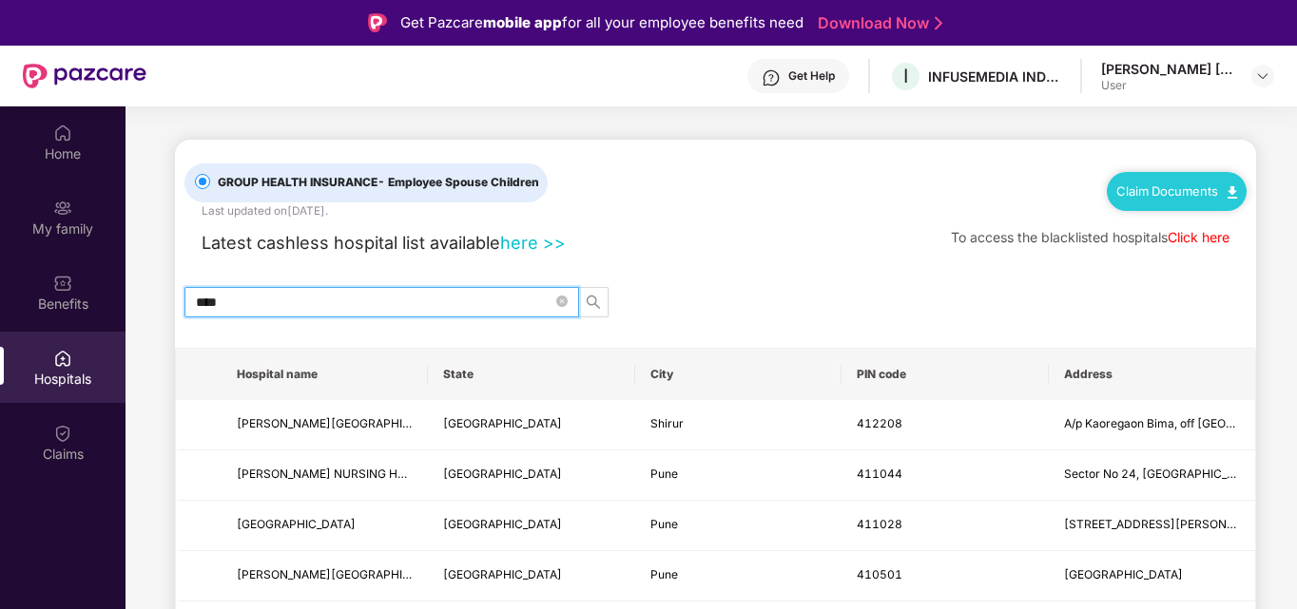
click at [211, 315] on span "****" at bounding box center [381, 302] width 395 height 30
click at [211, 306] on input "****" at bounding box center [374, 302] width 357 height 21
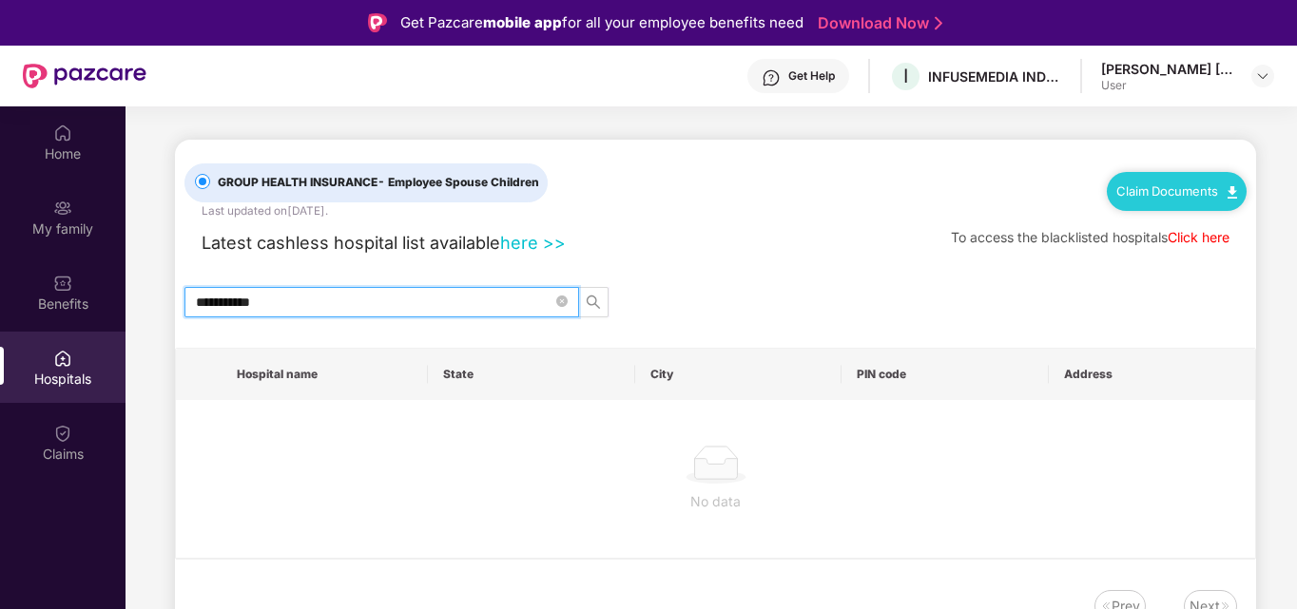
click at [211, 306] on input "**********" at bounding box center [374, 302] width 357 height 21
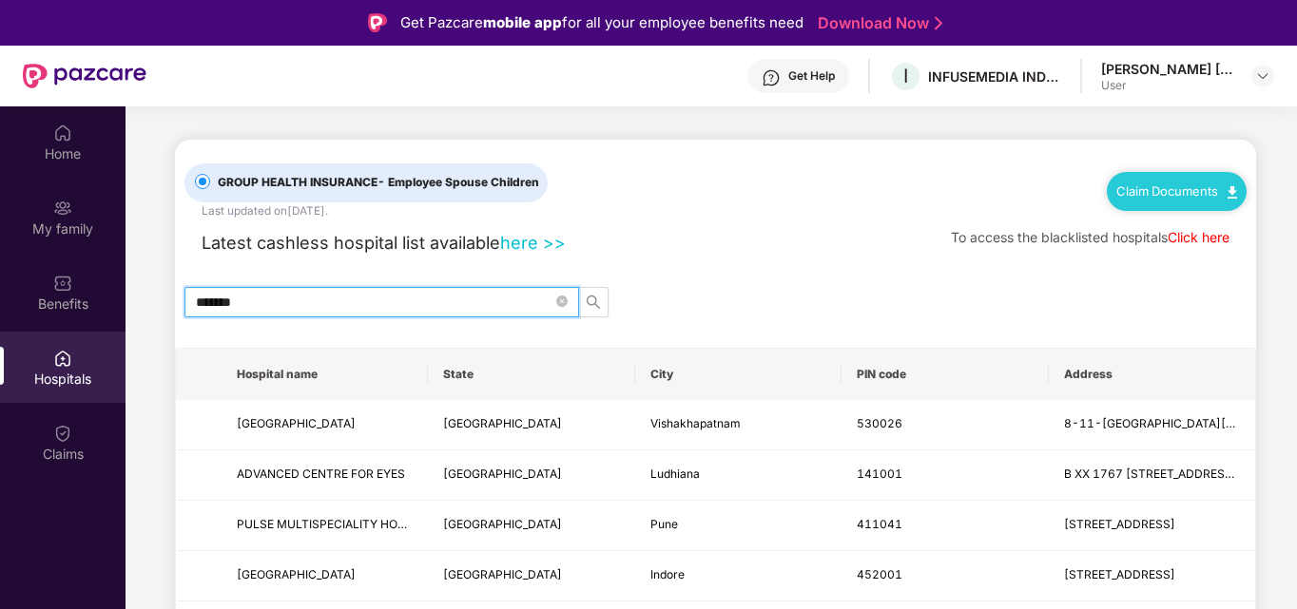
type input "********"
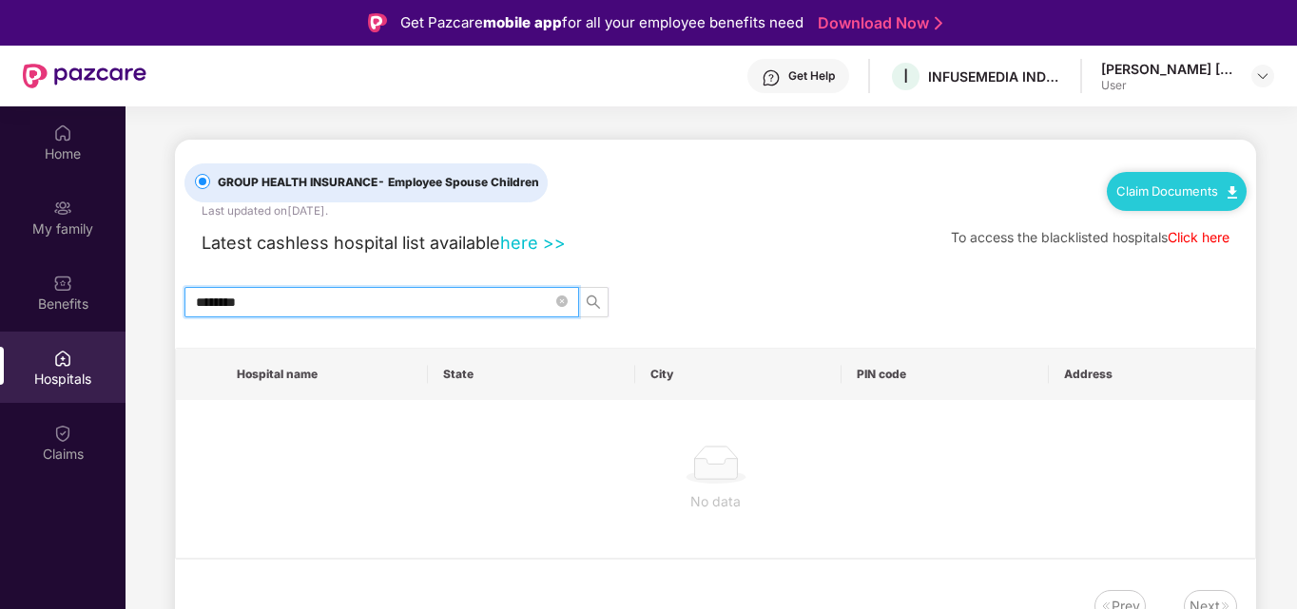
click at [209, 305] on input "********" at bounding box center [374, 302] width 357 height 21
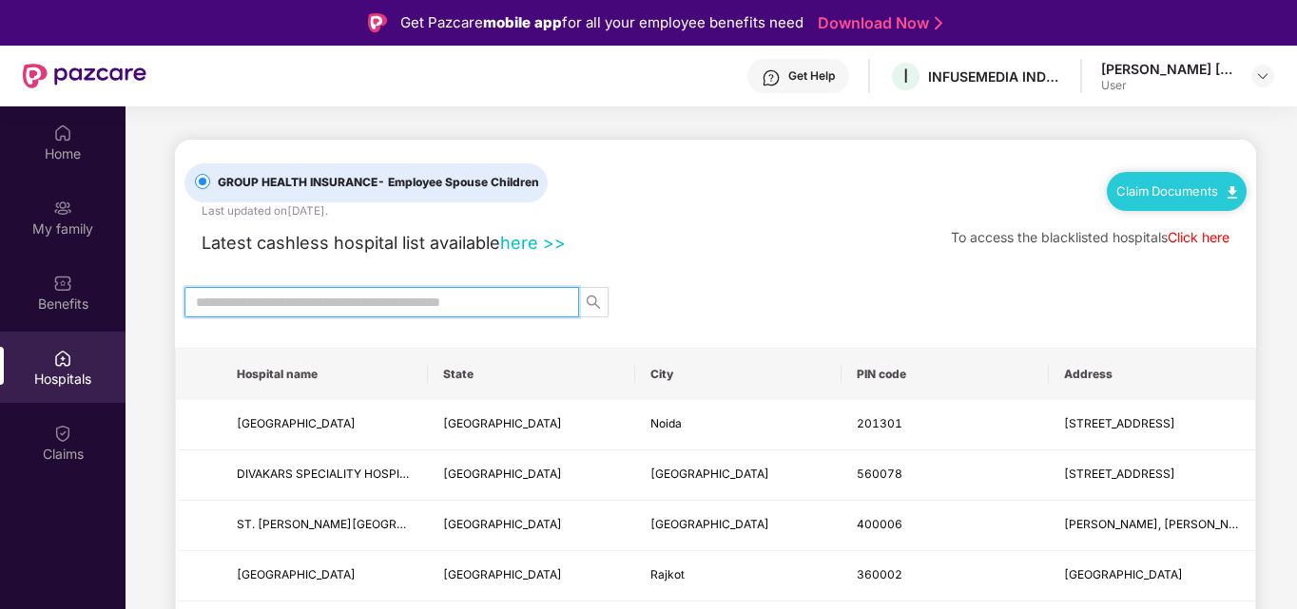
click at [870, 196] on div "GROUP HEALTH INSURANCE - Employee Spouse Children Last updated on 14 Oct 2025 .…" at bounding box center [715, 180] width 1062 height 80
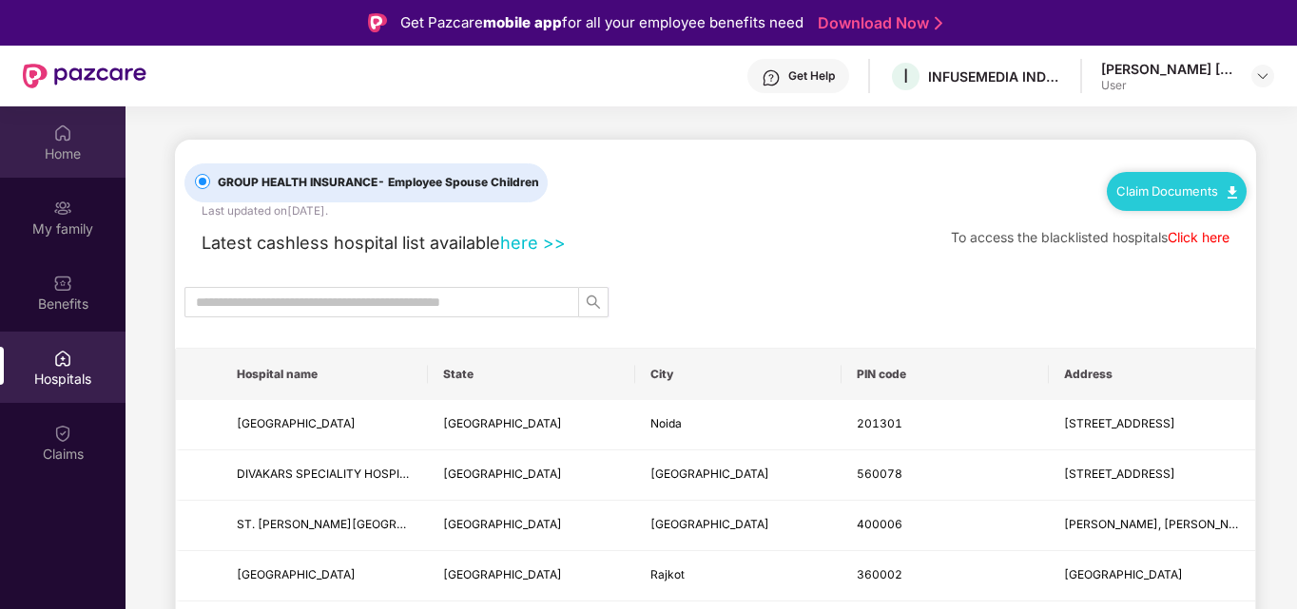
click at [68, 161] on div "Home" at bounding box center [62, 154] width 125 height 19
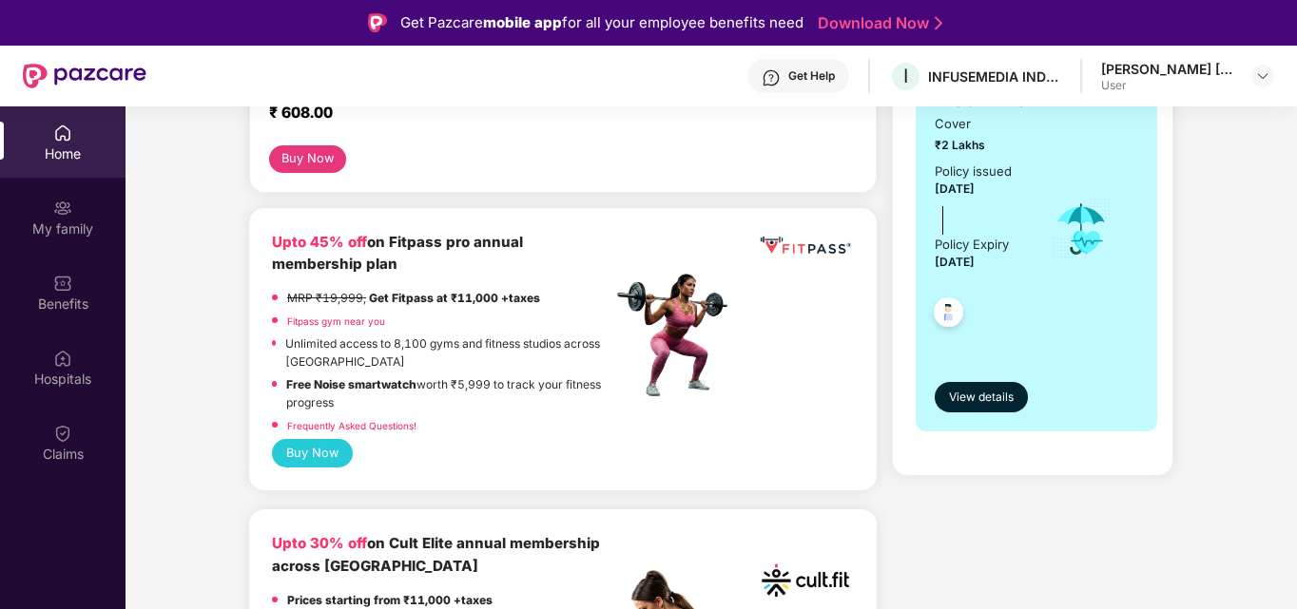
scroll to position [190, 0]
